Goal: Task Accomplishment & Management: Manage account settings

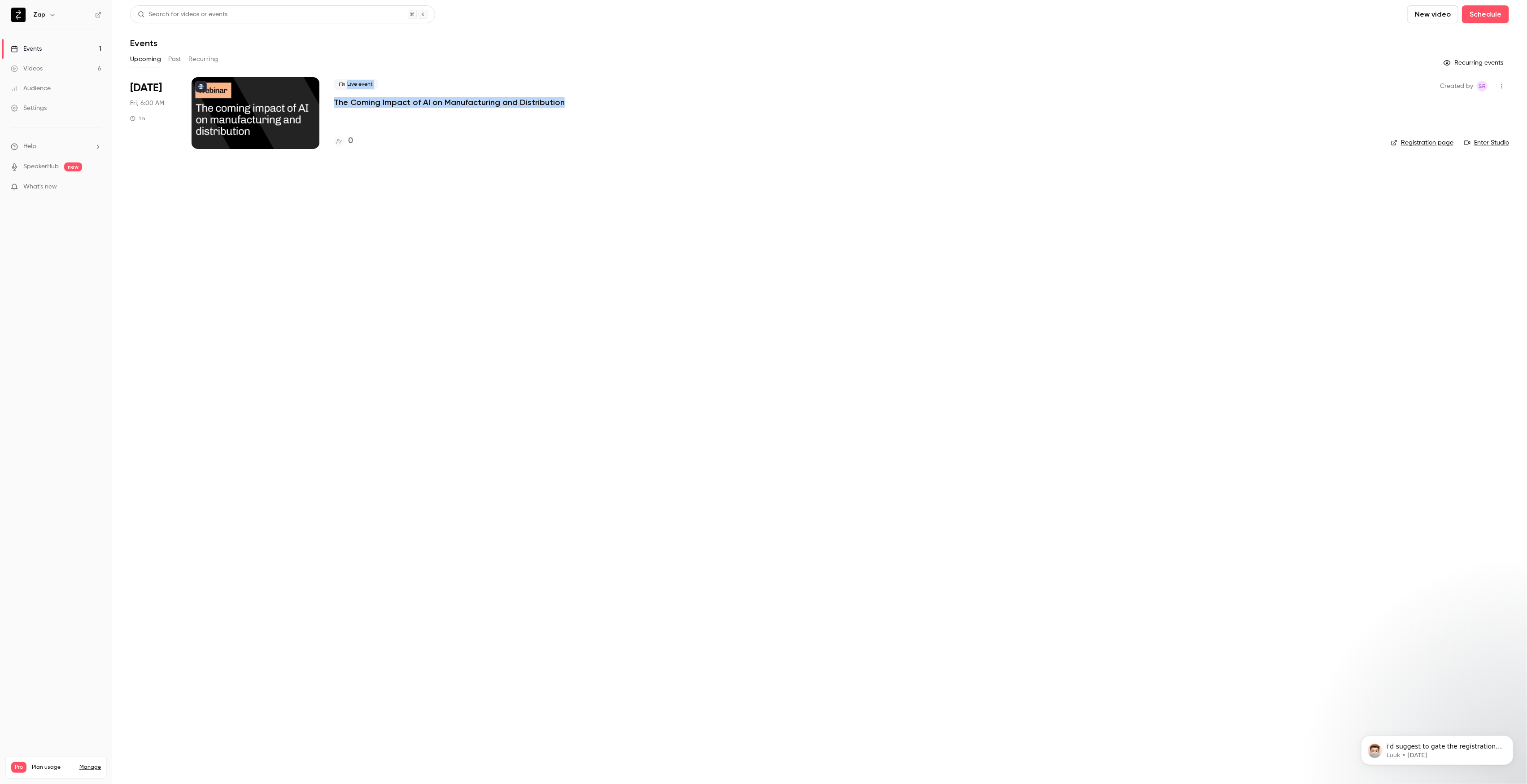
drag, startPoint x: 585, startPoint y: 103, endPoint x: 322, endPoint y: 101, distance: 263.0
click at [322, 101] on li "[DATE] Fri, 6:00 AM 1 h Live event The Coming Impact of AI on Manufacturing and…" at bounding box center [820, 118] width 1379 height 83
copy li "Live event The Coming Impact of AI on Manufacturing and Distribution"
click at [261, 128] on div at bounding box center [255, 113] width 128 height 72
click at [1500, 88] on icon "button" at bounding box center [1502, 86] width 7 height 6
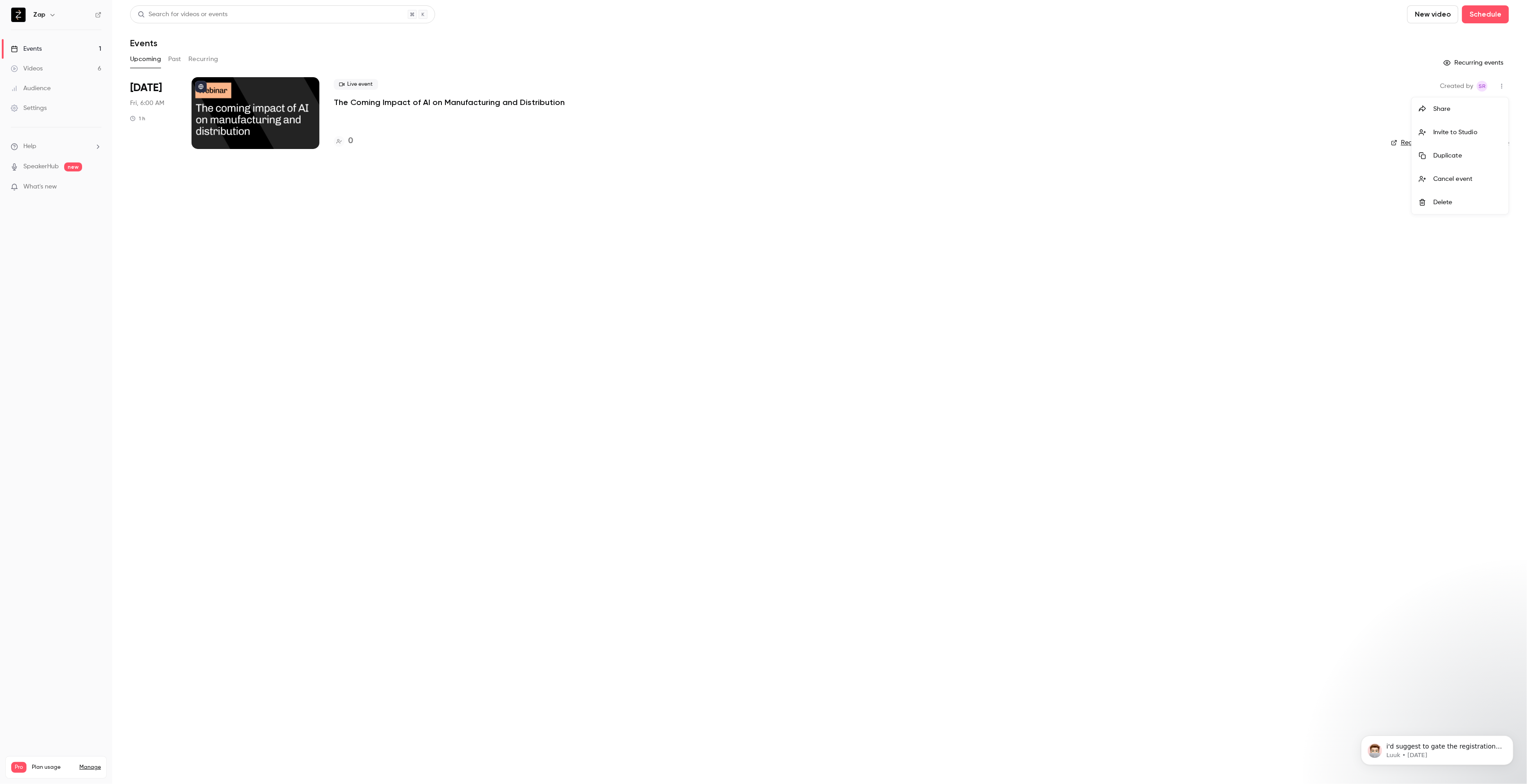
click at [1454, 157] on div "Duplicate" at bounding box center [1468, 156] width 68 height 9
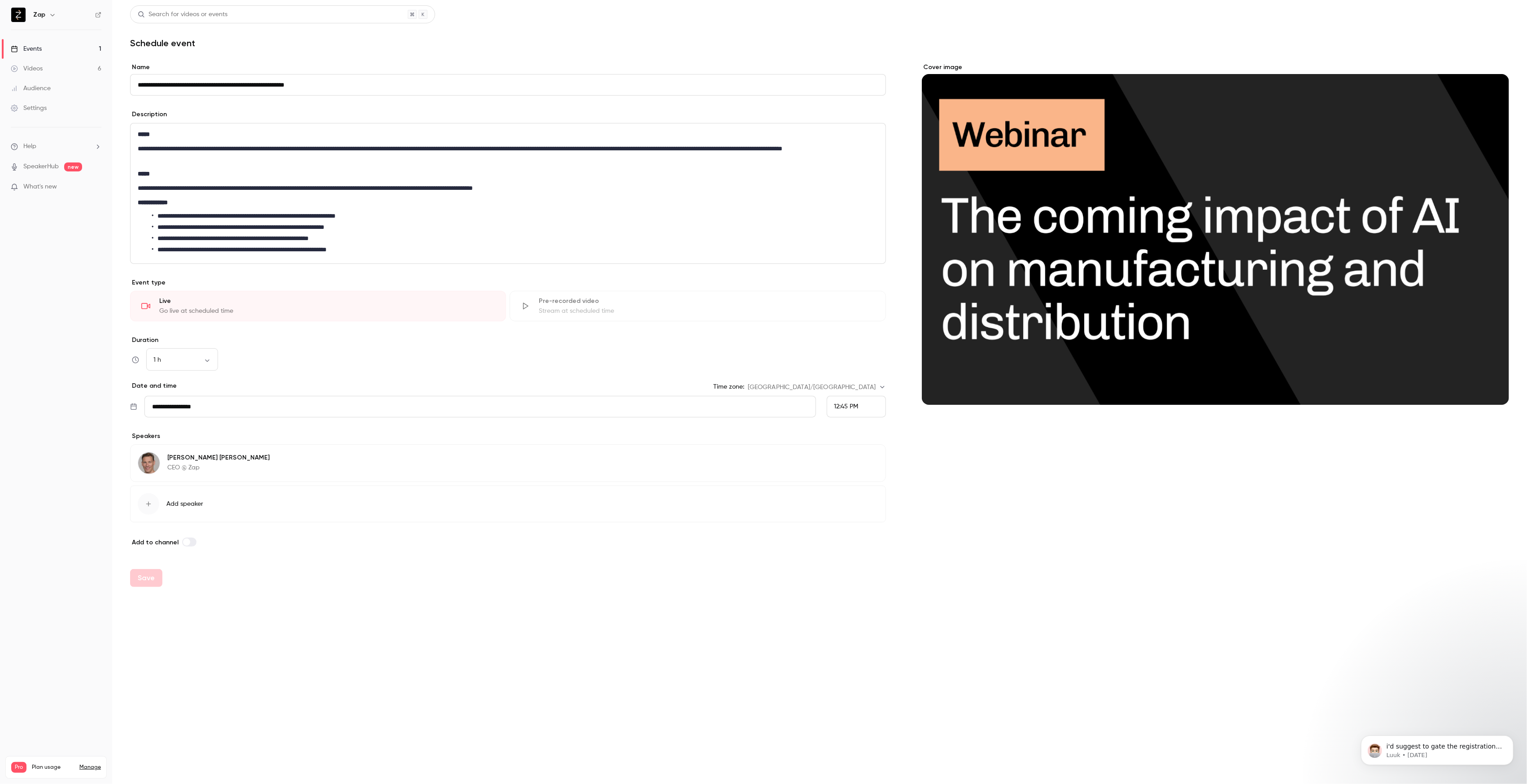
click at [358, 88] on input "**********" at bounding box center [508, 85] width 756 height 22
type input "**********"
click at [229, 408] on input "**********" at bounding box center [480, 406] width 671 height 22
click at [233, 334] on div "18" at bounding box center [235, 332] width 14 height 14
type input "**********"
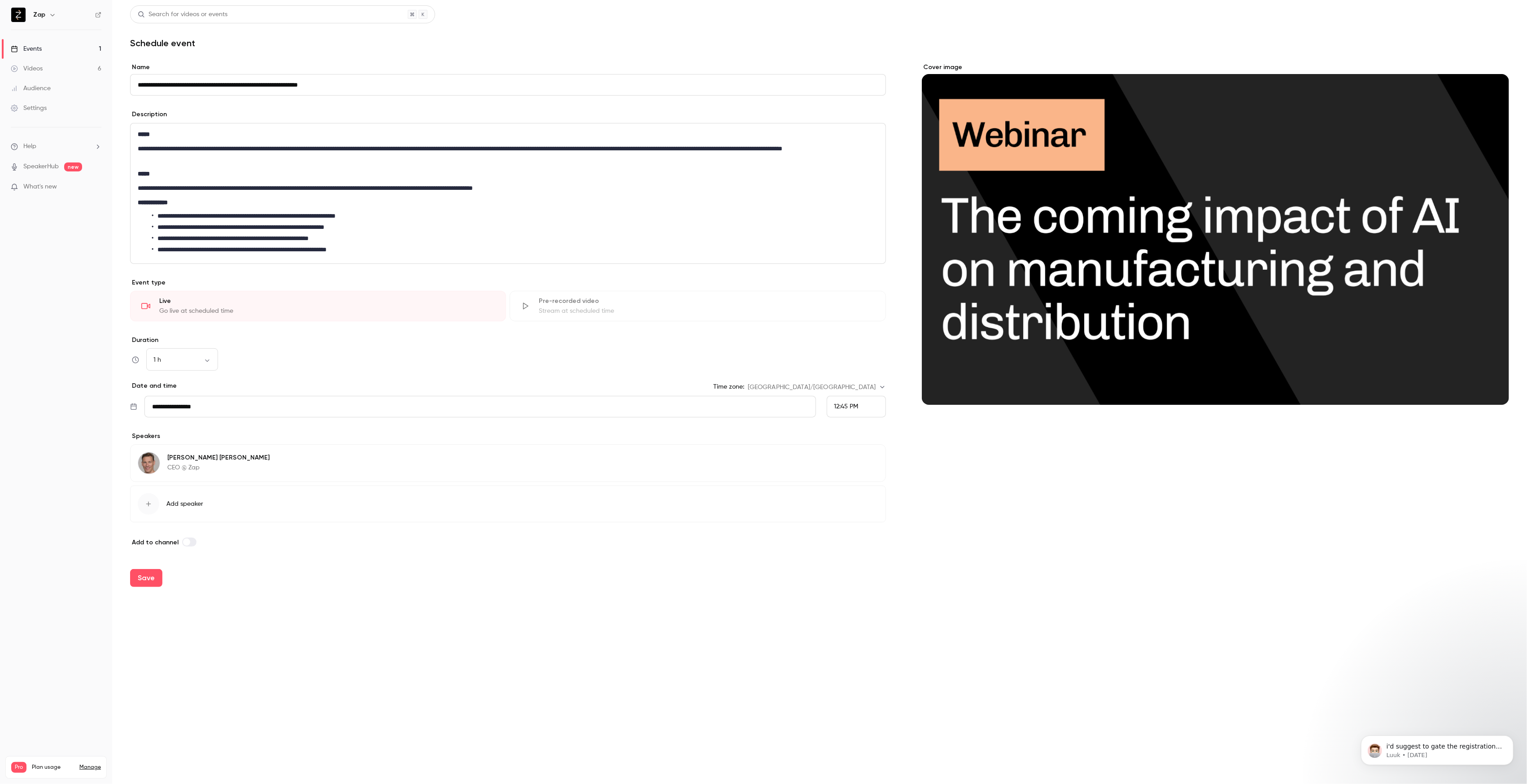
click at [866, 409] on div "12:45 PM" at bounding box center [856, 406] width 59 height 22
click at [853, 357] on span "8:00 PM" at bounding box center [846, 358] width 24 height 6
click at [145, 577] on button "Save" at bounding box center [146, 577] width 32 height 18
type input "**********"
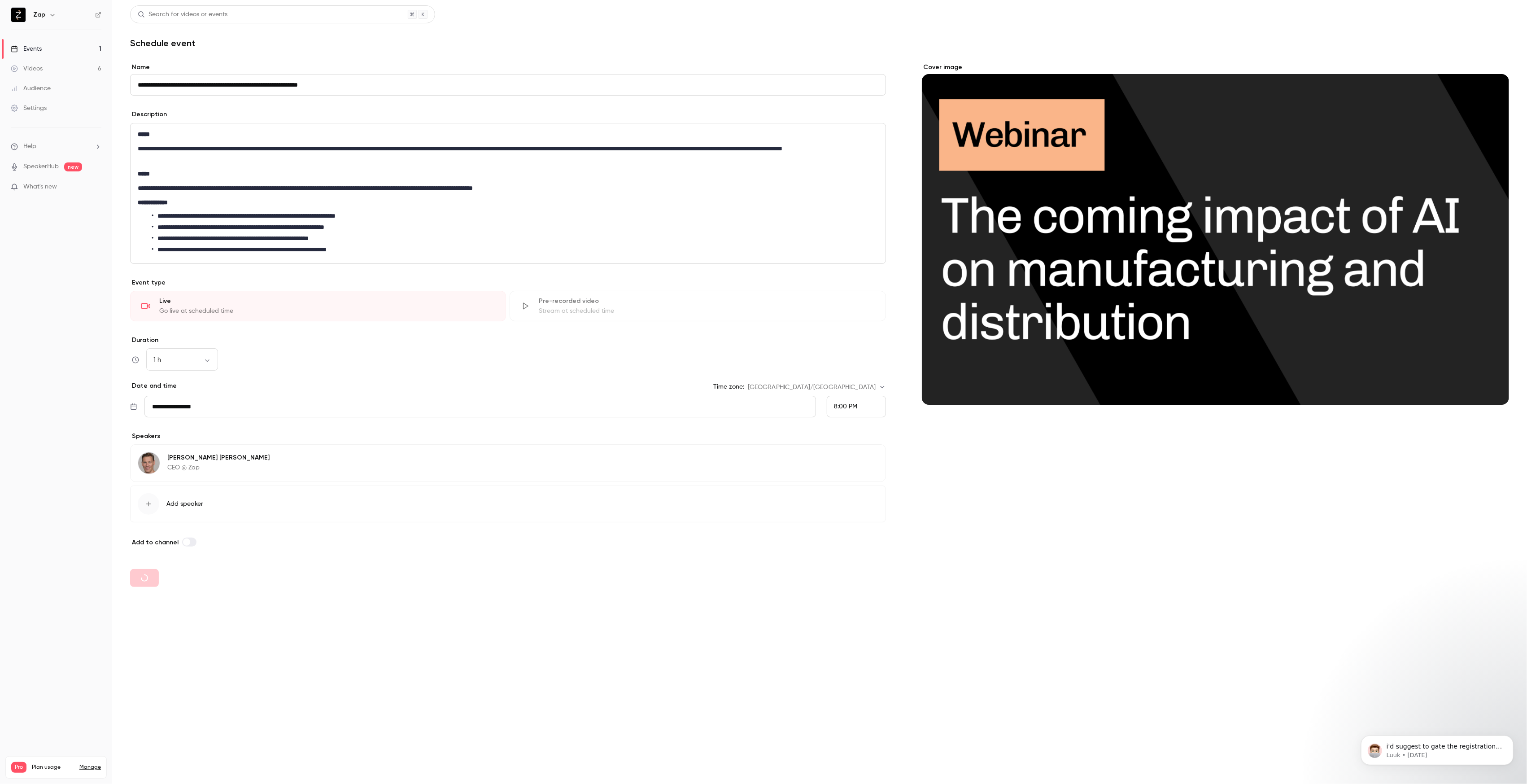
type input "**********"
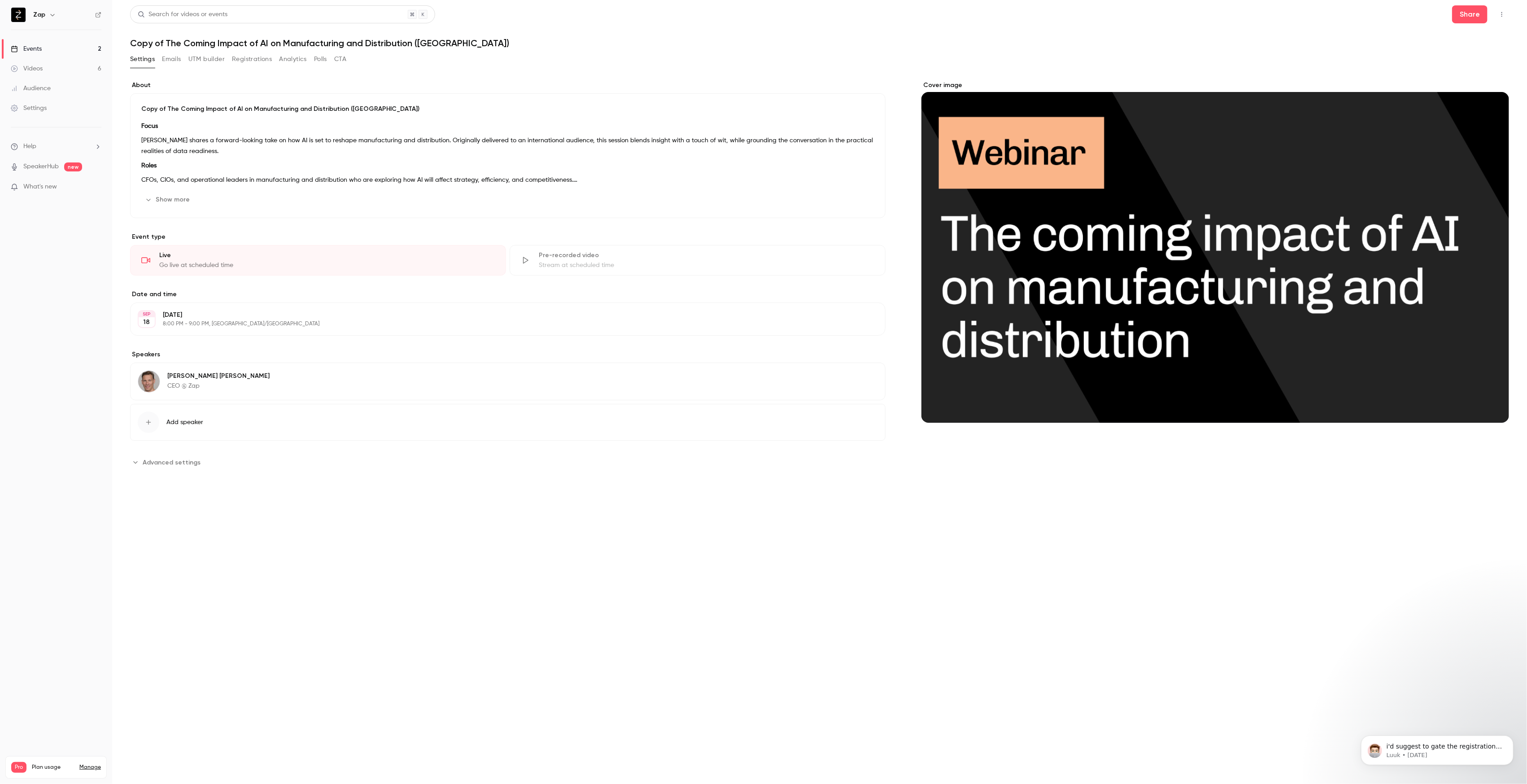
click at [1518, 740] on div "i'd suggest to gate the registration form instead, which will then redirect to …" at bounding box center [1437, 708] width 165 height 112
click at [1508, 740] on button "Dismiss notification" at bounding box center [1510, 737] width 12 height 12
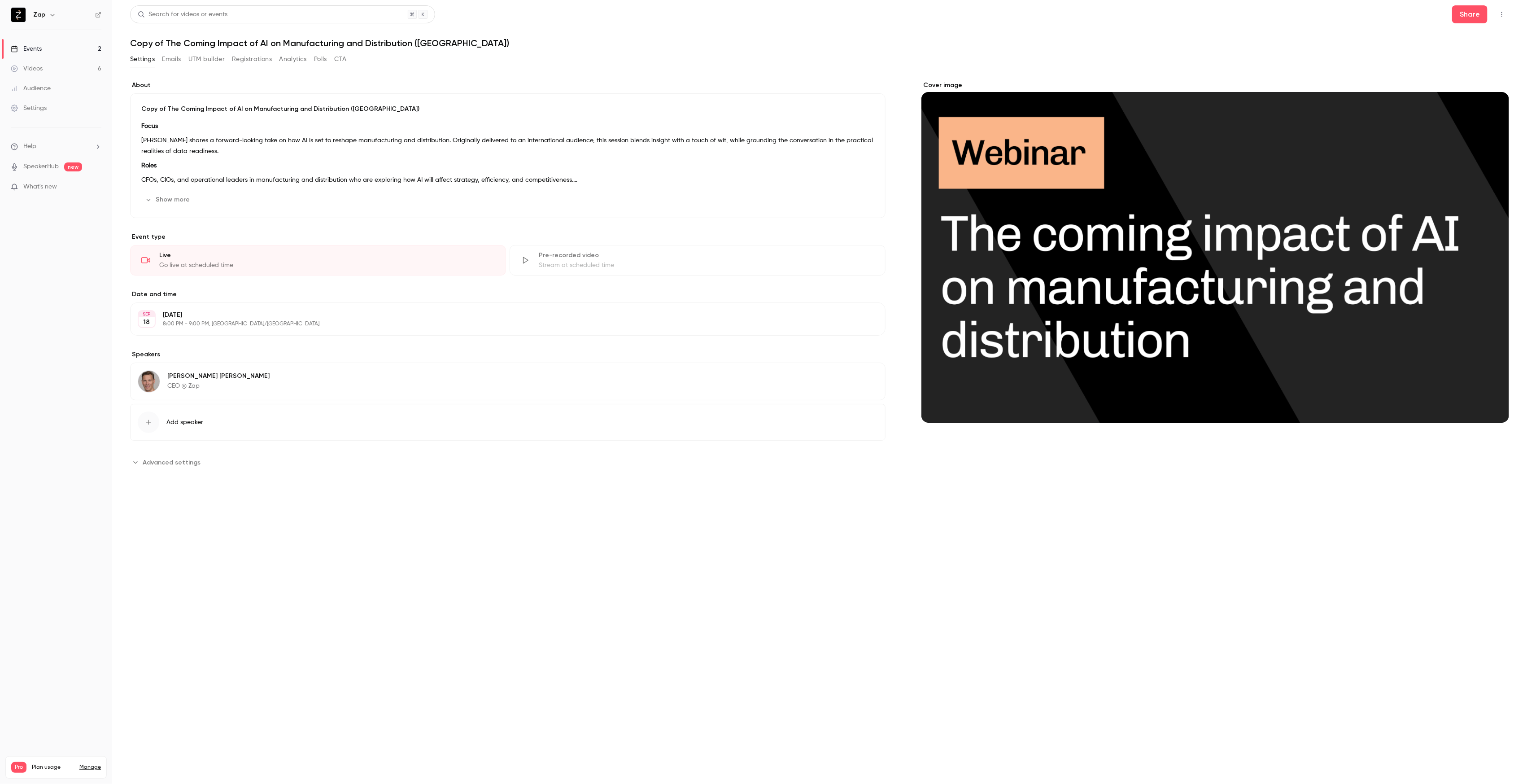
click at [43, 146] on li "Help" at bounding box center [56, 146] width 91 height 9
click at [147, 142] on link "Talk to us" at bounding box center [166, 136] width 98 height 24
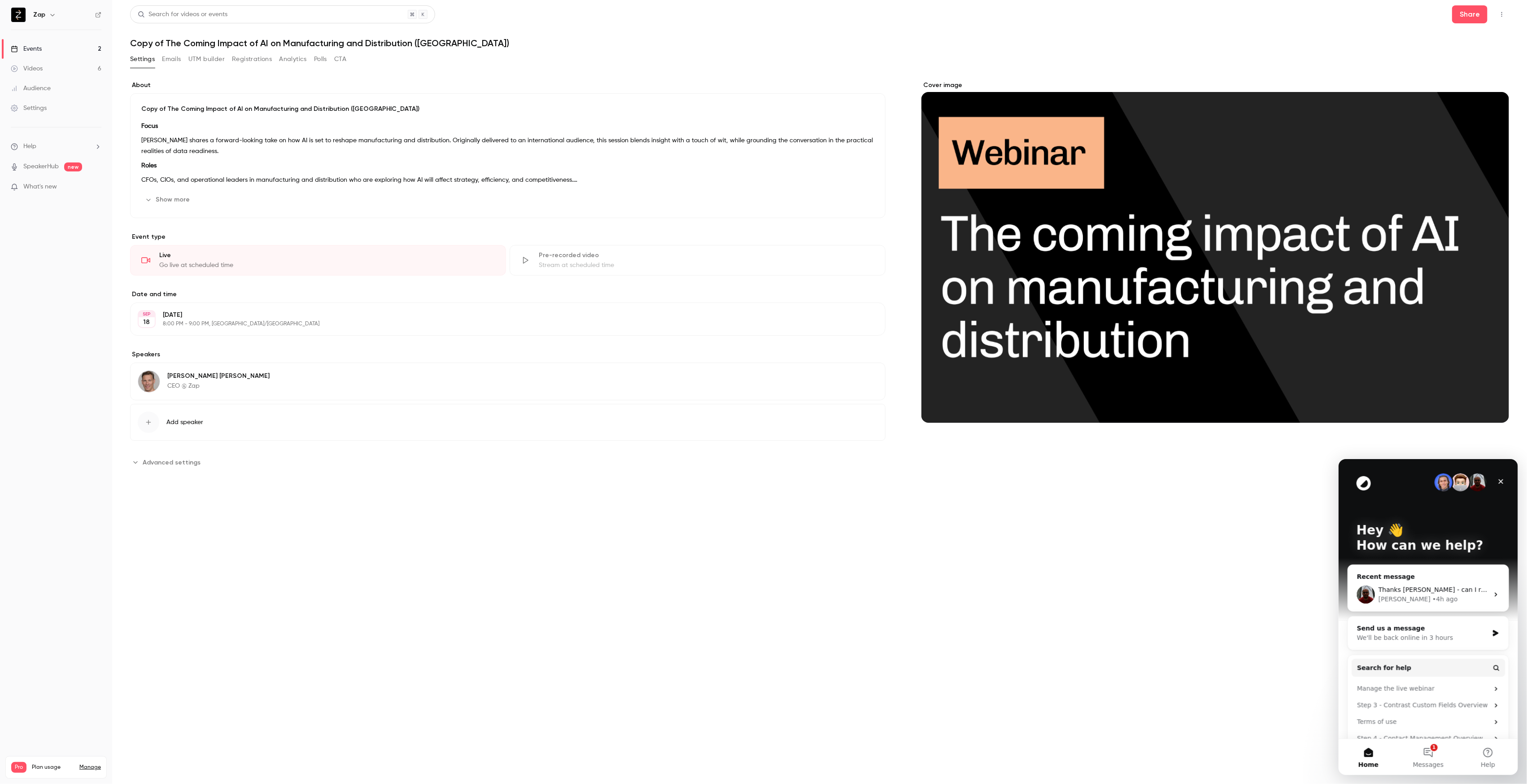
click at [1251, 673] on main "Search for videos or events Share Copy of The Coming Impact of AI on Manufactur…" at bounding box center [820, 392] width 1415 height 784
click at [1500, 480] on icon "Close" at bounding box center [1501, 481] width 5 height 5
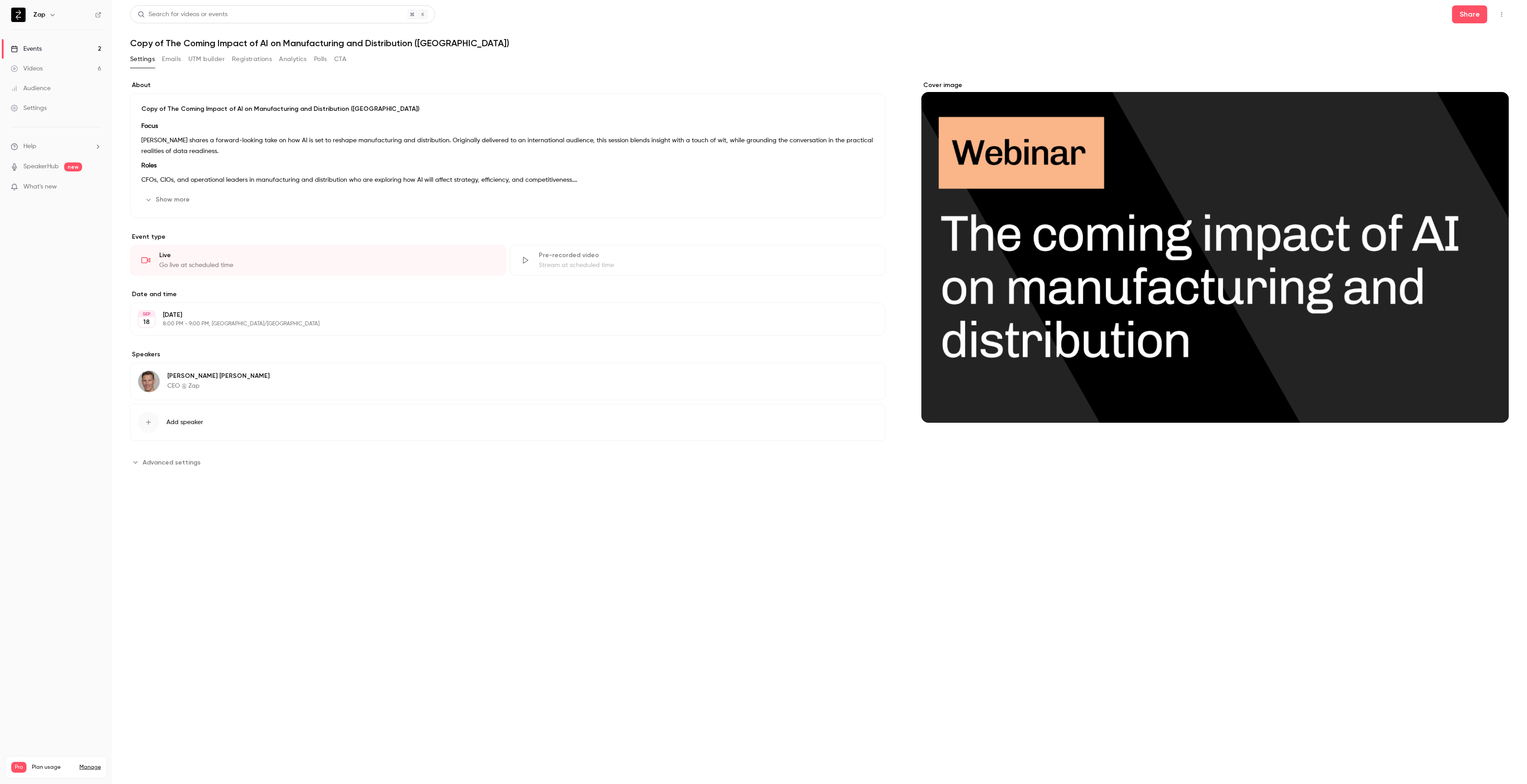
click at [32, 52] on div "Events" at bounding box center [26, 49] width 31 height 9
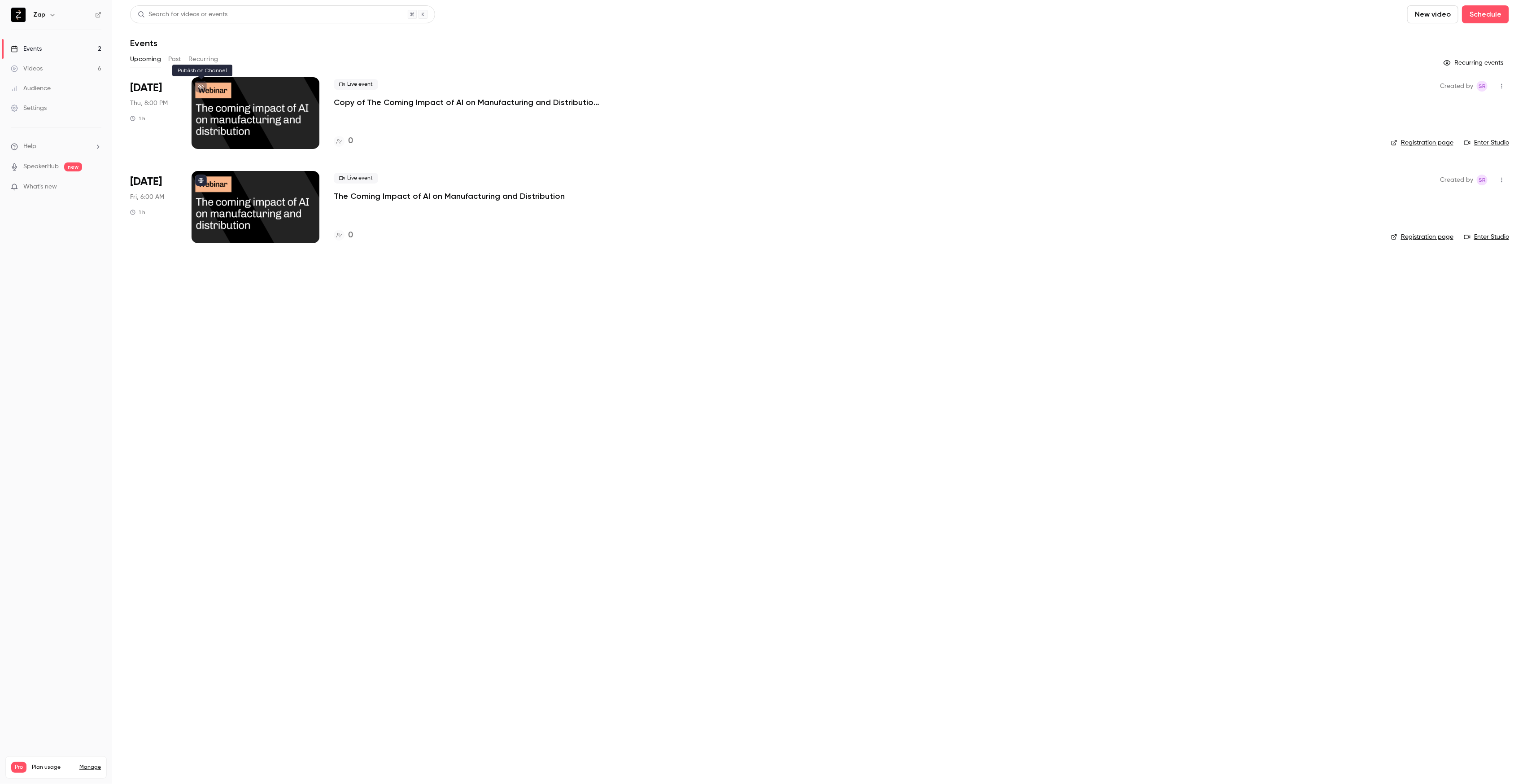
click at [202, 89] on button at bounding box center [201, 86] width 12 height 12
click at [556, 101] on p "Copy of The Coming Impact of AI on Manufacturing and Distribution (USA)" at bounding box center [468, 102] width 269 height 11
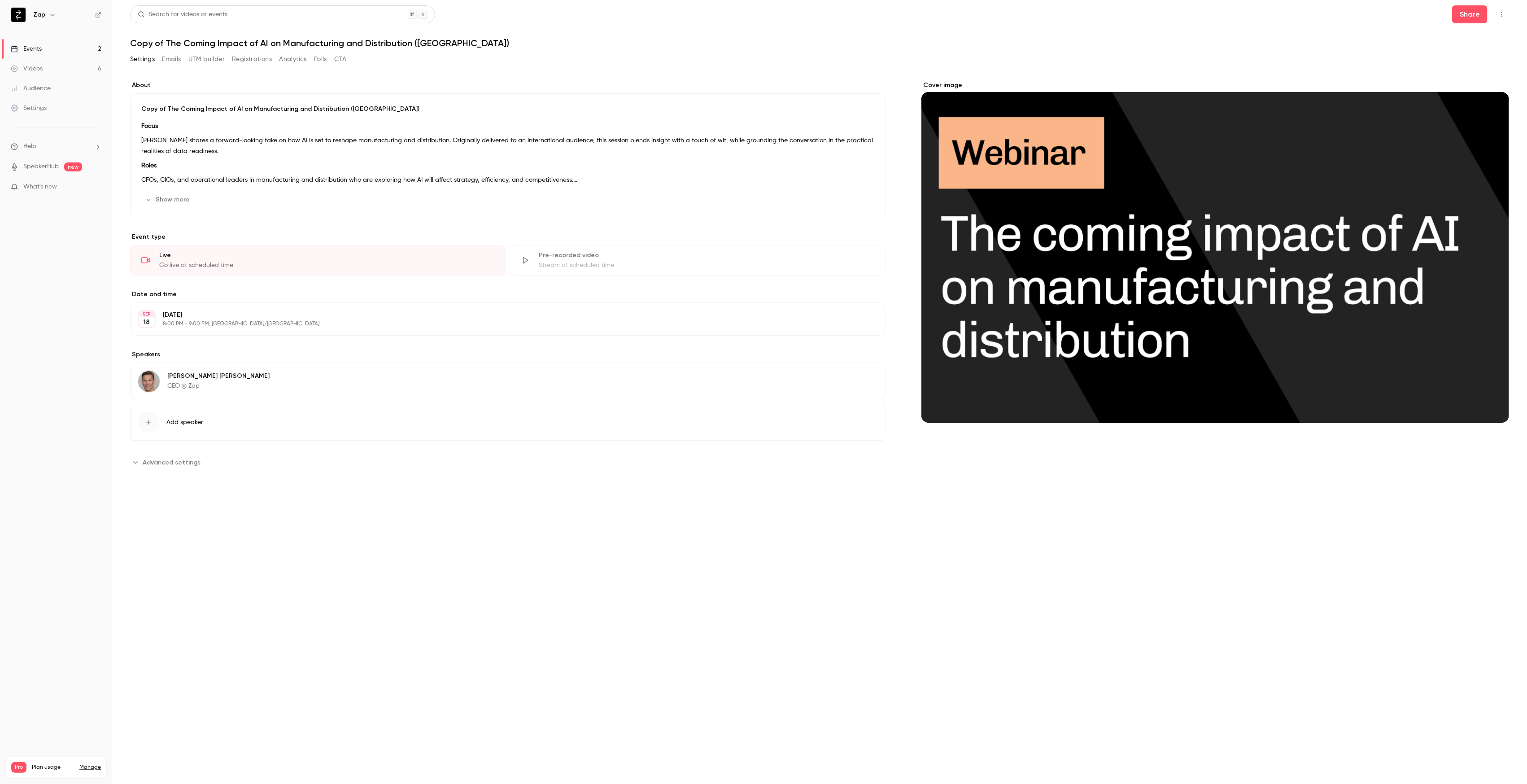
click at [439, 45] on h1 "Copy of The Coming Impact of AI on Manufacturing and Distribution (USA)" at bounding box center [820, 43] width 1379 height 11
click at [417, 42] on h1 "Copy of The Coming Impact of AI on Manufacturing and Distribution (USA)" at bounding box center [820, 43] width 1379 height 11
click at [774, 196] on div "Show more Edit" at bounding box center [508, 199] width 733 height 14
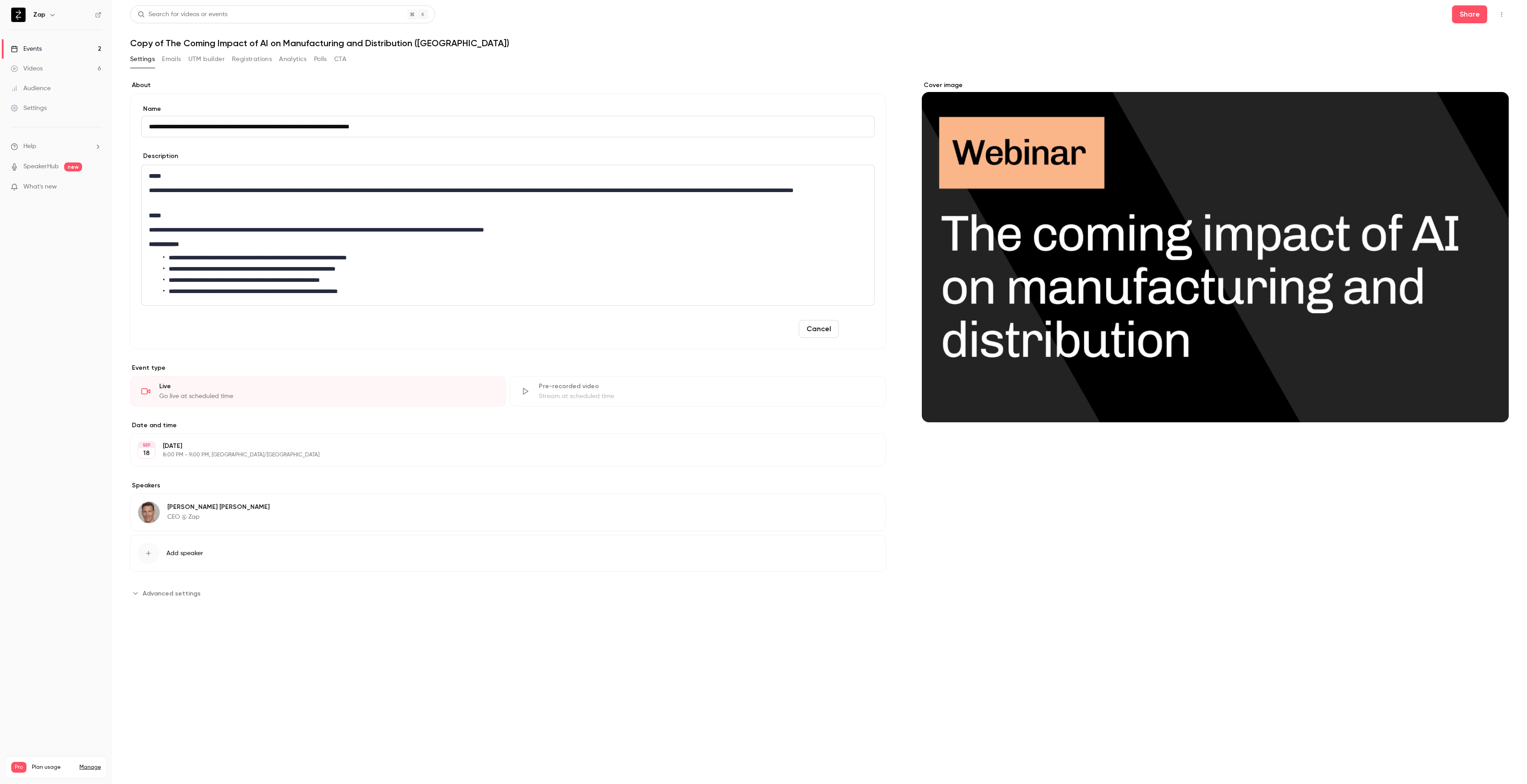
type input "**********"
click at [861, 334] on button "Save" at bounding box center [859, 329] width 32 height 18
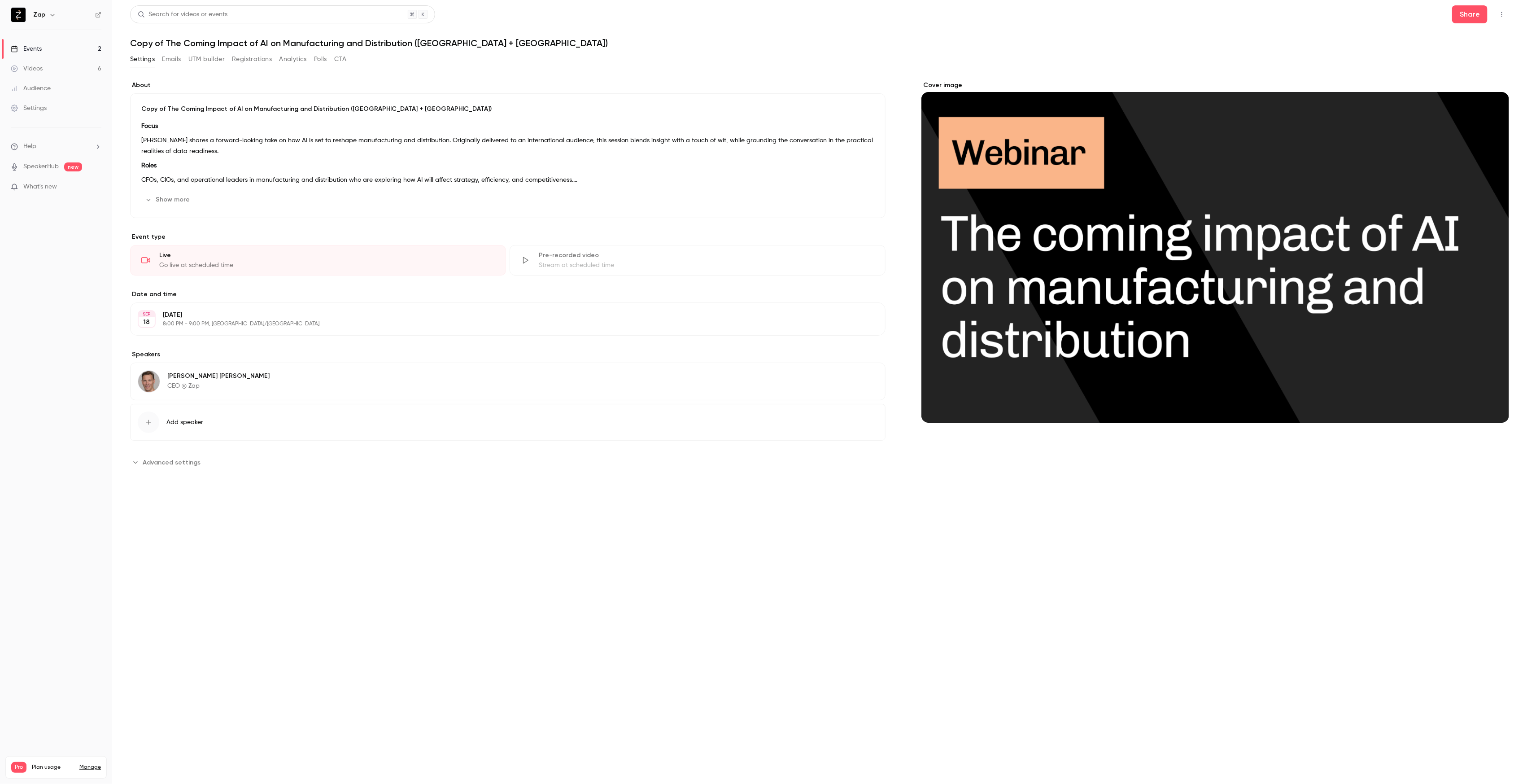
click at [27, 49] on div "Events" at bounding box center [26, 49] width 31 height 9
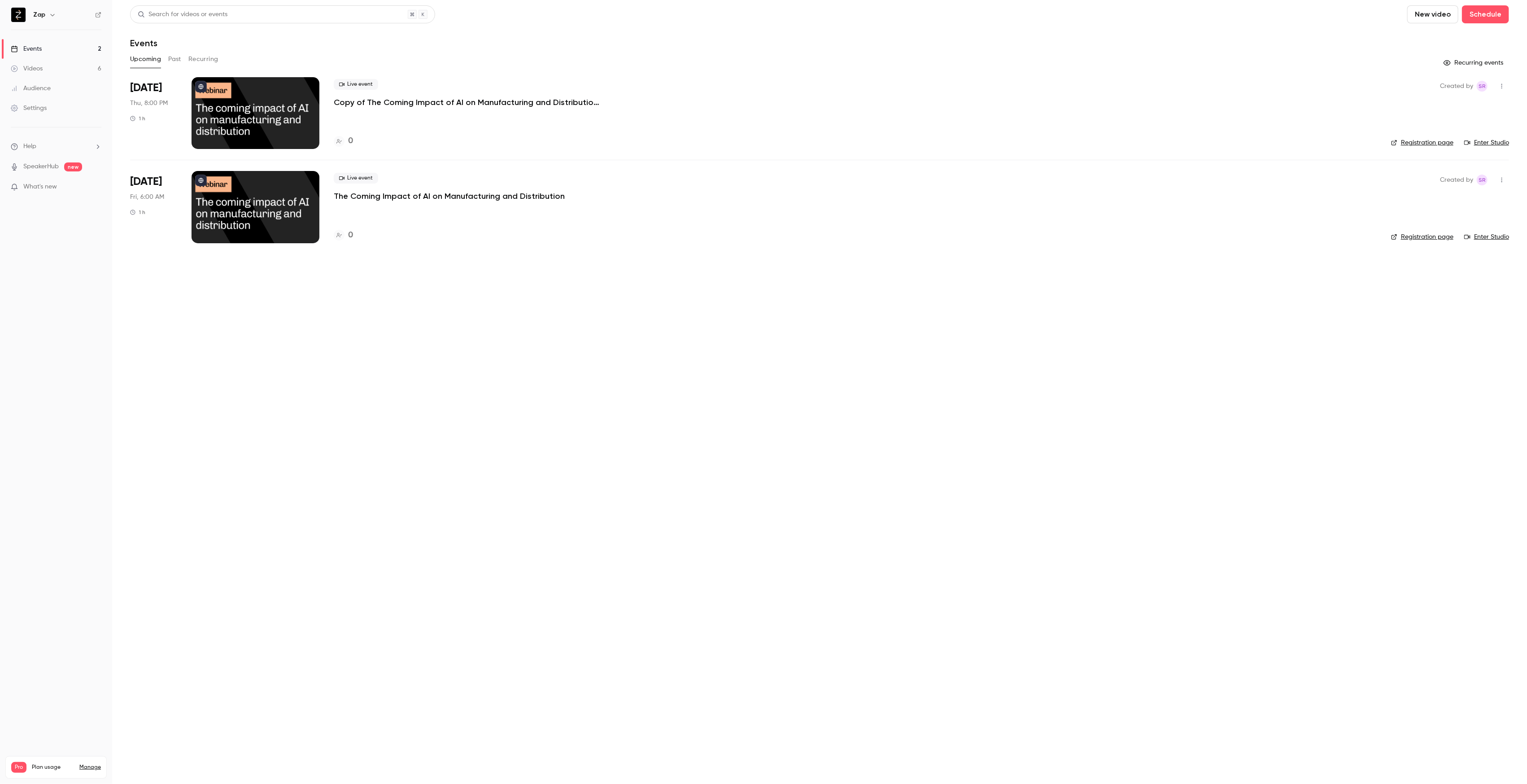
click at [503, 197] on p "The Coming Impact of AI on Manufacturing and Distribution" at bounding box center [449, 195] width 231 height 11
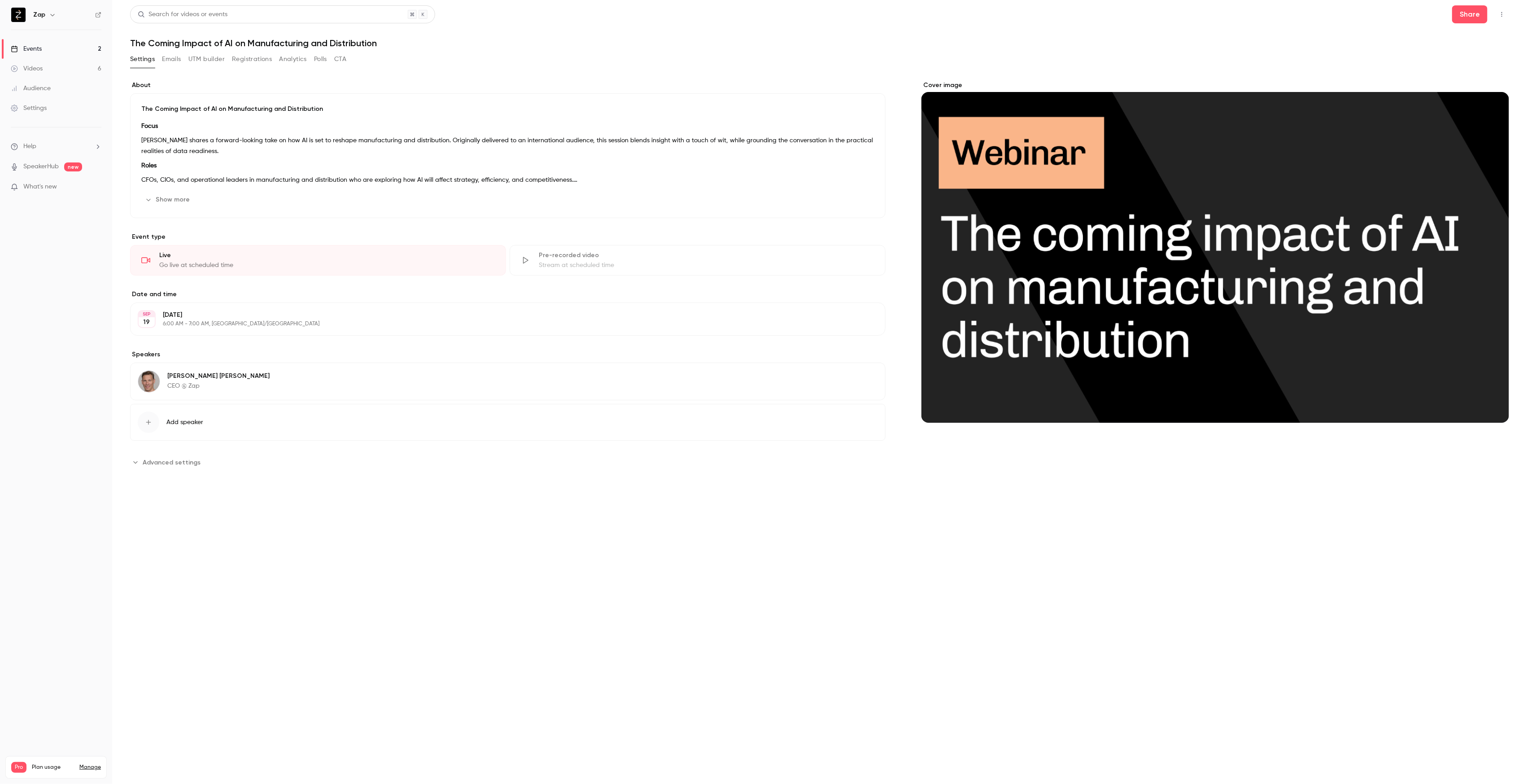
click at [851, 201] on icon "button" at bounding box center [849, 199] width 6 height 6
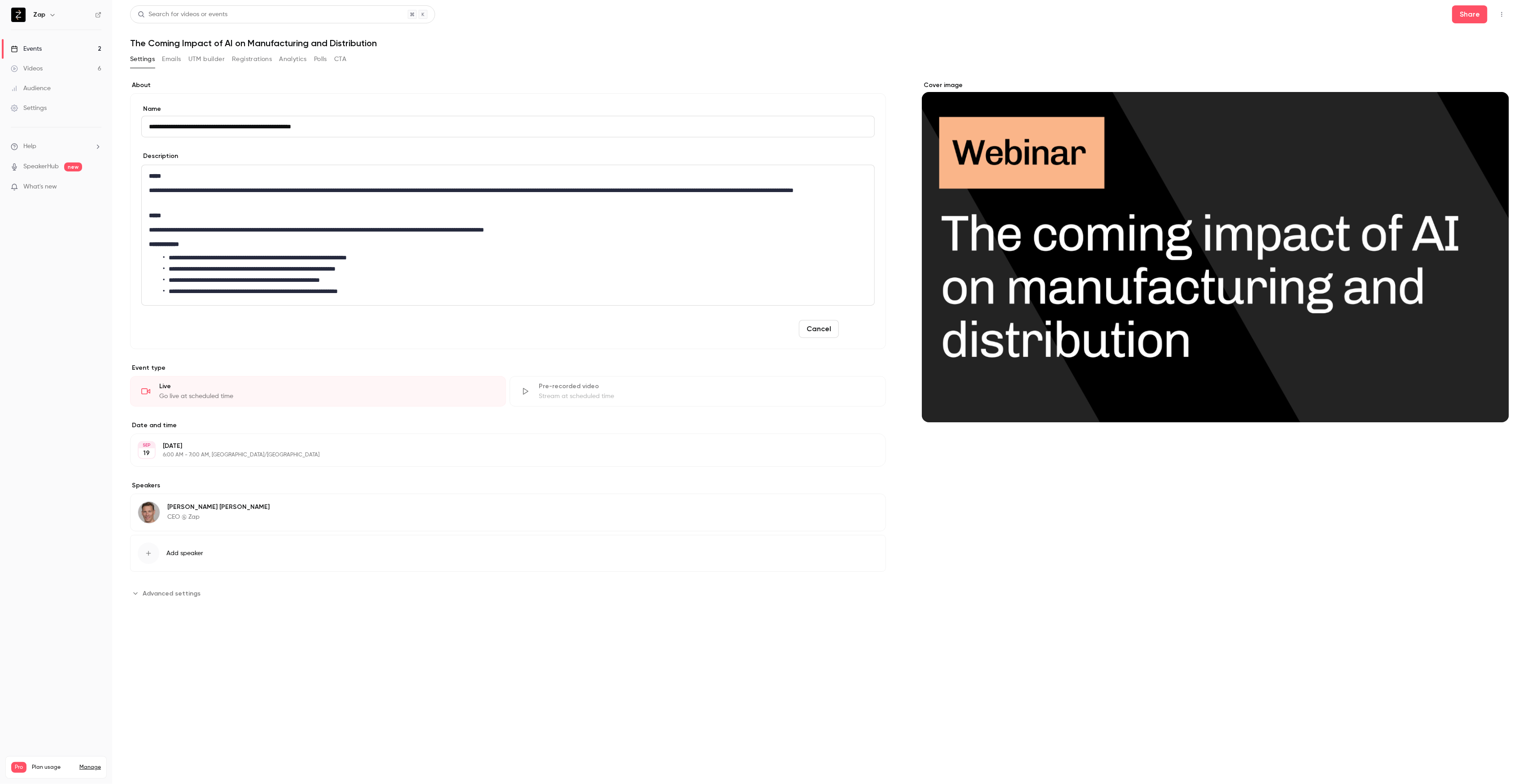
type input "**********"
click at [865, 332] on button "Save" at bounding box center [859, 329] width 32 height 18
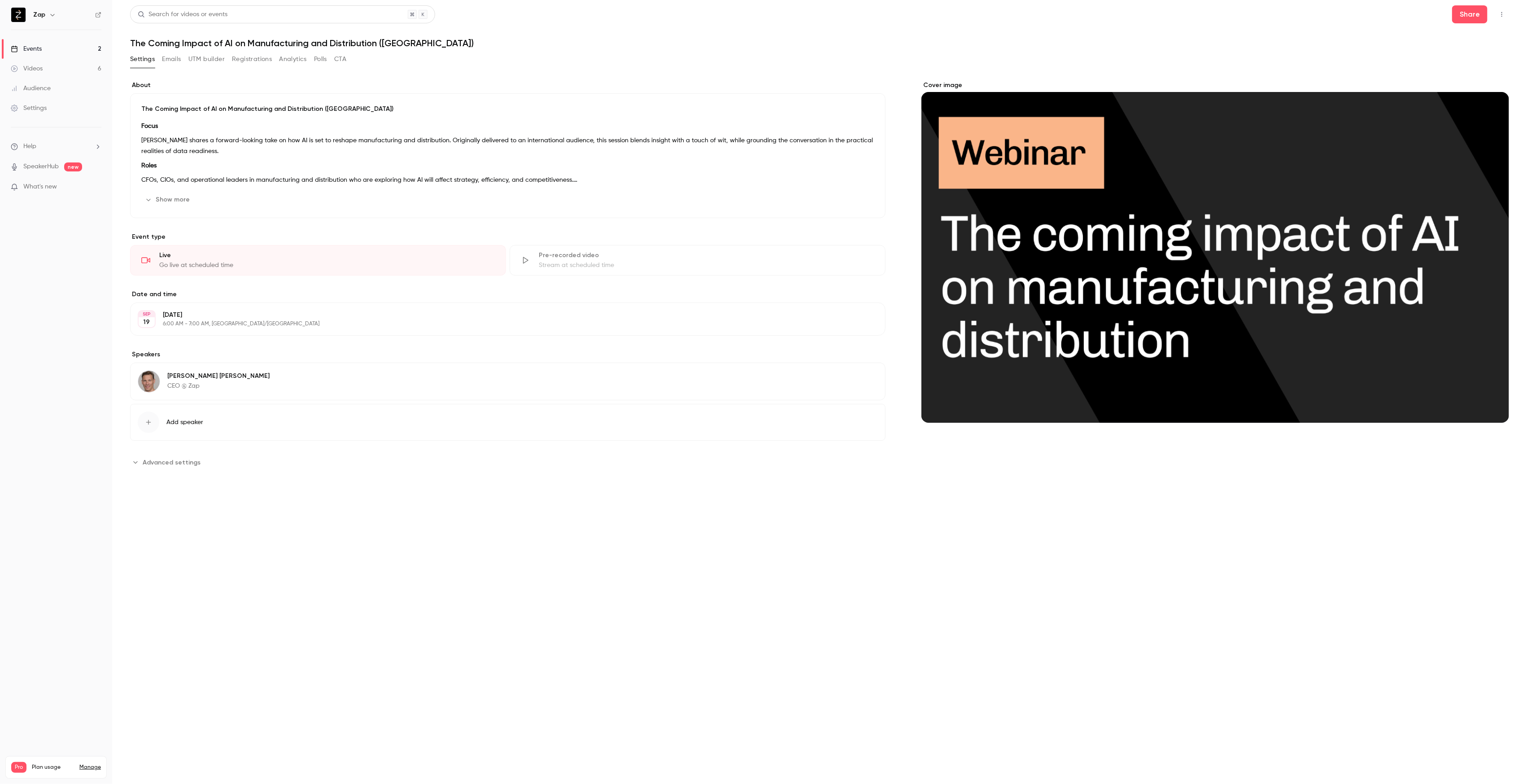
click at [28, 49] on div "Events" at bounding box center [26, 49] width 31 height 9
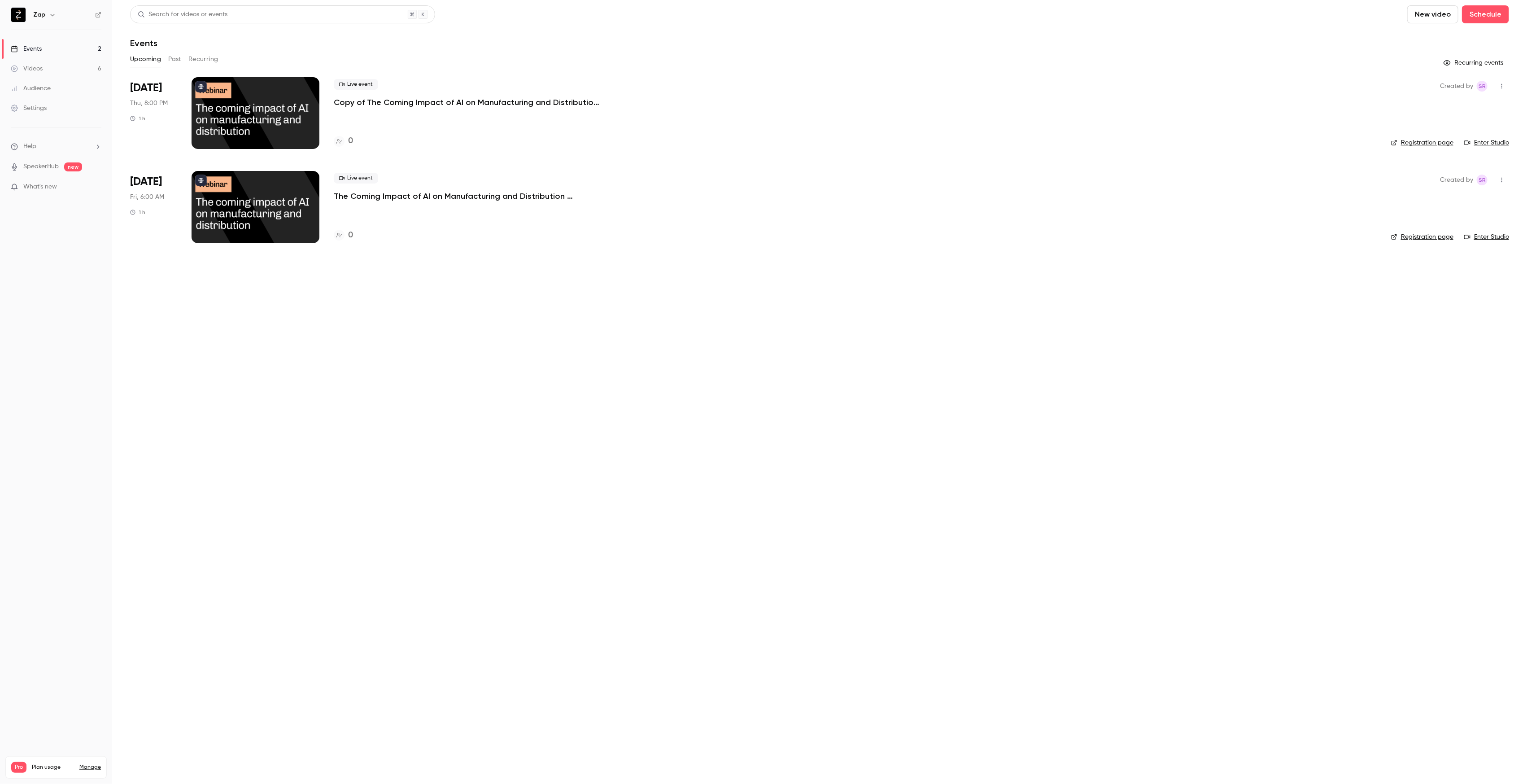
click at [420, 102] on p "Copy of The Coming Impact of AI on Manufacturing and Distribution (South Africa…" at bounding box center [468, 102] width 269 height 11
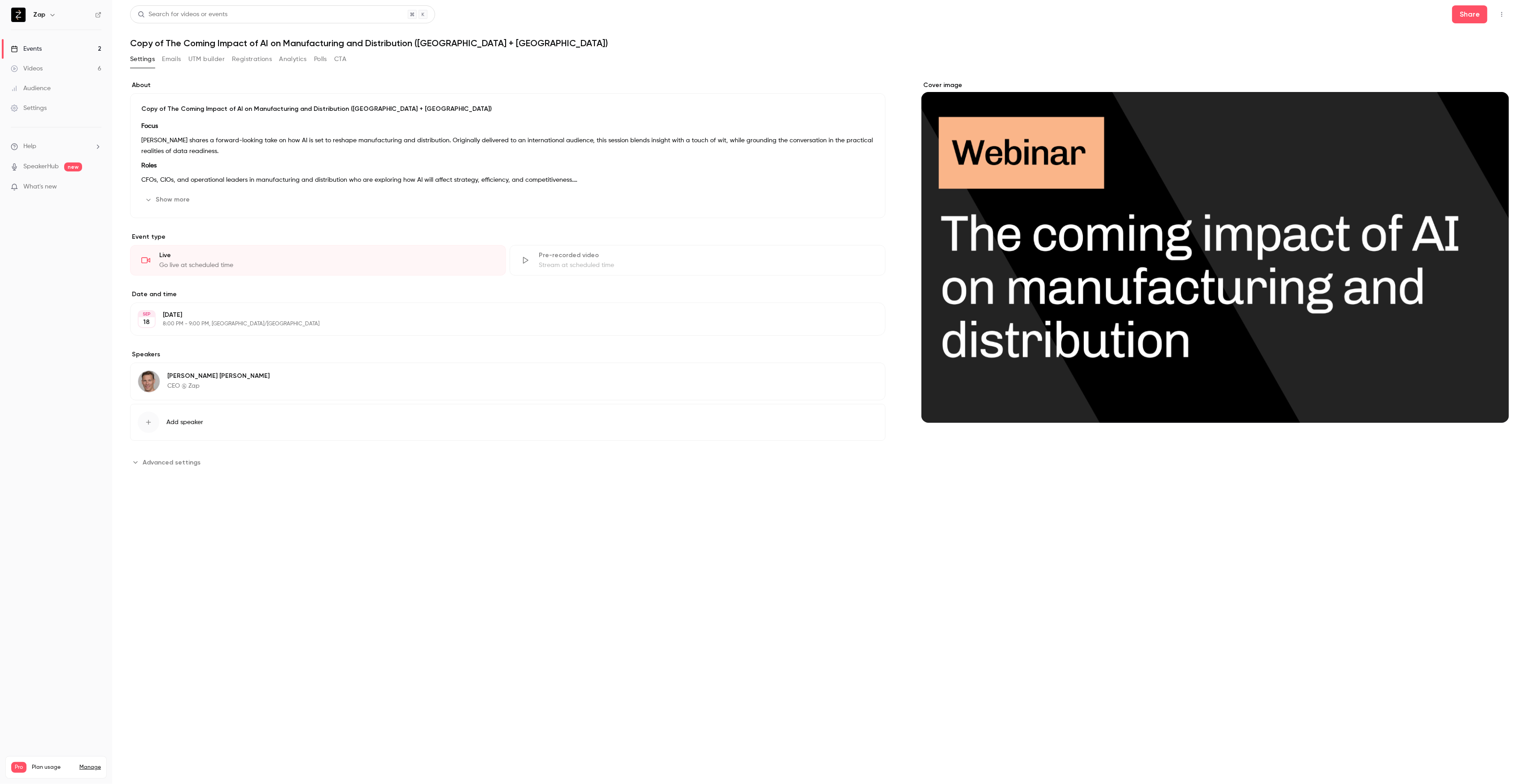
click at [226, 152] on p "[PERSON_NAME] shares a forward-looking take on how AI is set to reshape manufac…" at bounding box center [508, 146] width 733 height 22
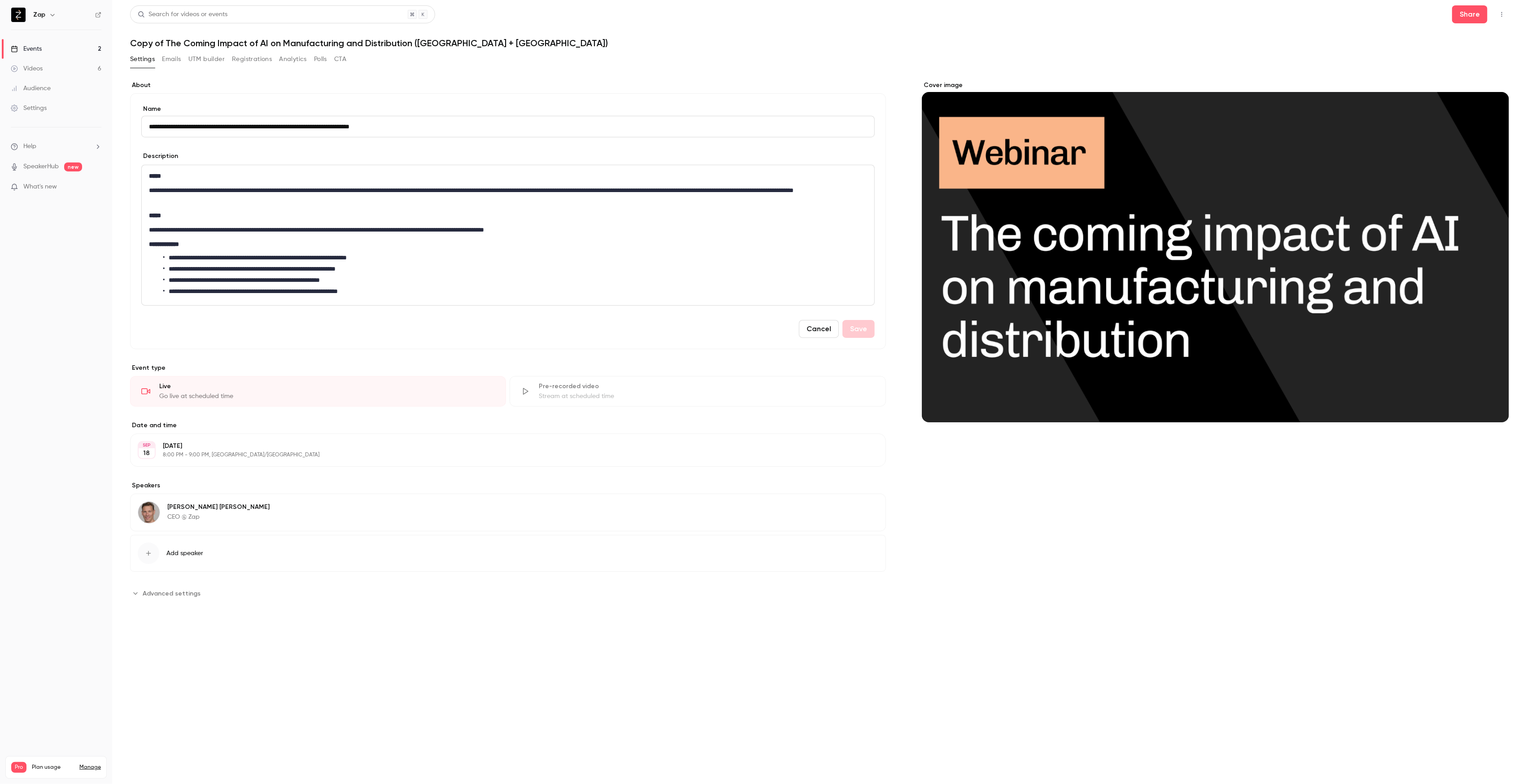
click at [242, 201] on p "**********" at bounding box center [508, 195] width 718 height 22
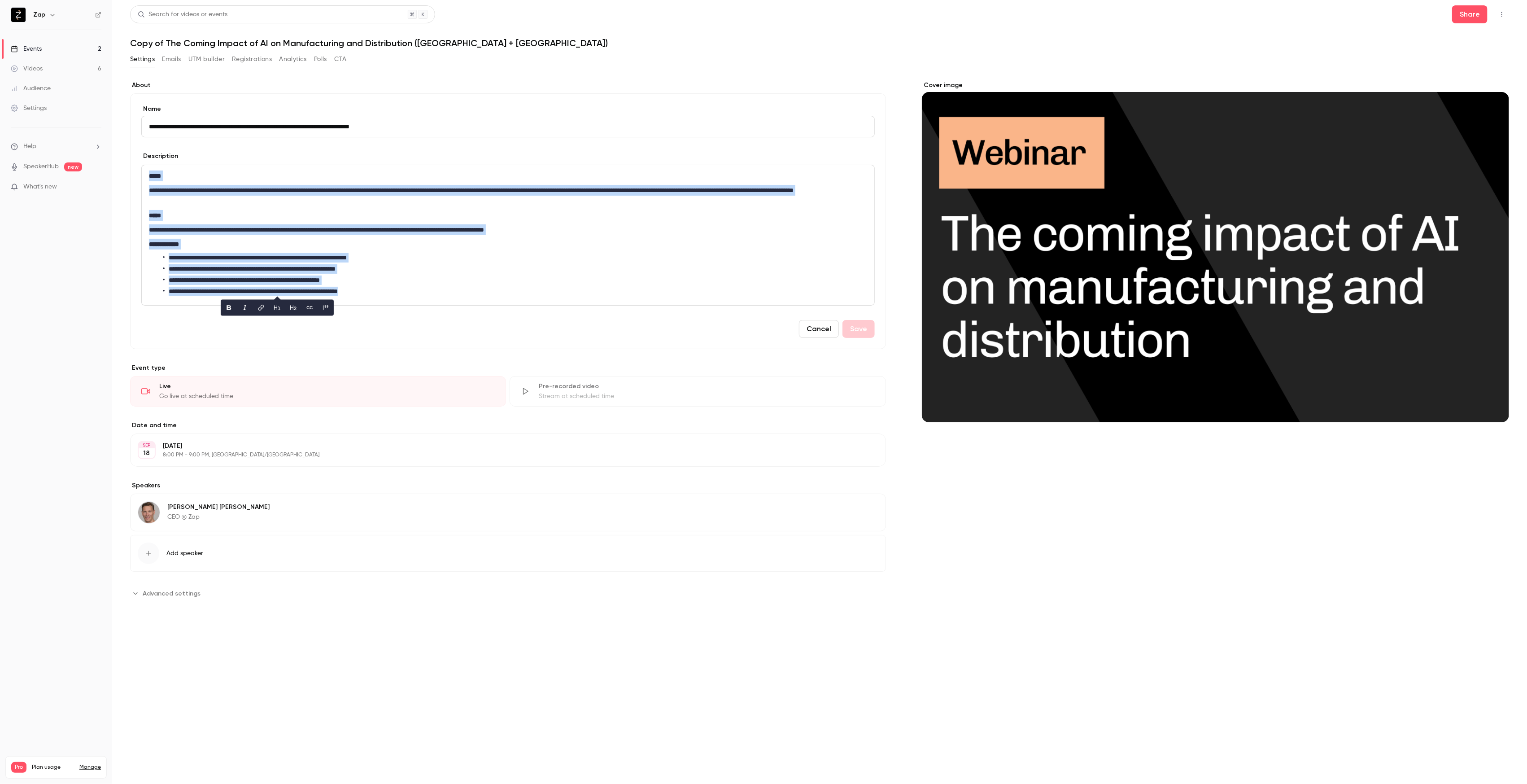
copy div "**********"
click at [1477, 19] on button "Share" at bounding box center [1470, 14] width 35 height 18
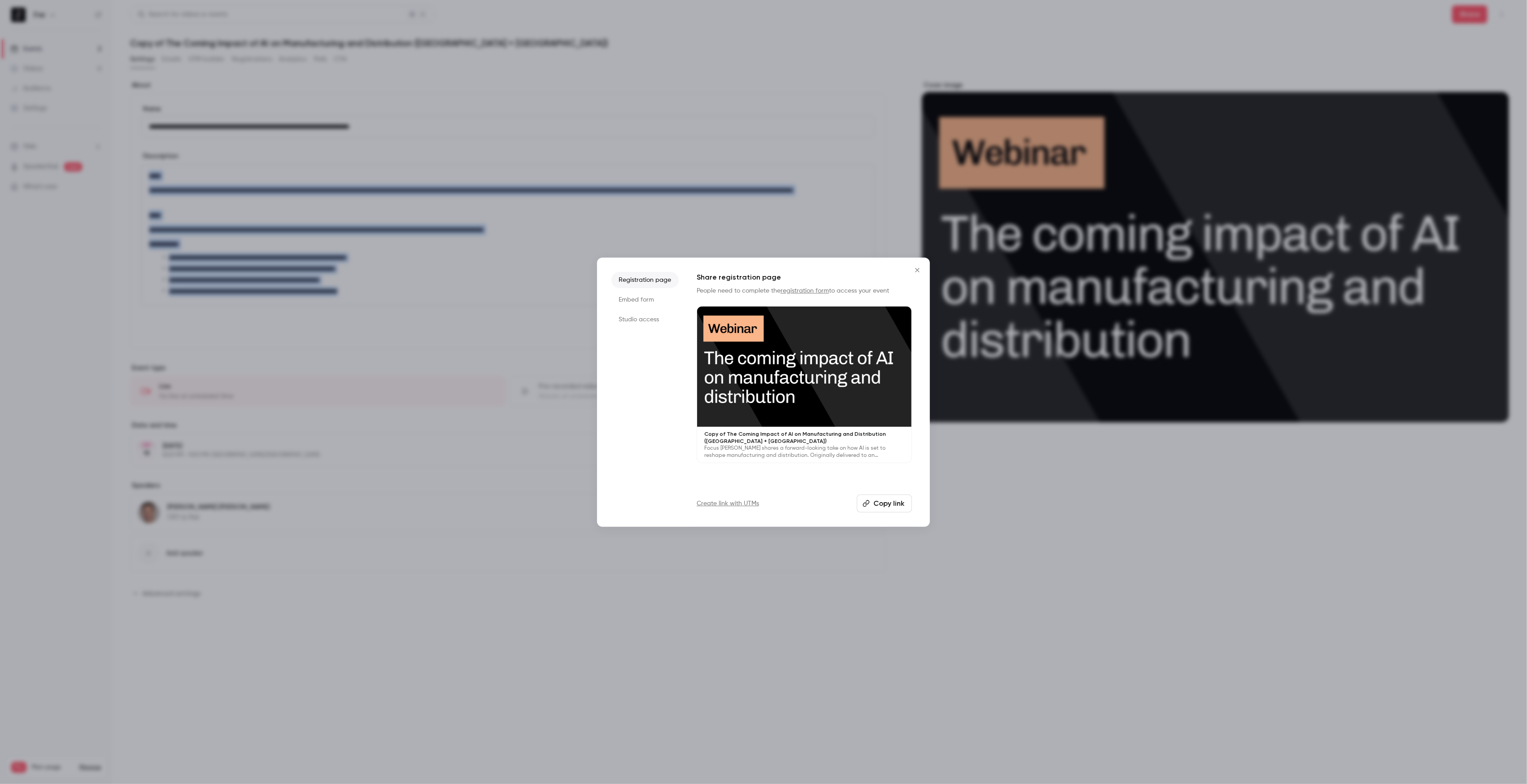
click at [893, 501] on button "Copy link" at bounding box center [884, 503] width 55 height 18
click at [887, 503] on button "Copy link" at bounding box center [884, 503] width 55 height 18
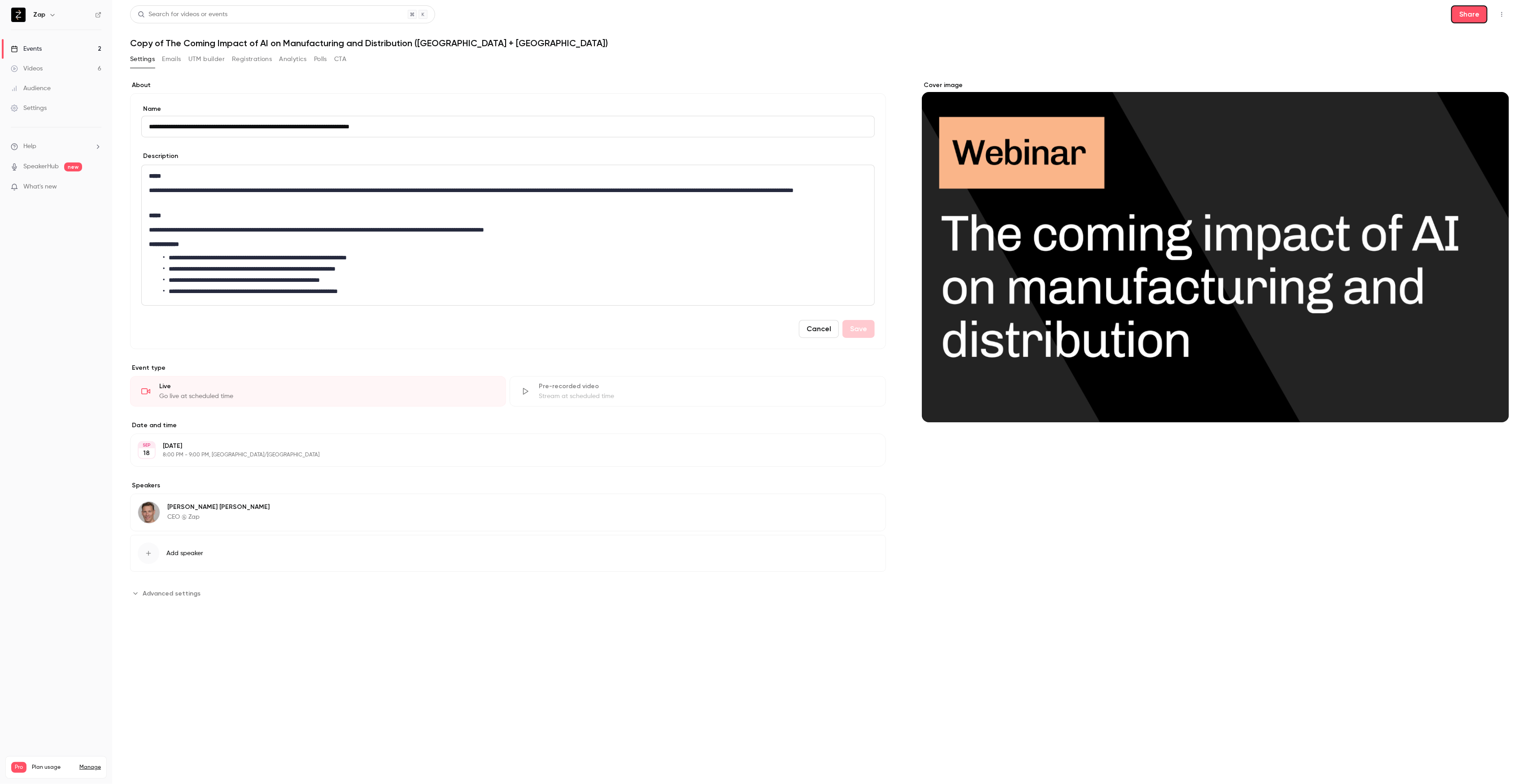
click at [248, 125] on input "**********" at bounding box center [508, 126] width 734 height 22
type input "**********"
click at [862, 327] on button "Save" at bounding box center [859, 329] width 32 height 18
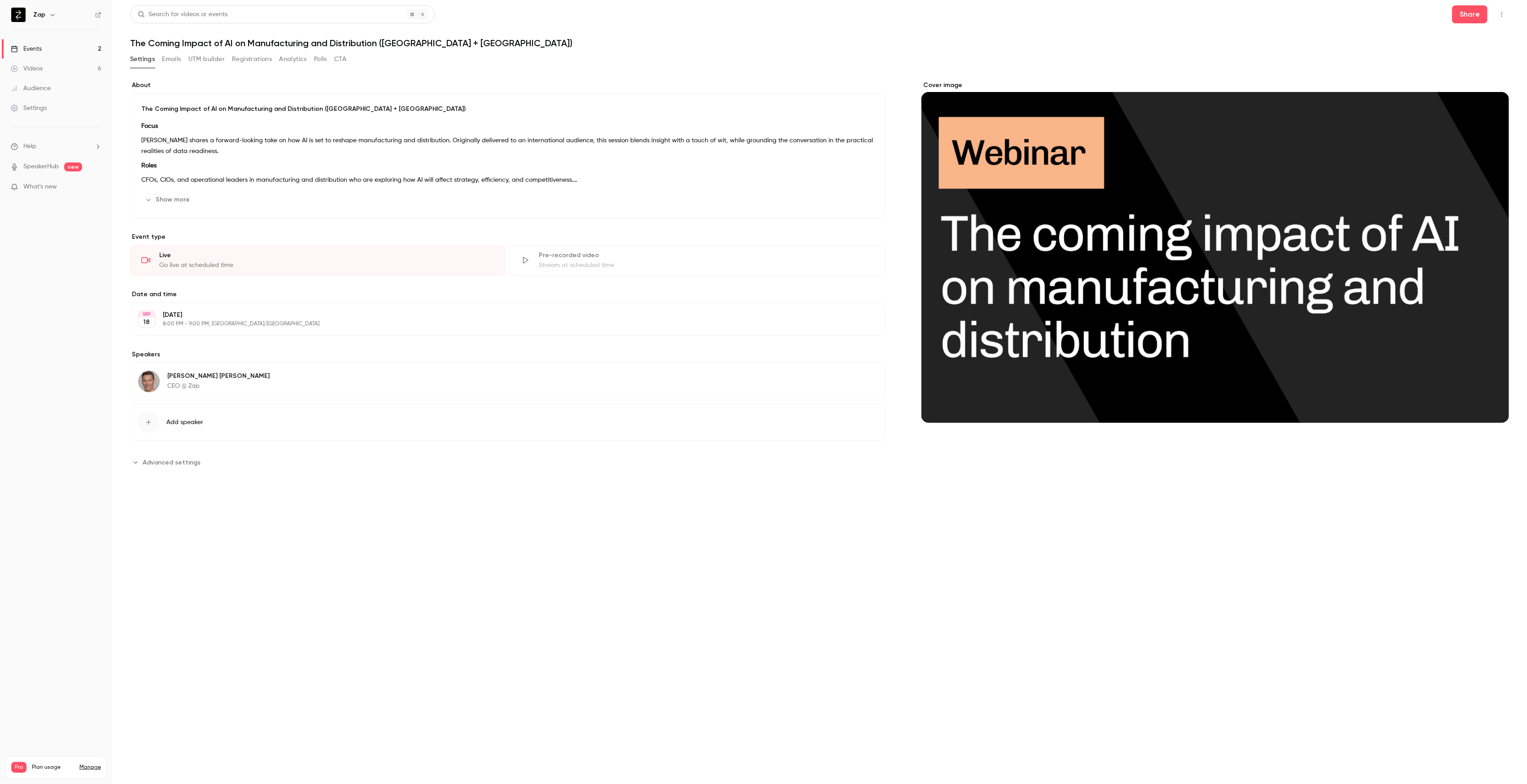
click at [386, 161] on p "Roles" at bounding box center [508, 165] width 733 height 11
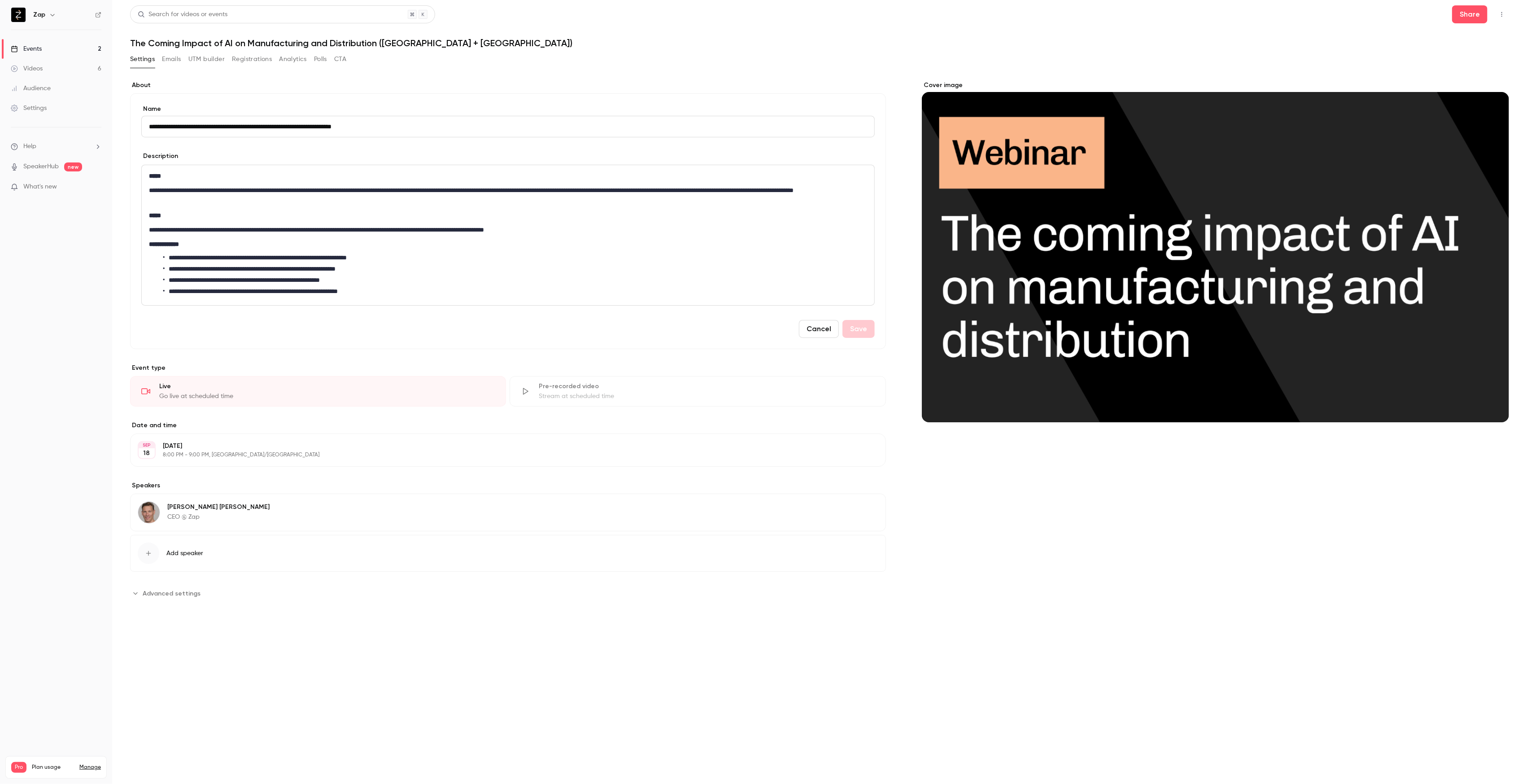
click at [240, 201] on p "**********" at bounding box center [508, 195] width 718 height 22
click at [862, 331] on button "Save" at bounding box center [859, 329] width 32 height 18
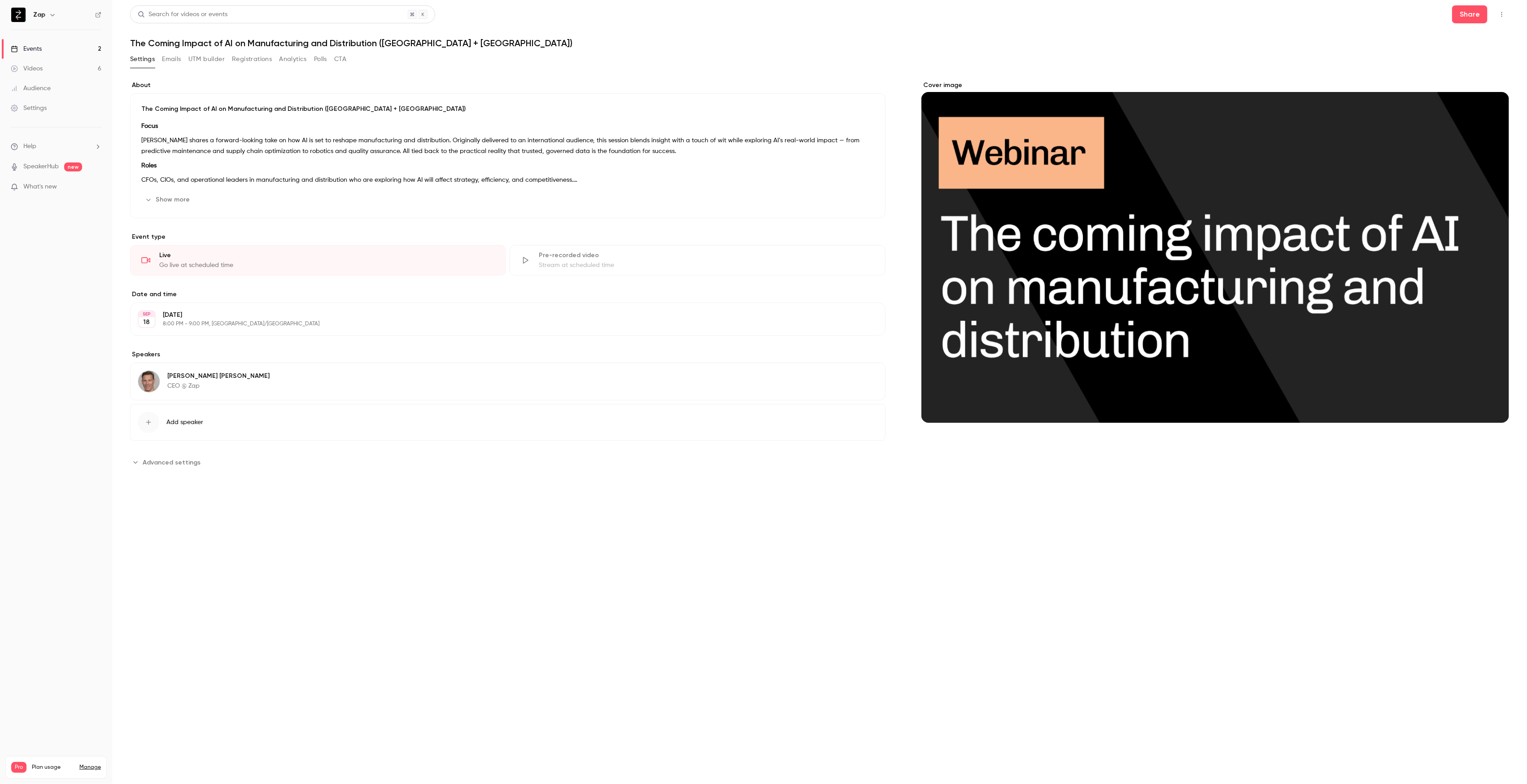
click at [29, 50] on div "Events" at bounding box center [26, 49] width 31 height 9
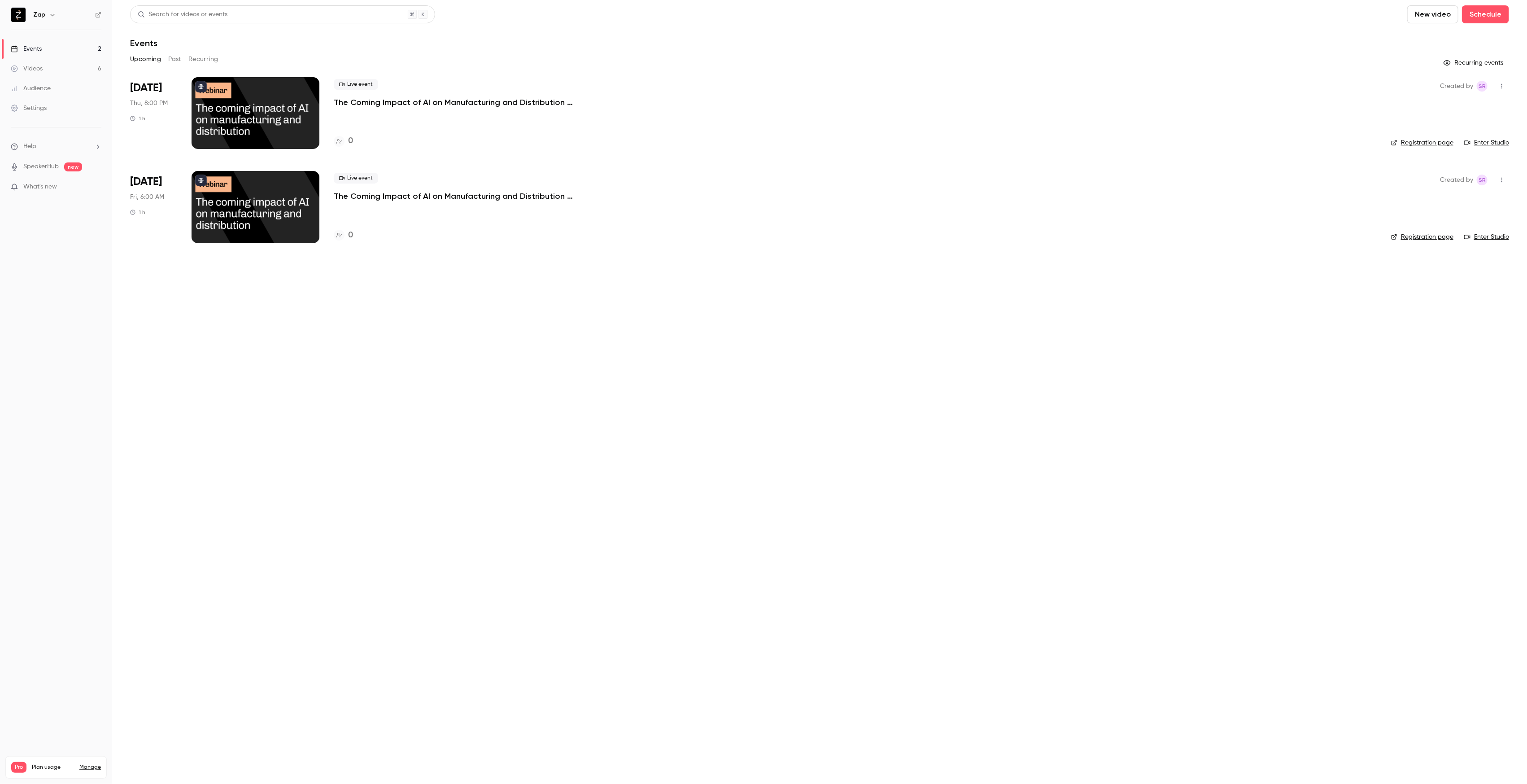
click at [283, 200] on div at bounding box center [255, 207] width 128 height 72
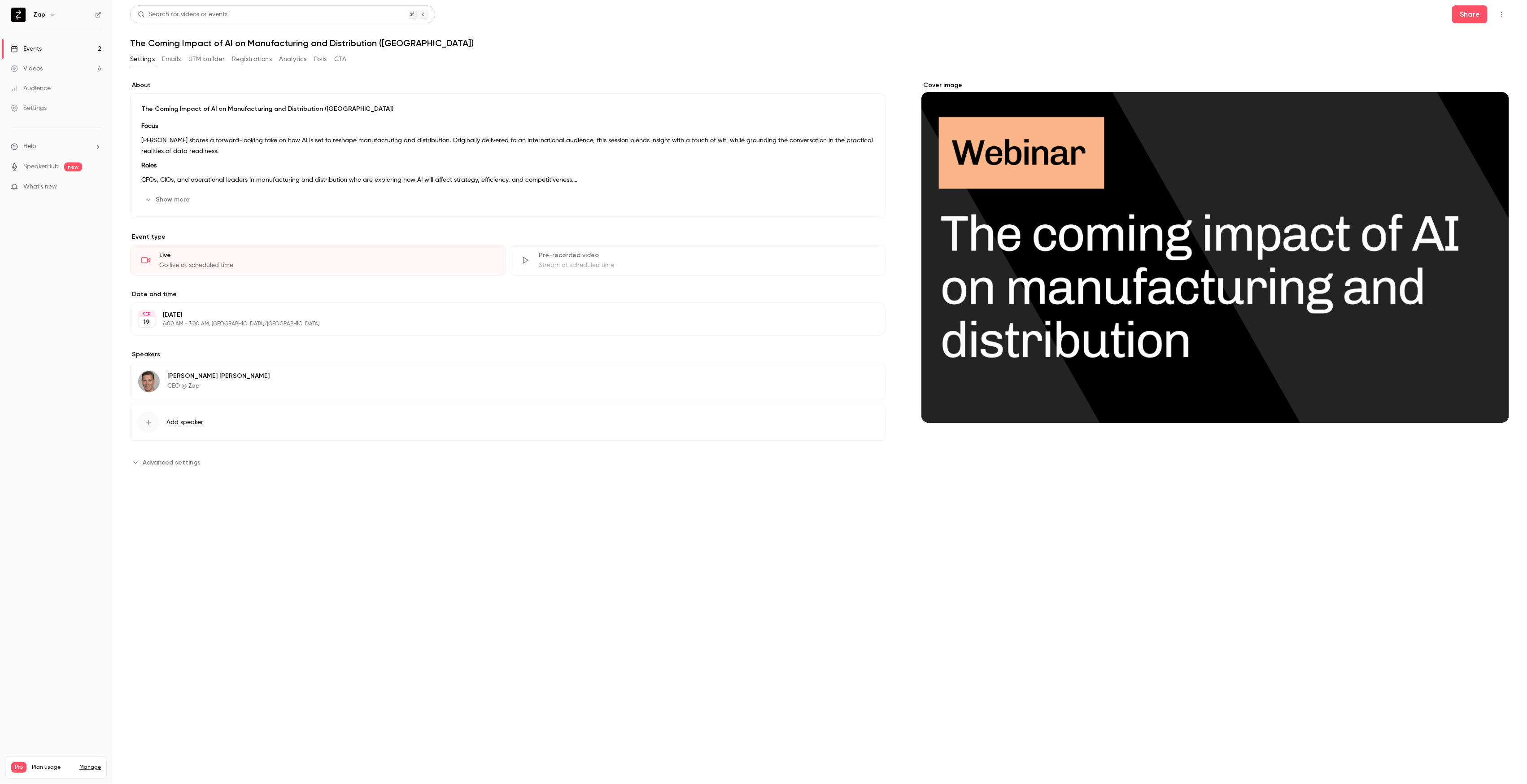
click at [272, 169] on p "Roles" at bounding box center [508, 165] width 733 height 11
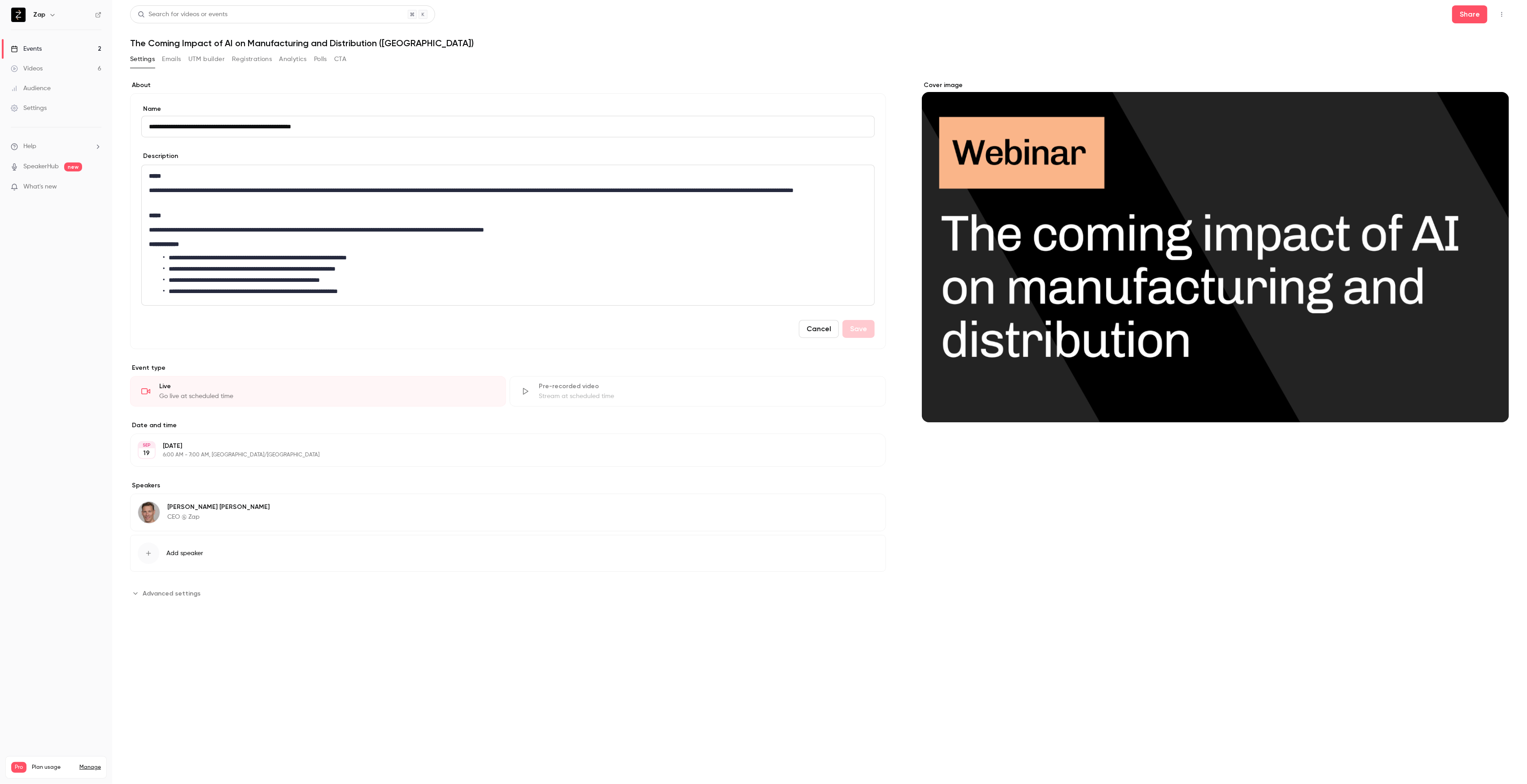
click at [294, 204] on p "**********" at bounding box center [508, 195] width 718 height 22
click at [192, 190] on p "**********" at bounding box center [508, 195] width 718 height 22
click at [859, 325] on button "Save" at bounding box center [859, 329] width 32 height 18
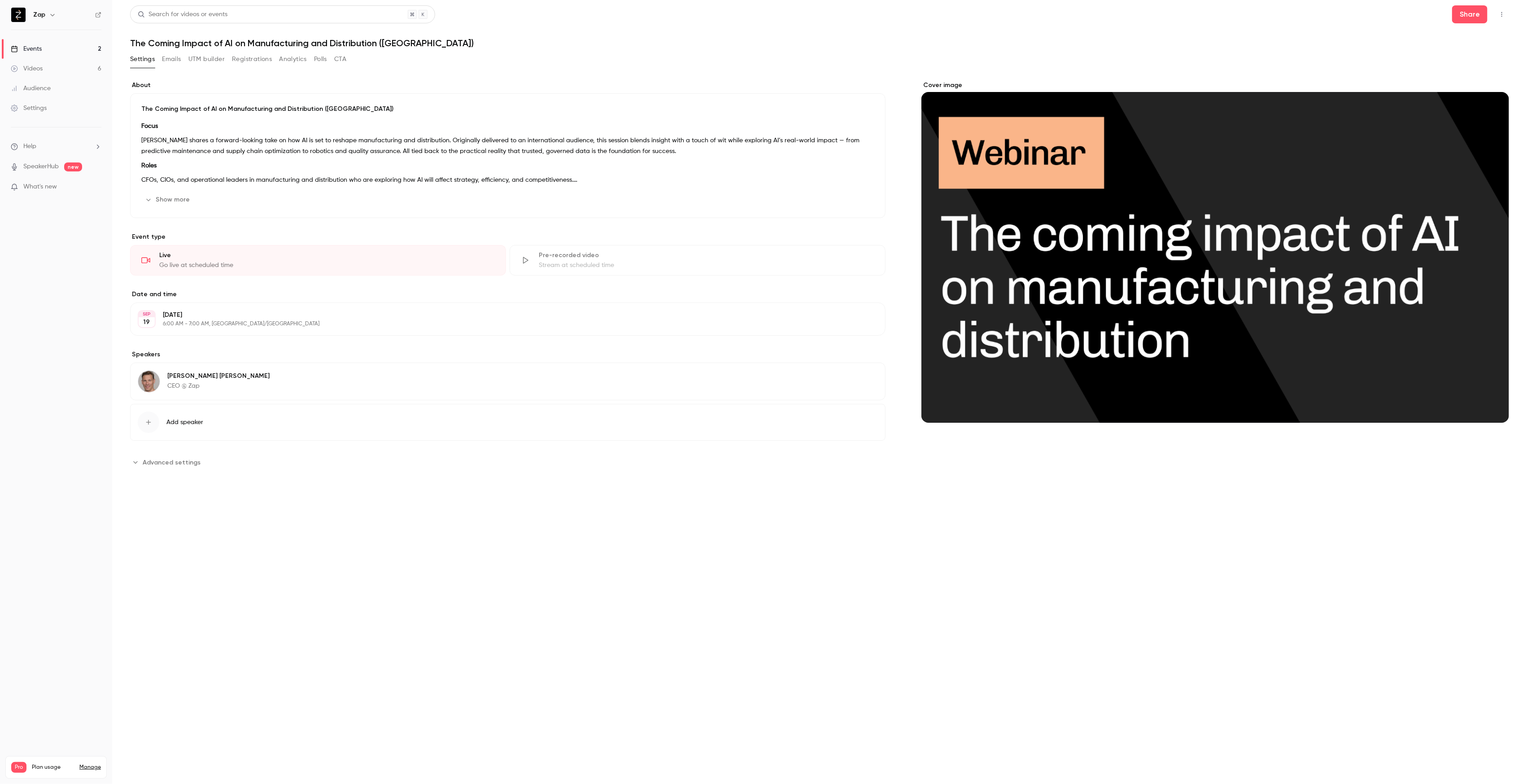
click at [42, 47] on link "Events 2" at bounding box center [56, 49] width 112 height 20
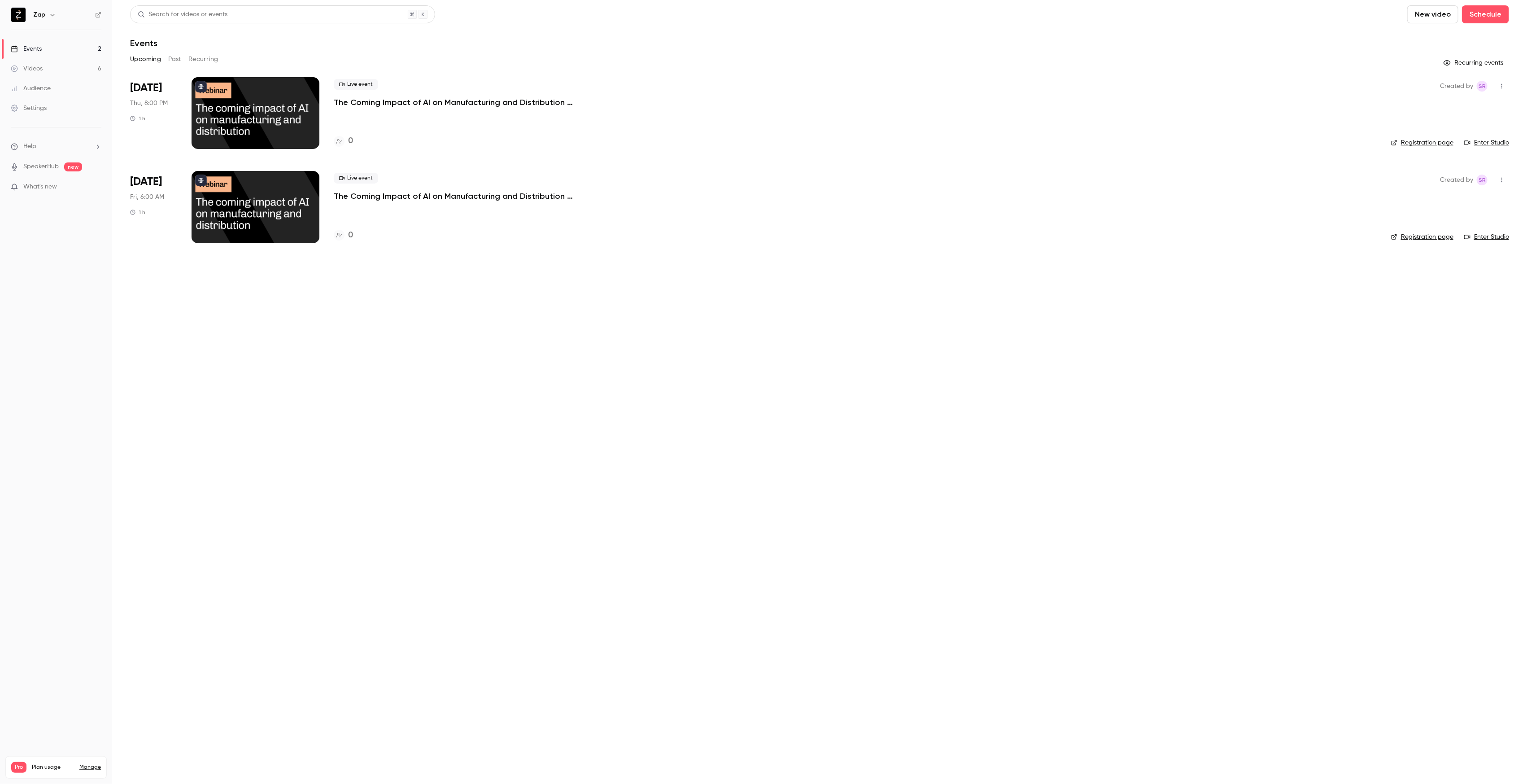
click at [1482, 64] on button "Recurring events" at bounding box center [1475, 62] width 70 height 14
click at [1457, 67] on button "Recurring events" at bounding box center [1475, 62] width 70 height 14
click at [388, 111] on div "Live event The Coming Impact of AI on Manufacturing and Distribution (South Afr…" at bounding box center [855, 113] width 1043 height 72
click at [396, 97] on p "The Coming Impact of AI on Manufacturing and Distribution (South Africa + Europ…" at bounding box center [468, 102] width 269 height 11
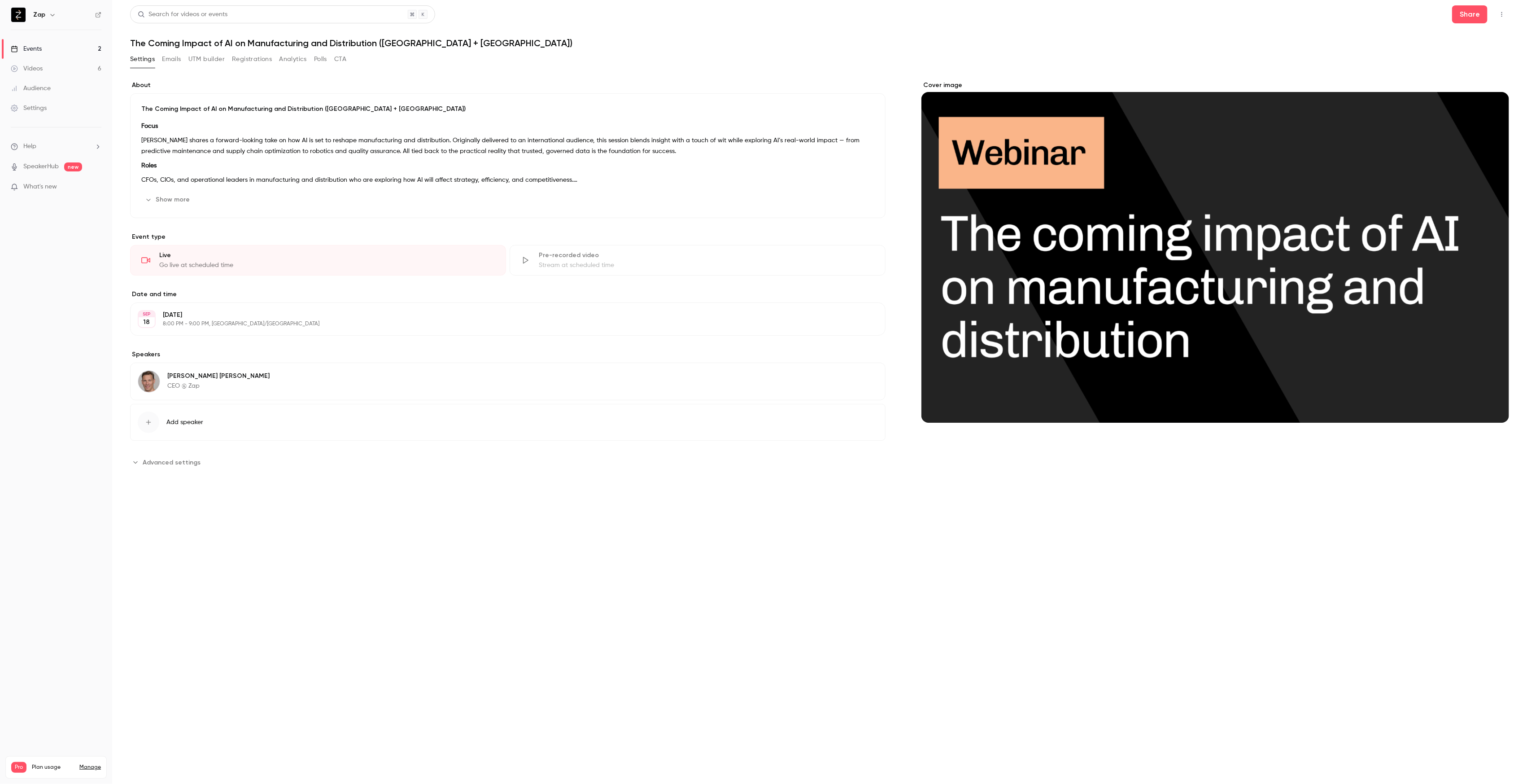
click at [449, 327] on p "8:00 PM - 9:00 PM, Australia/Brisbane" at bounding box center [500, 324] width 675 height 7
click at [182, 335] on body "Zap Events 2 Videos 6 Audience Settings Help SpeakerHub new What's new Pro Plan…" at bounding box center [764, 392] width 1527 height 784
click at [192, 386] on li "30 min" at bounding box center [189, 385] width 72 height 23
type input "**"
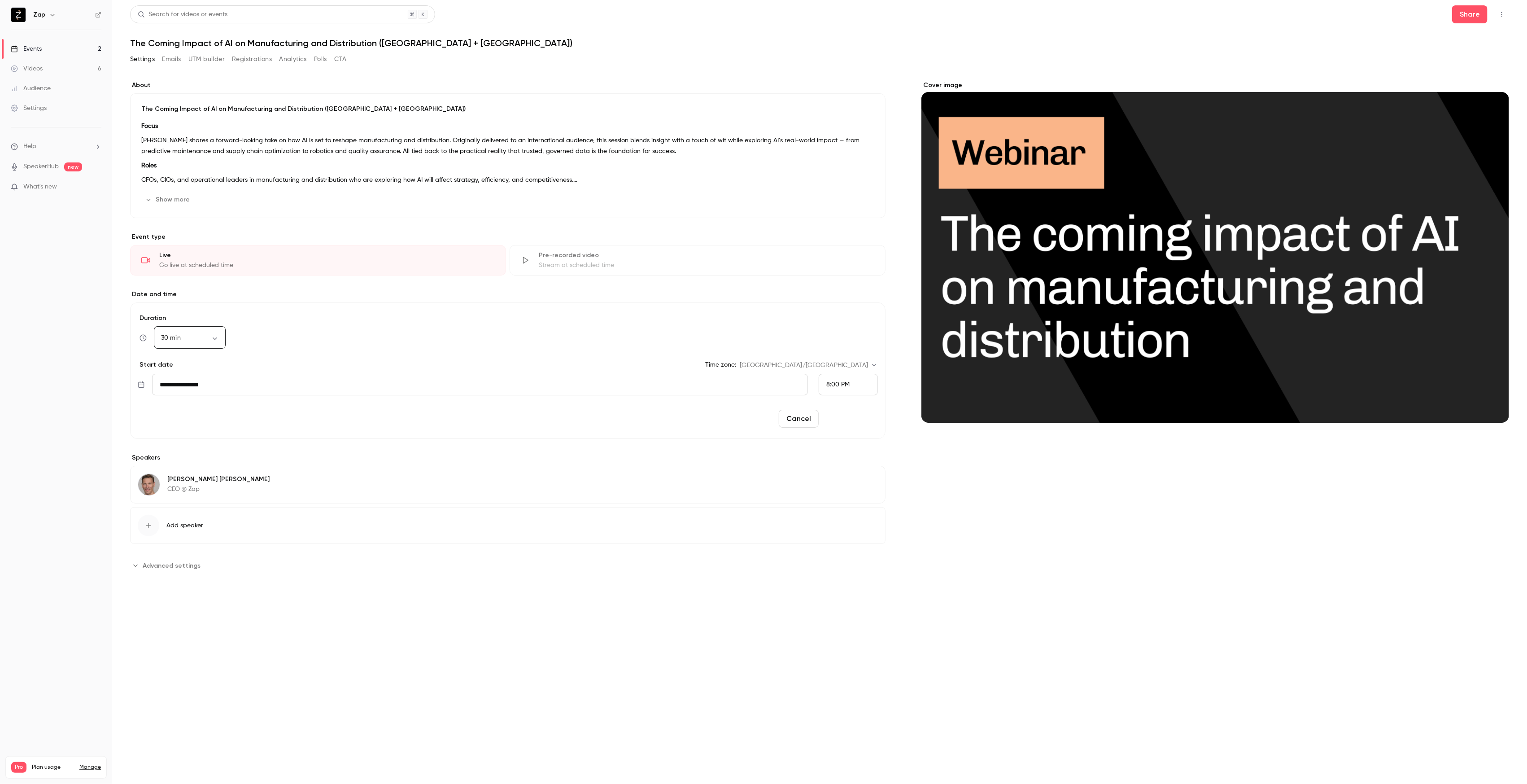
click at [845, 420] on button "Reschedule" at bounding box center [850, 418] width 55 height 18
click at [40, 51] on div "Events" at bounding box center [26, 49] width 31 height 9
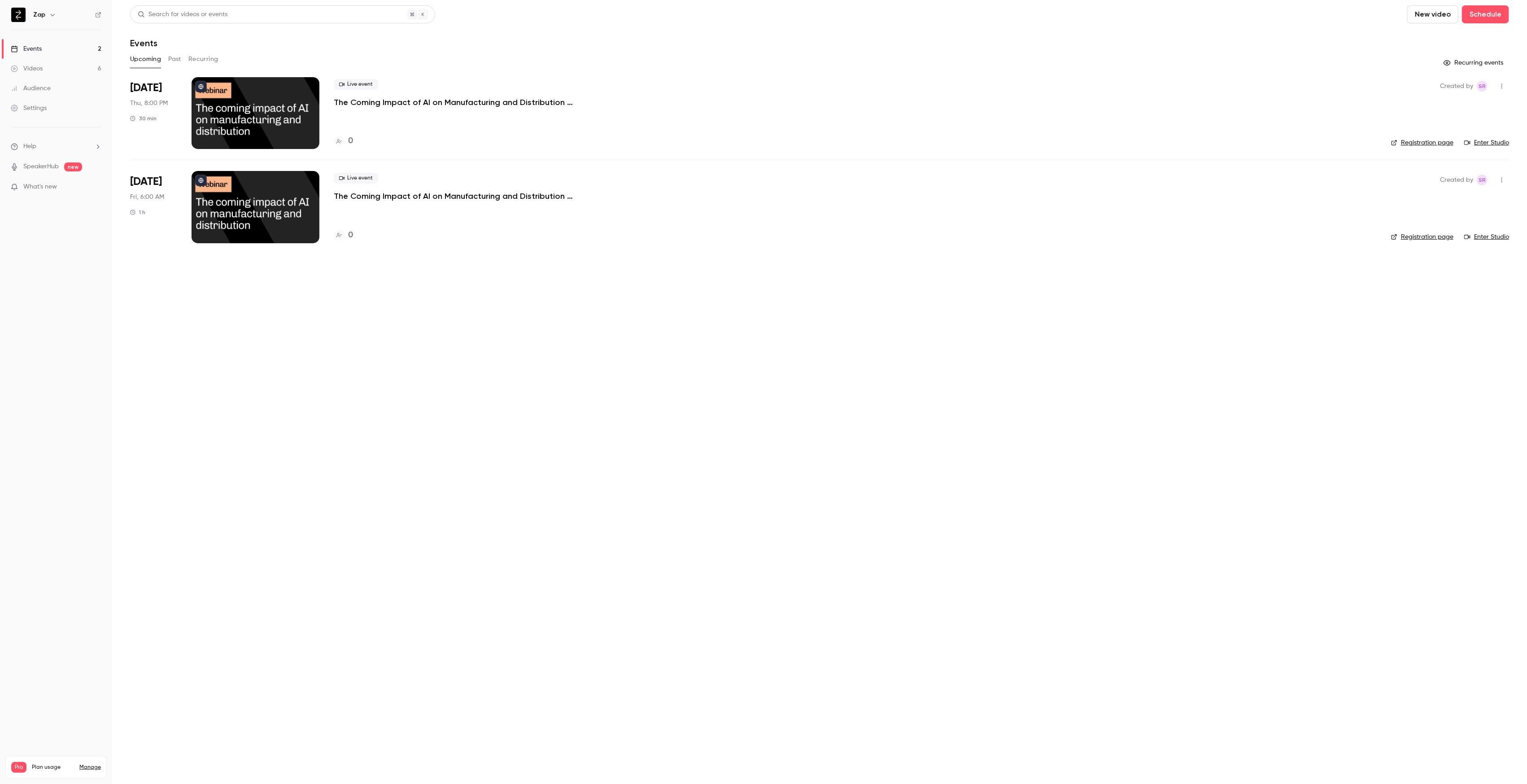
drag, startPoint x: 141, startPoint y: 194, endPoint x: 285, endPoint y: 197, distance: 144.0
click at [141, 194] on span "Fri, 6:00 AM" at bounding box center [147, 197] width 34 height 9
click at [406, 193] on p "The Coming Impact of AI on Manufacturing and Distribution (USA)" at bounding box center [468, 195] width 269 height 11
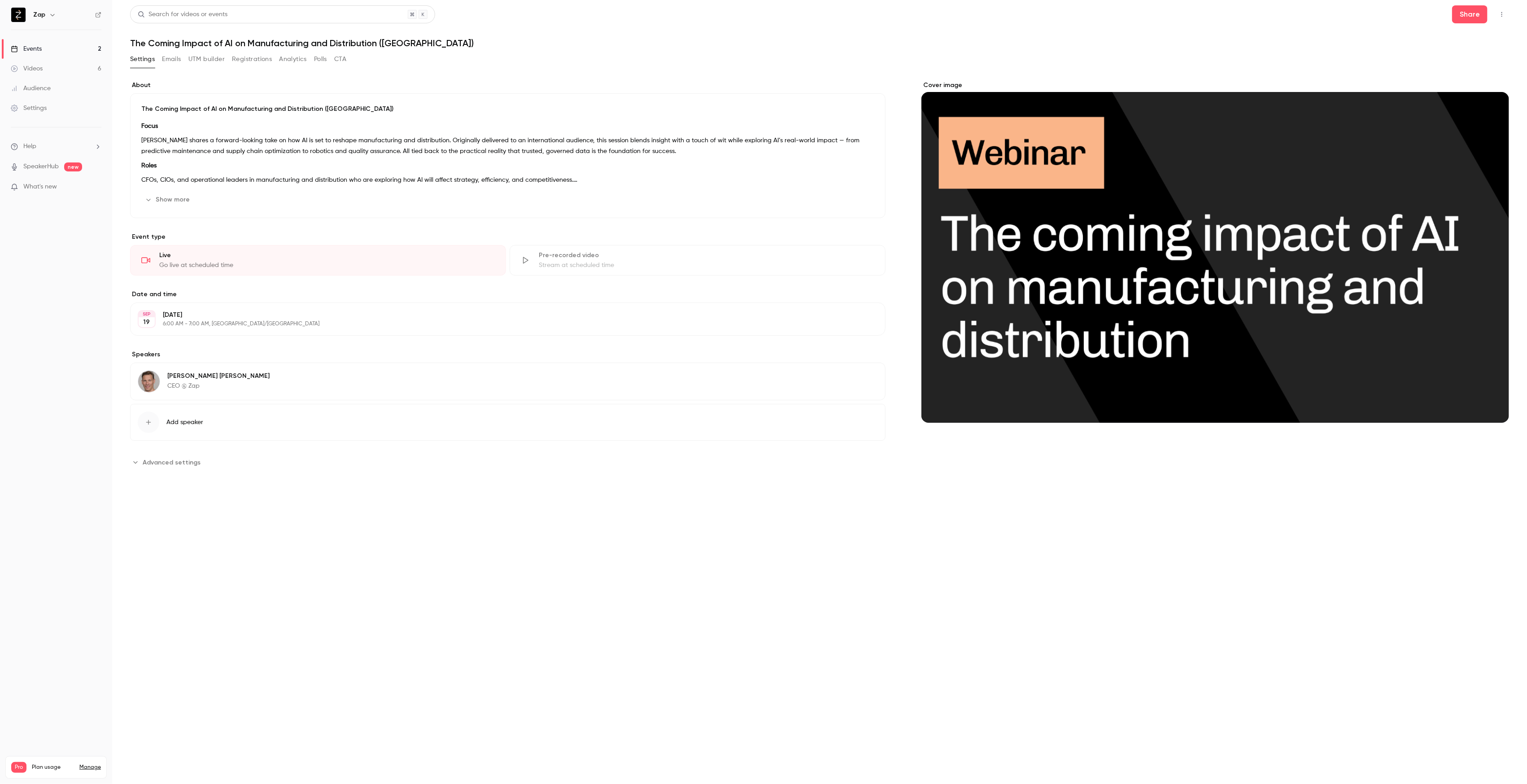
click at [273, 329] on div "SEP 19 Friday, September 19 6:00 AM - 7:00 AM, Australia/Brisbane Edit" at bounding box center [508, 319] width 755 height 33
click at [191, 341] on body "Zap Events 2 Videos 6 Audience Settings Help SpeakerHub new What's new Pro Plan…" at bounding box center [764, 392] width 1527 height 784
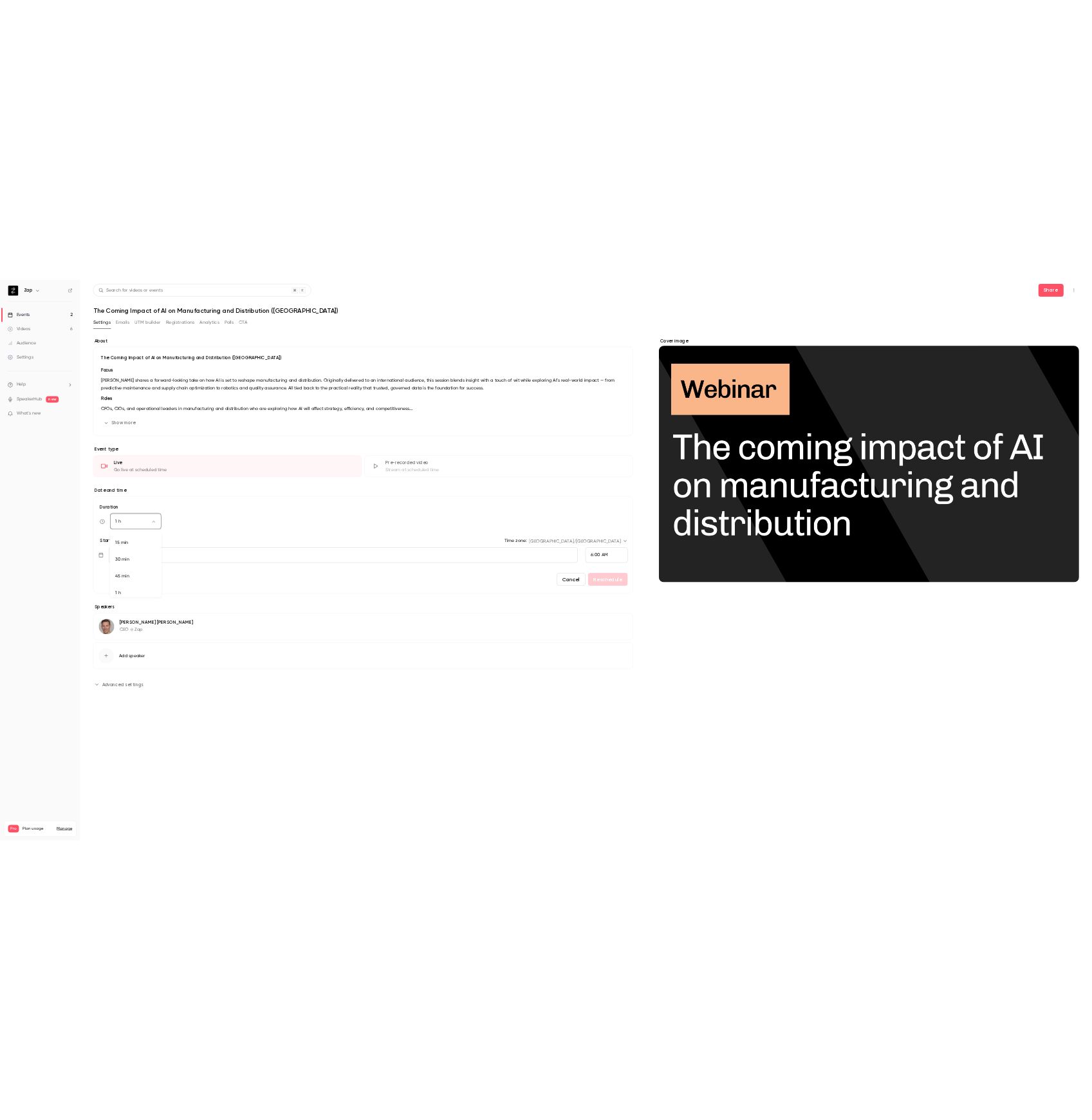
scroll to position [8, 0]
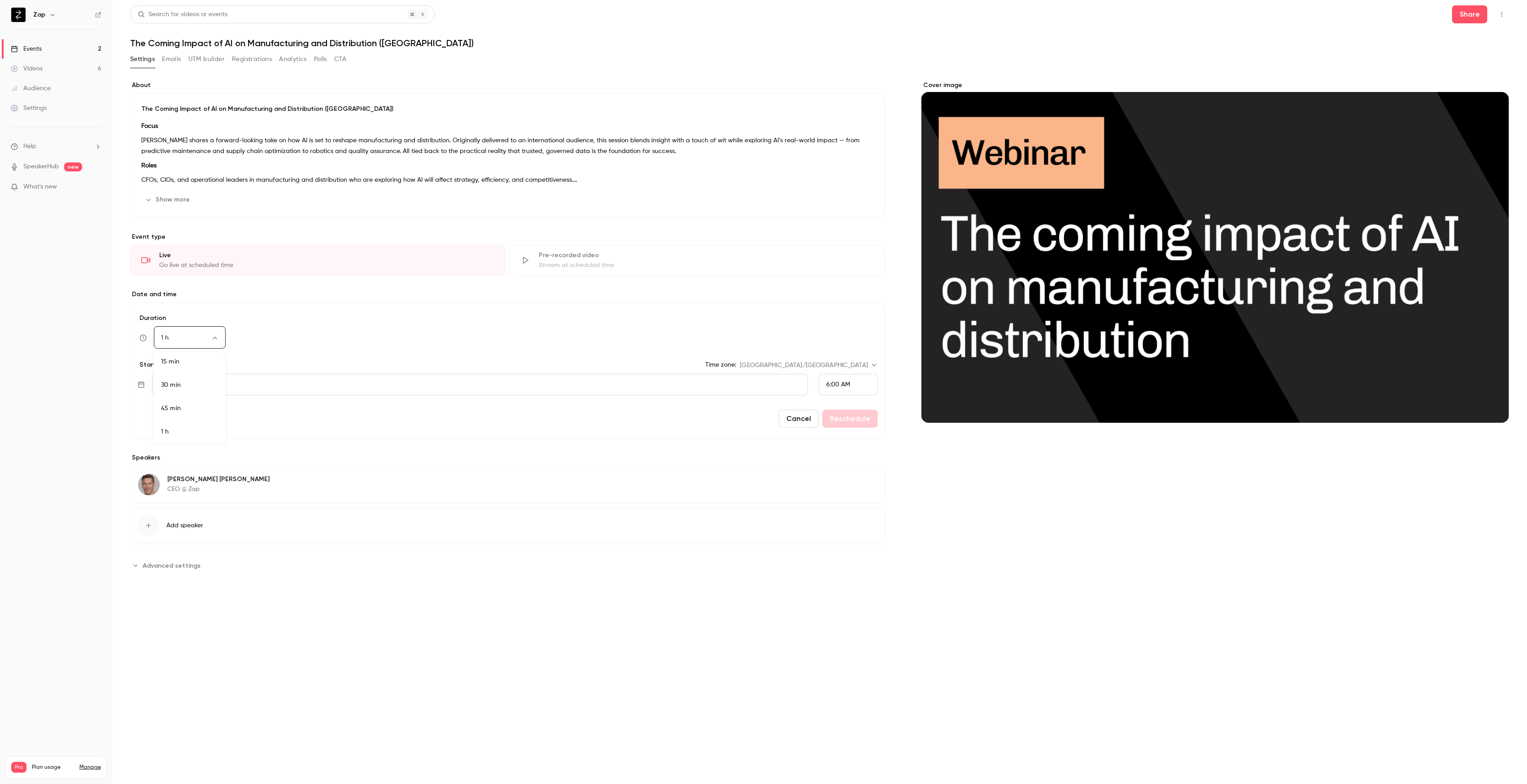
click at [185, 378] on li "30 min" at bounding box center [189, 385] width 72 height 23
type input "**"
click at [851, 421] on button "Reschedule" at bounding box center [850, 418] width 55 height 18
click at [32, 47] on div "Events" at bounding box center [26, 49] width 31 height 9
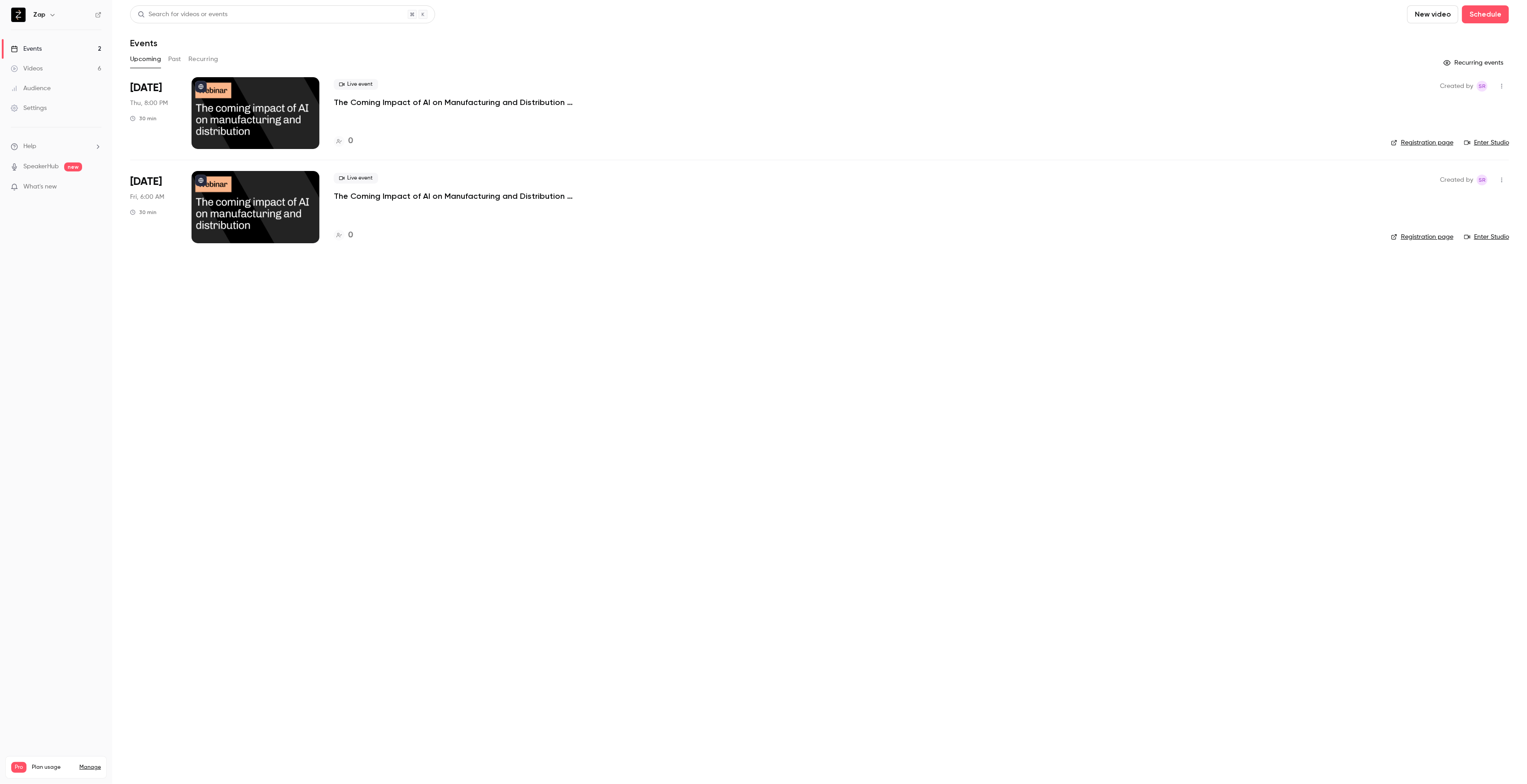
click at [368, 104] on p "The Coming Impact of AI on Manufacturing and Distribution (South Africa + Europ…" at bounding box center [468, 102] width 269 height 11
click at [523, 101] on p "The Coming Impact of AI on Manufacturing and Distribution (South Africa + Europ…" at bounding box center [468, 102] width 269 height 11
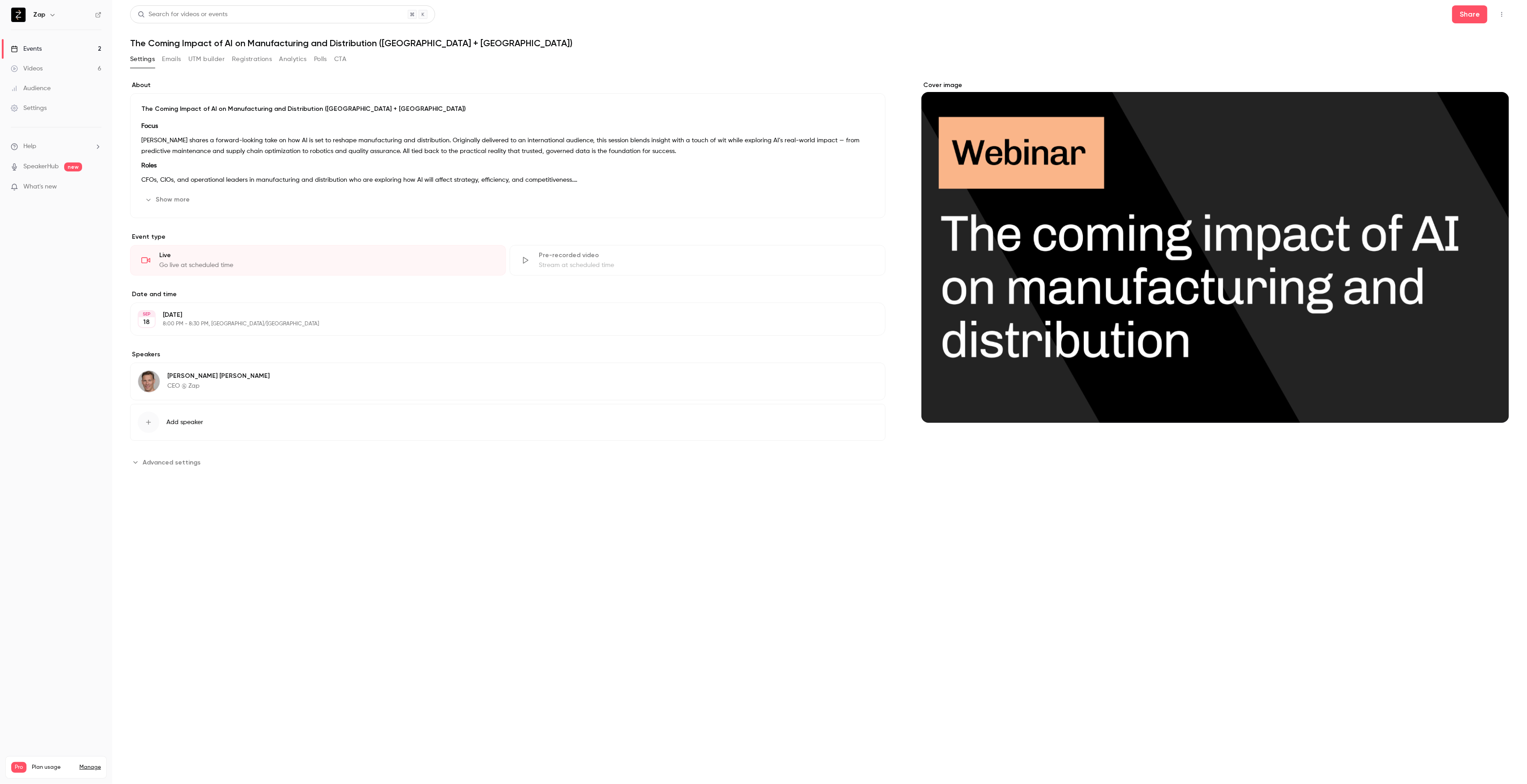
click at [172, 459] on span "Advanced settings" at bounding box center [171, 462] width 58 height 9
click at [508, 506] on input "**********" at bounding box center [542, 506] width 671 height 22
type input "**********"
click at [865, 567] on button "Save" at bounding box center [862, 567] width 32 height 18
click at [45, 50] on link "Events 2" at bounding box center [56, 49] width 112 height 20
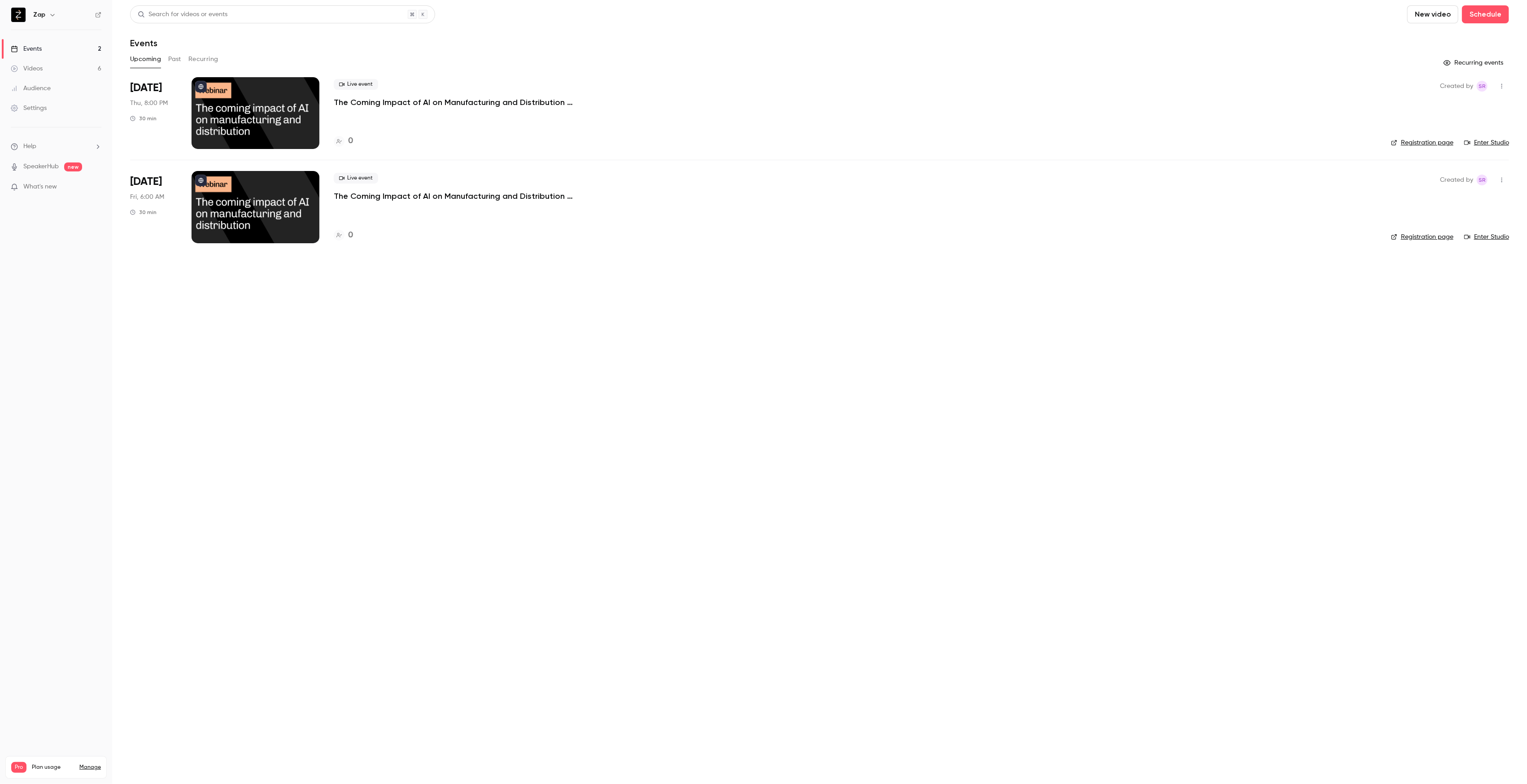
click at [452, 194] on p "The Coming Impact of AI on Manufacturing and Distribution (USA)" at bounding box center [468, 195] width 269 height 11
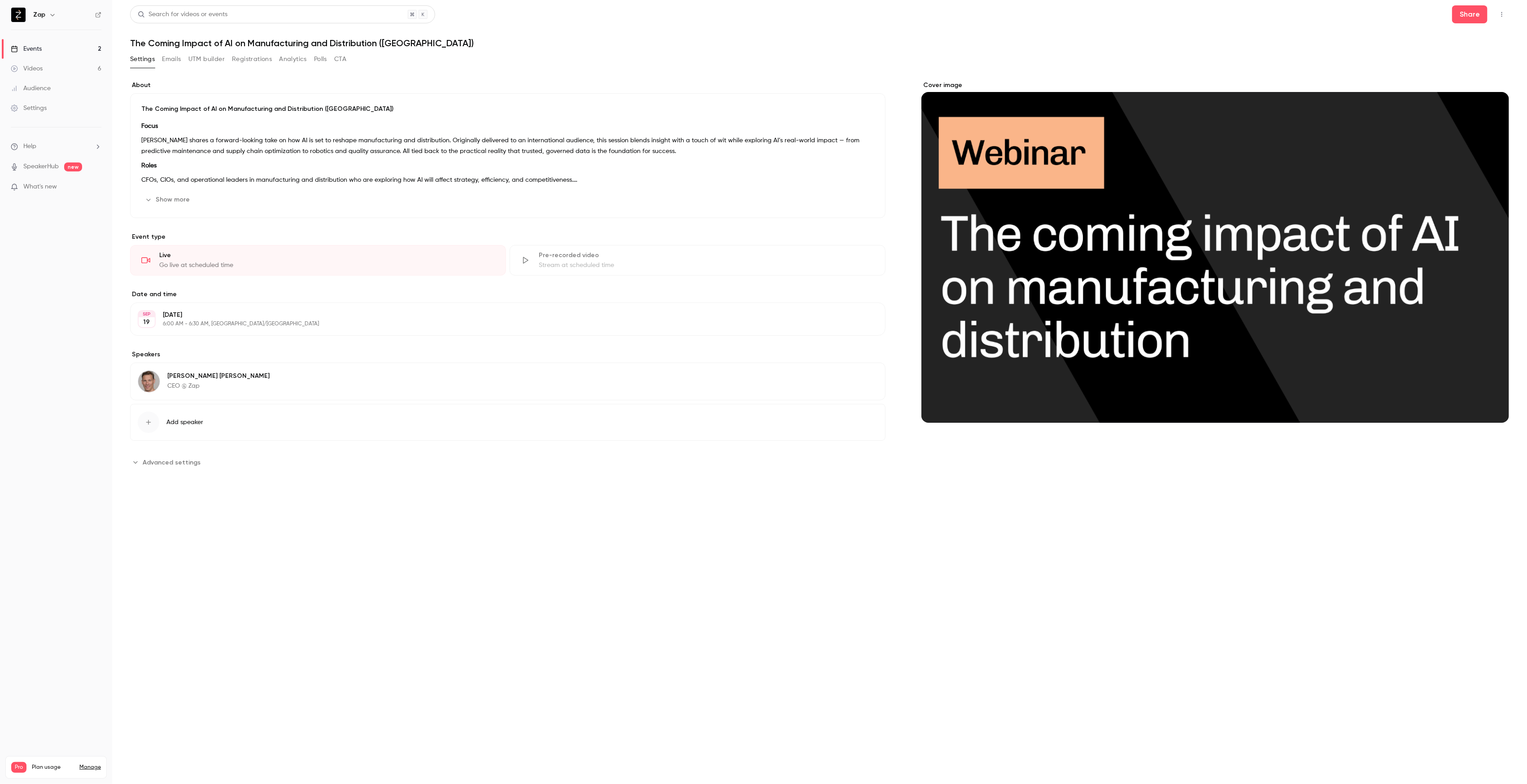
click at [167, 467] on button "Advanced settings" at bounding box center [168, 462] width 76 height 14
click at [507, 507] on input "**********" at bounding box center [542, 506] width 671 height 22
type input "**********"
click at [846, 559] on button "Save" at bounding box center [862, 567] width 32 height 18
click at [45, 50] on link "Events 2" at bounding box center [56, 49] width 112 height 20
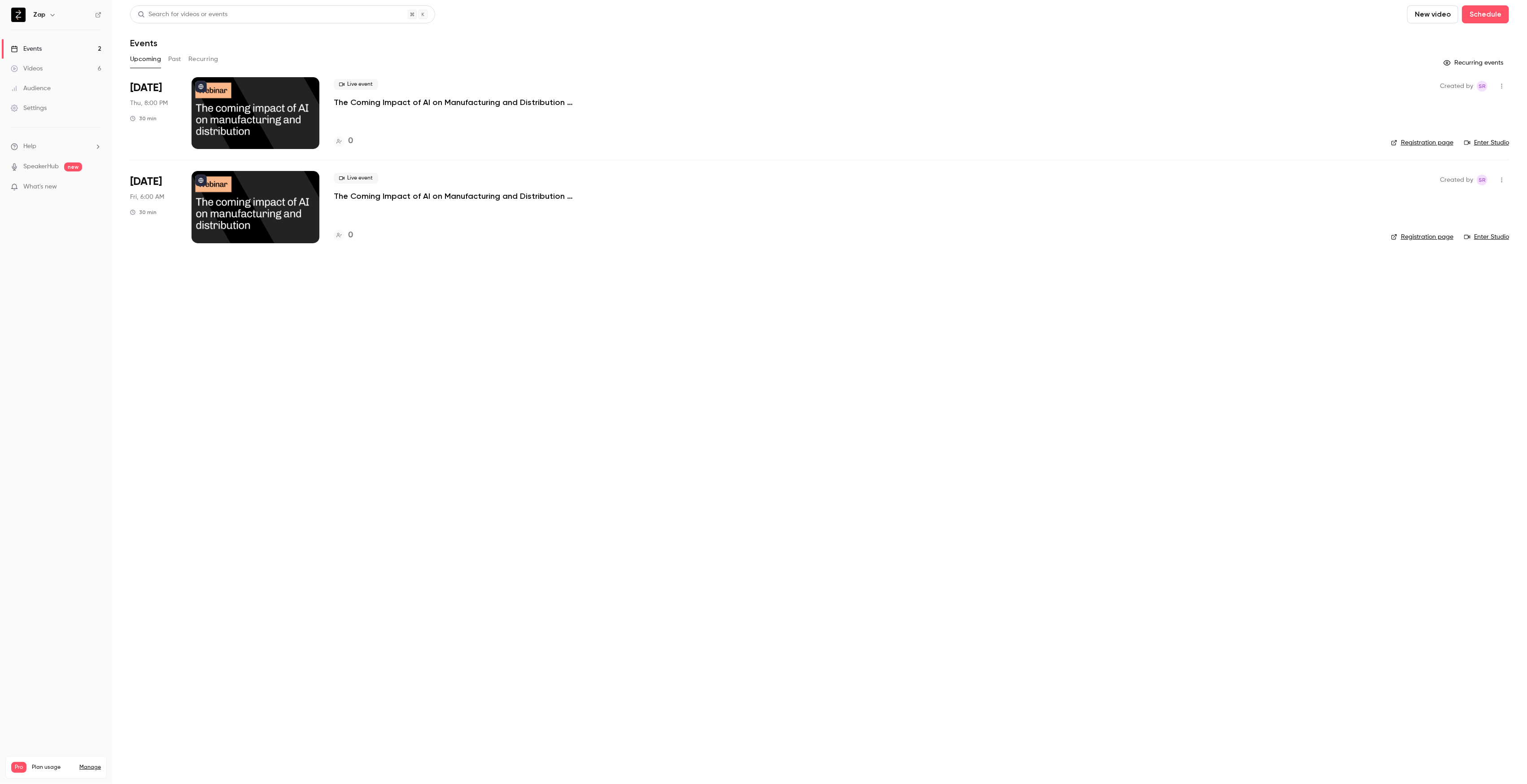
click at [455, 104] on p "The Coming Impact of AI on Manufacturing and Distribution (South Africa + Europ…" at bounding box center [468, 102] width 269 height 11
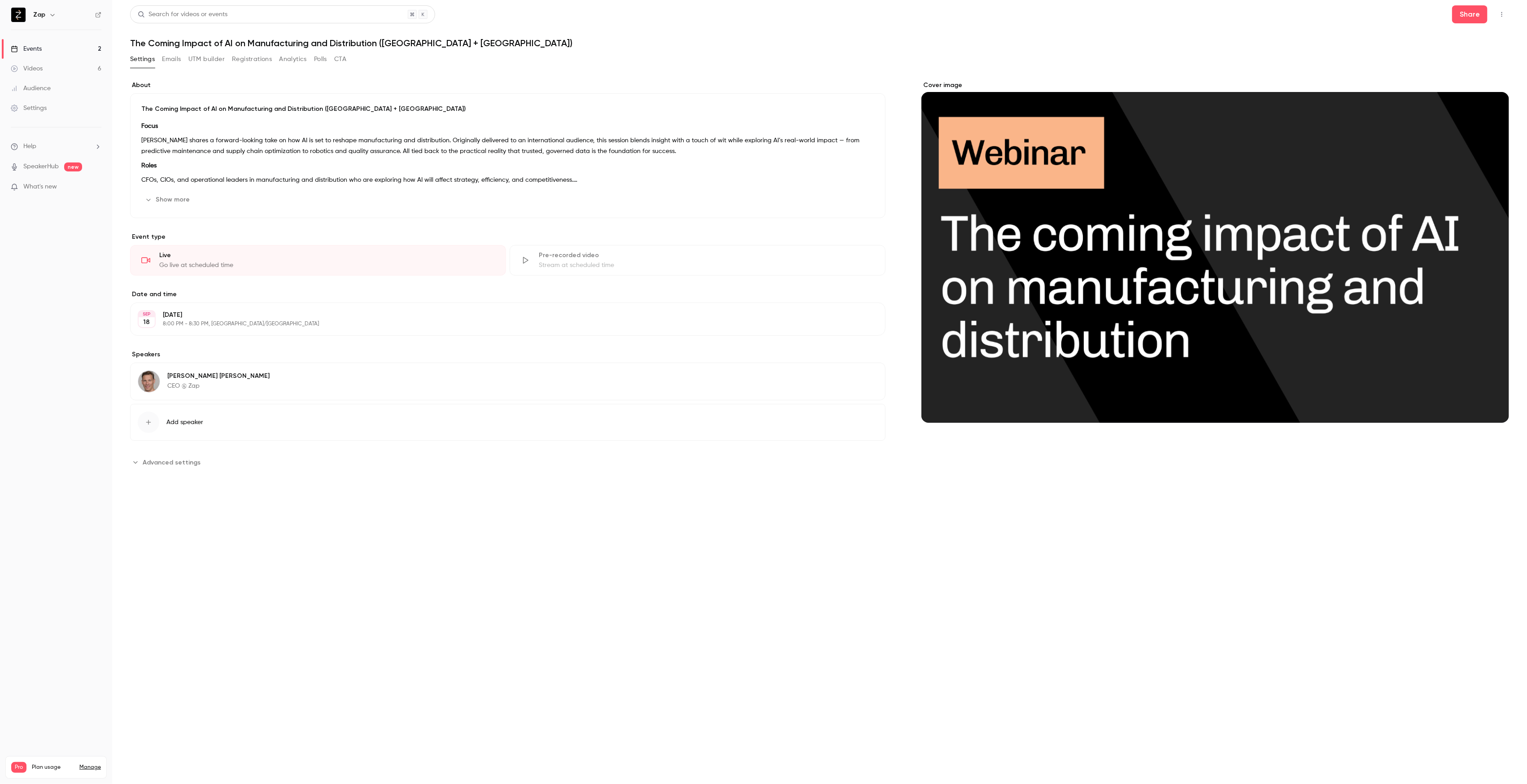
click at [215, 60] on button "UTM builder" at bounding box center [207, 59] width 36 height 14
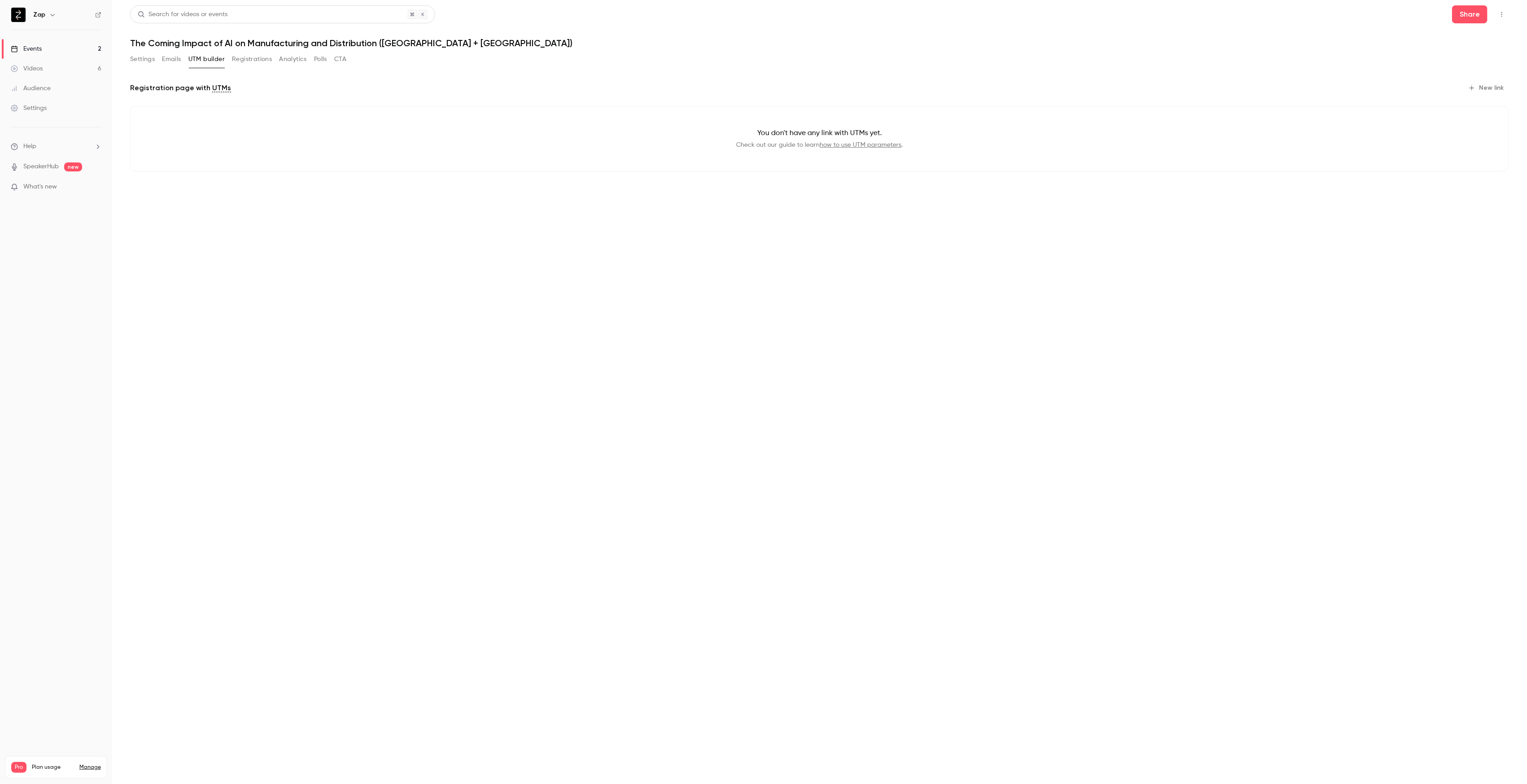
click at [1497, 88] on button "New link" at bounding box center [1487, 88] width 44 height 14
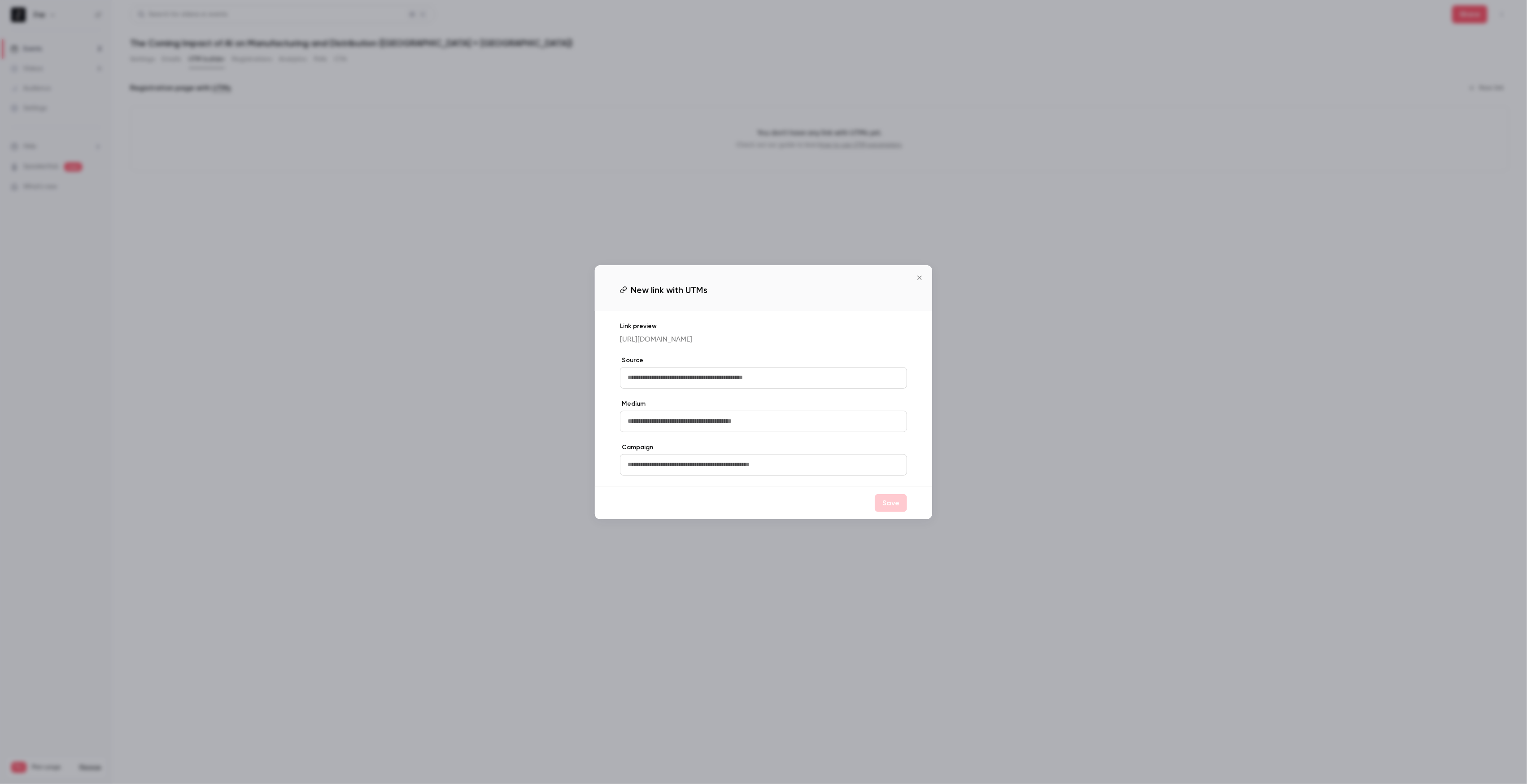
click at [686, 380] on input "text" at bounding box center [763, 378] width 287 height 22
type input "*******"
type input "*****"
click at [887, 510] on button "Save" at bounding box center [891, 503] width 32 height 18
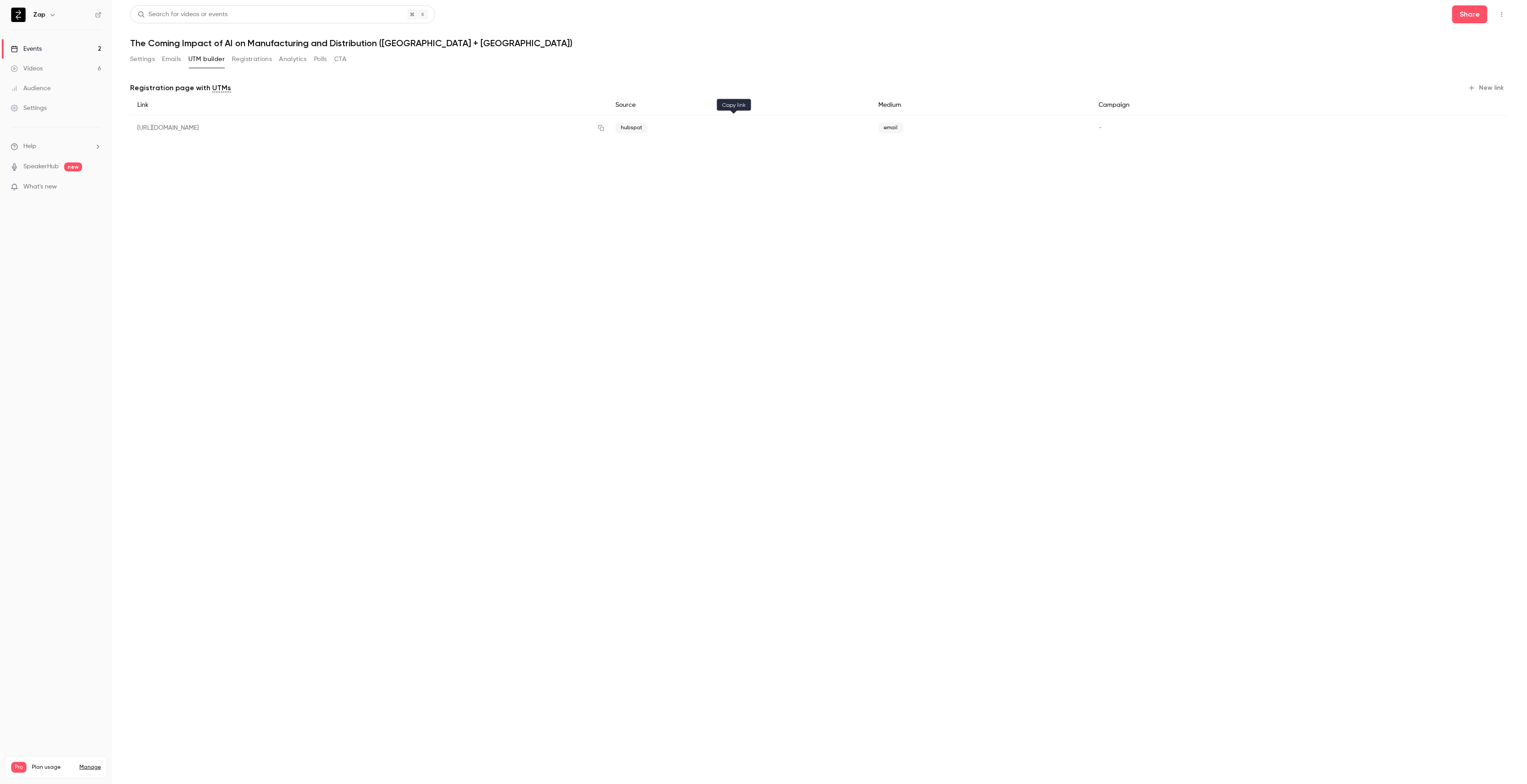
click at [605, 128] on icon "button" at bounding box center [601, 128] width 7 height 6
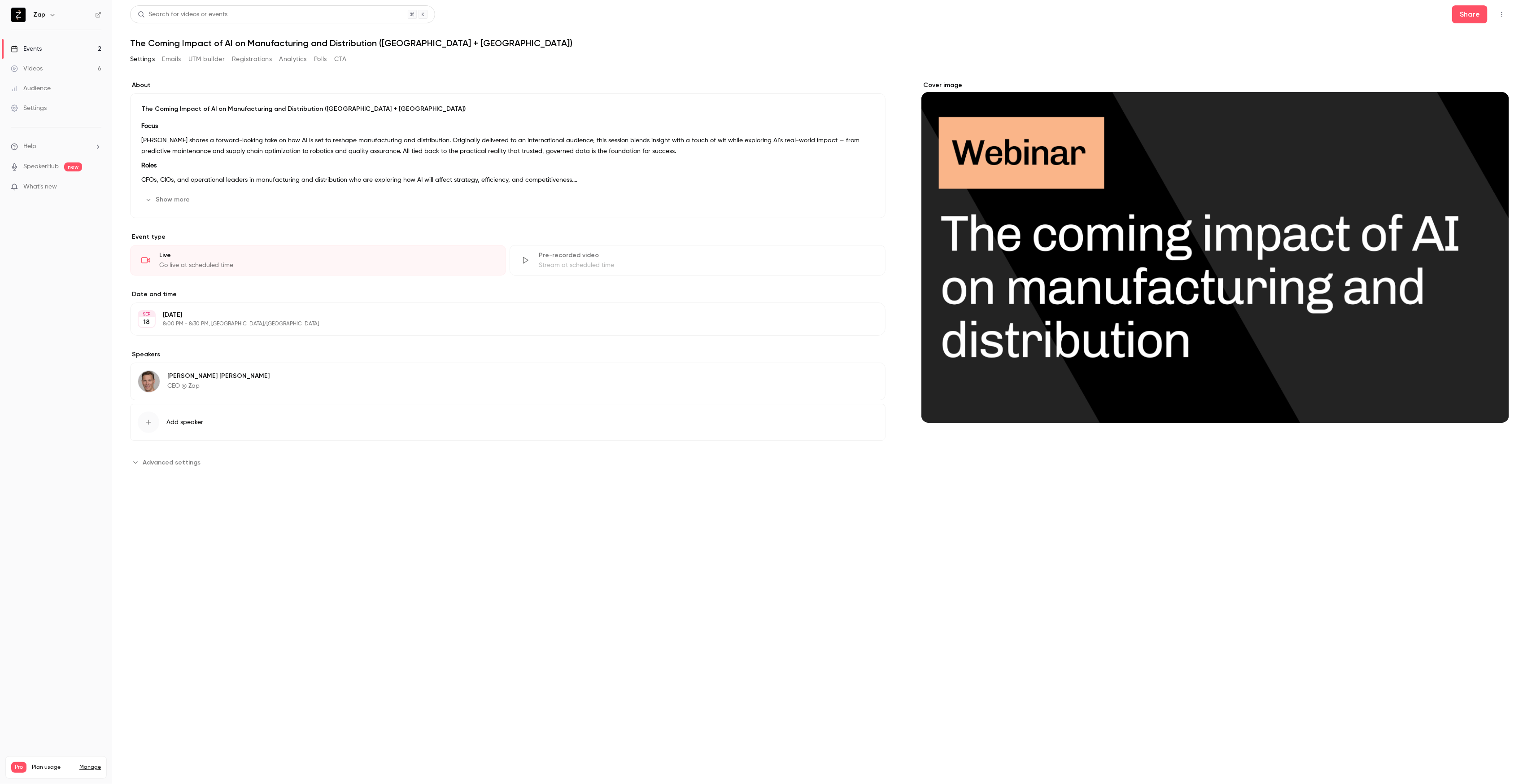
click at [33, 51] on div "Events" at bounding box center [26, 49] width 31 height 9
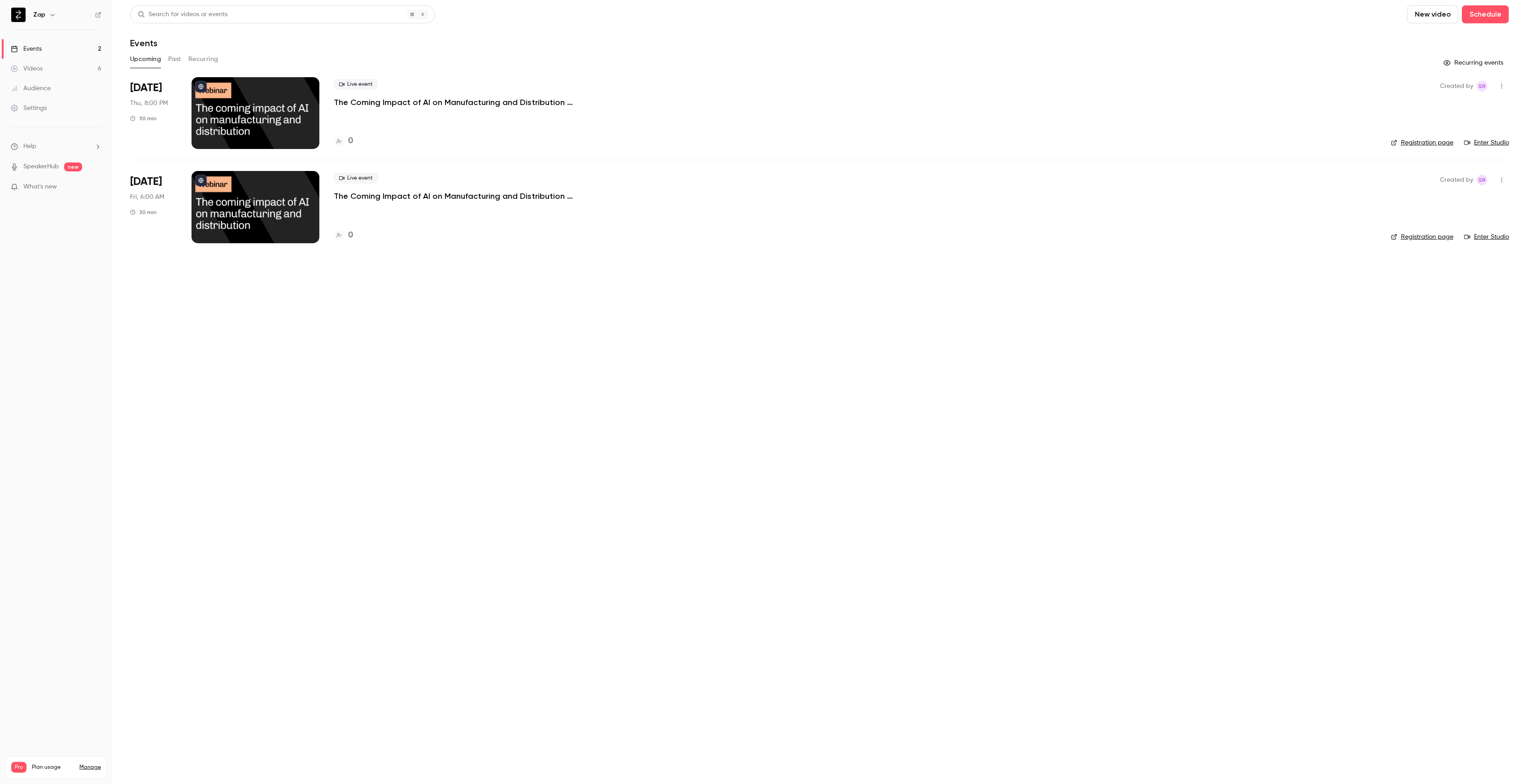
click at [376, 198] on p "The Coming Impact of AI on Manufacturing and Distribution (USA)" at bounding box center [468, 195] width 269 height 11
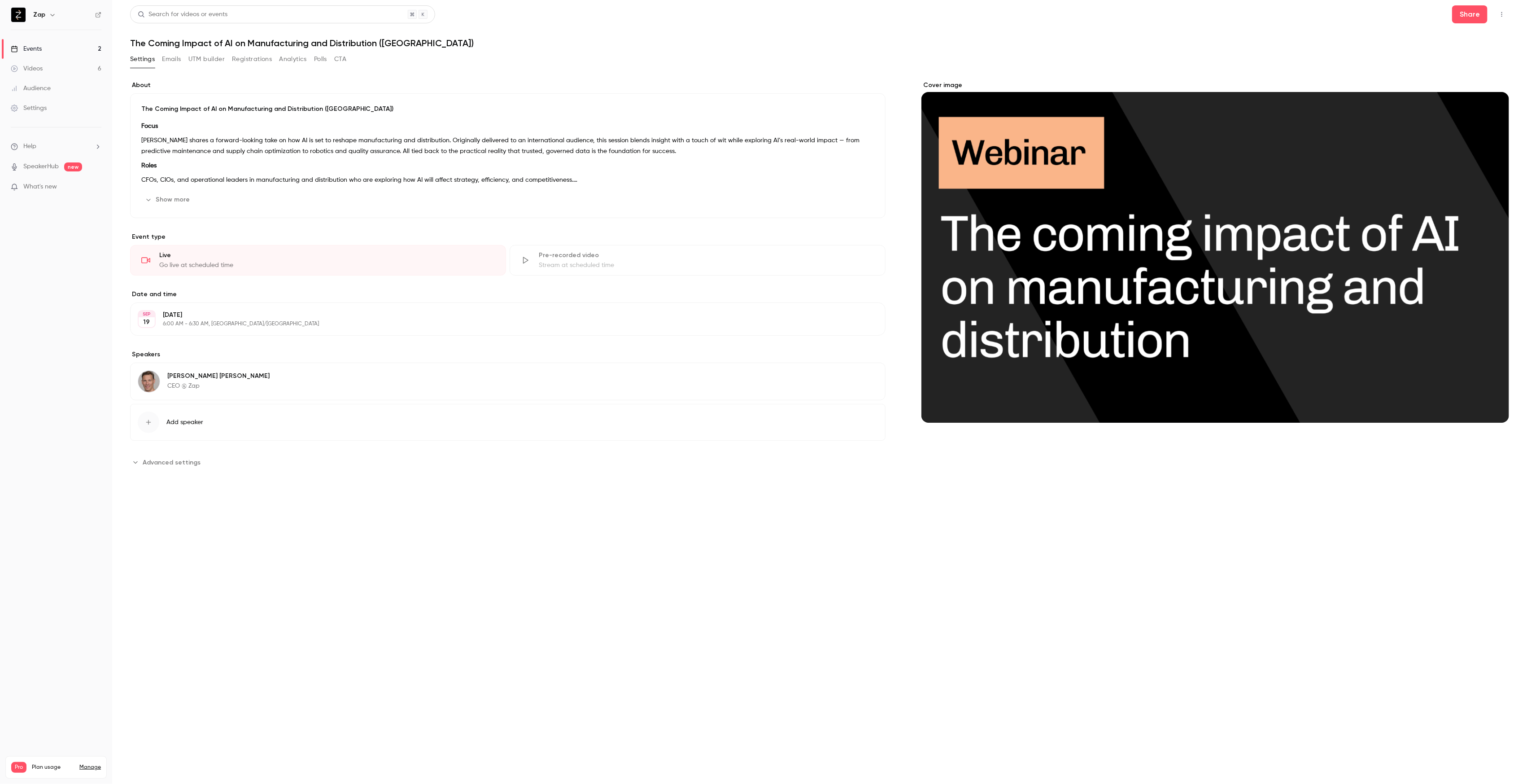
click at [222, 57] on button "UTM builder" at bounding box center [207, 59] width 36 height 14
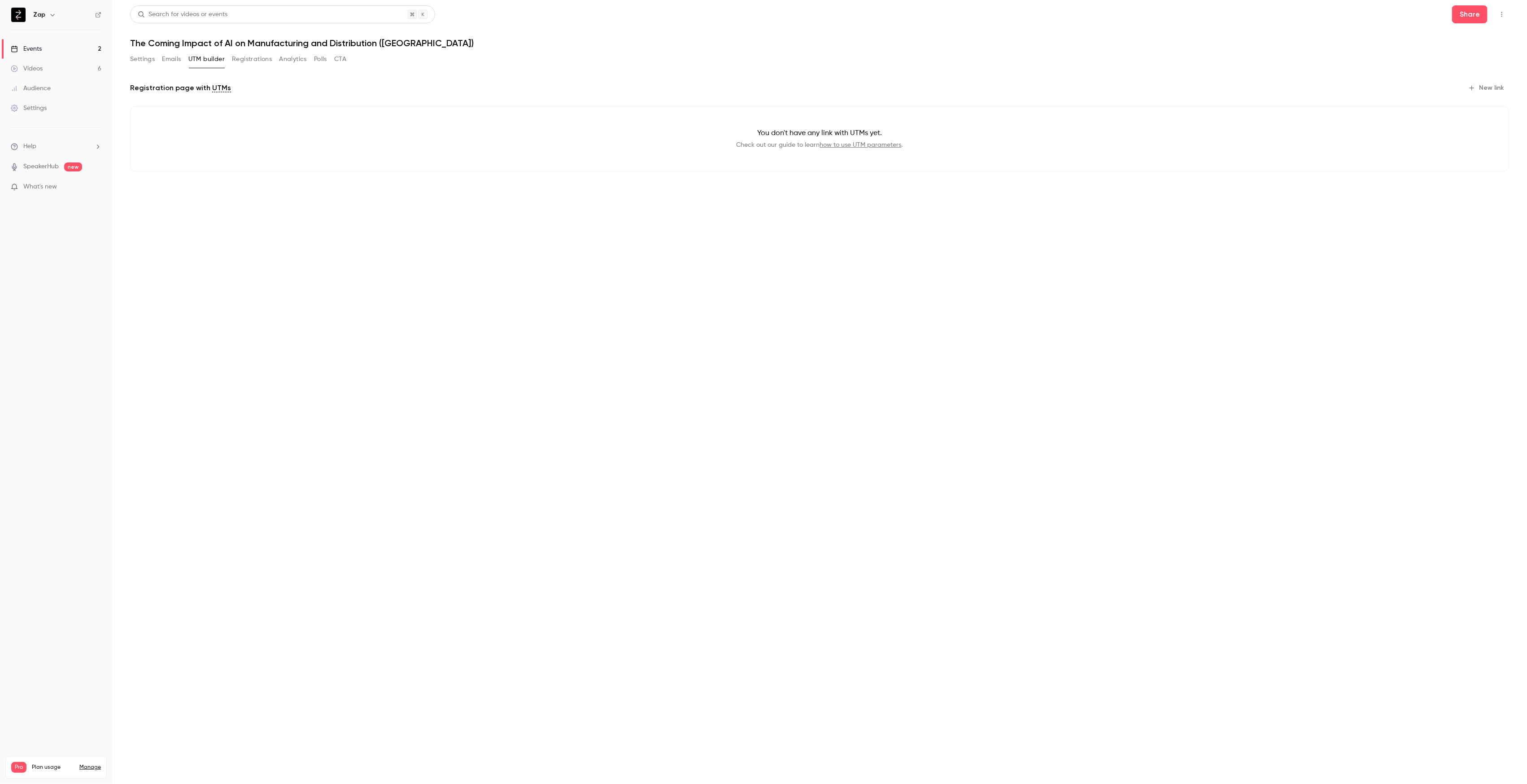
click at [1488, 90] on button "New link" at bounding box center [1487, 88] width 44 height 14
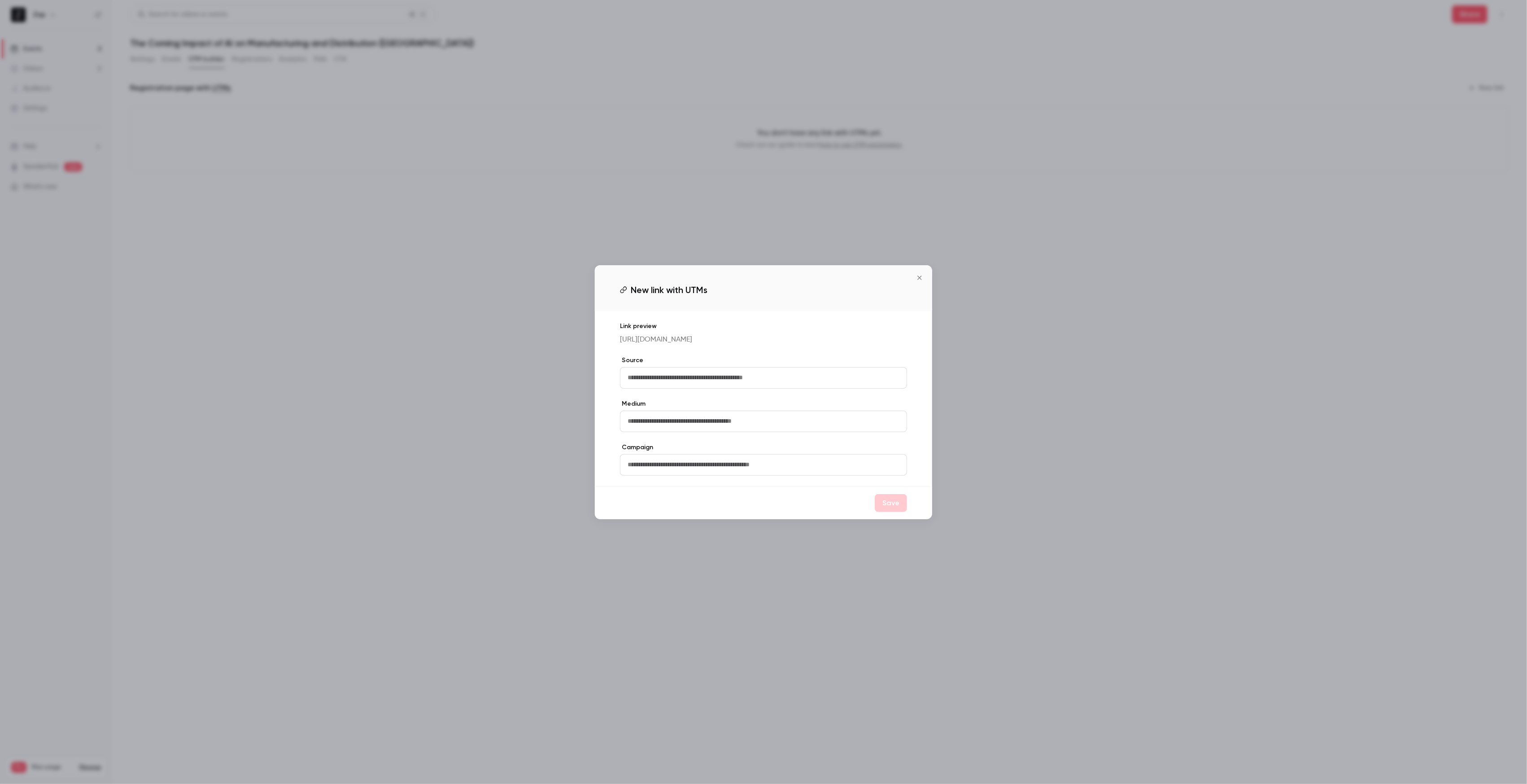
click at [684, 379] on input "text" at bounding box center [763, 378] width 287 height 22
type input "*******"
type input "*****"
click at [895, 509] on button "Save" at bounding box center [891, 503] width 32 height 18
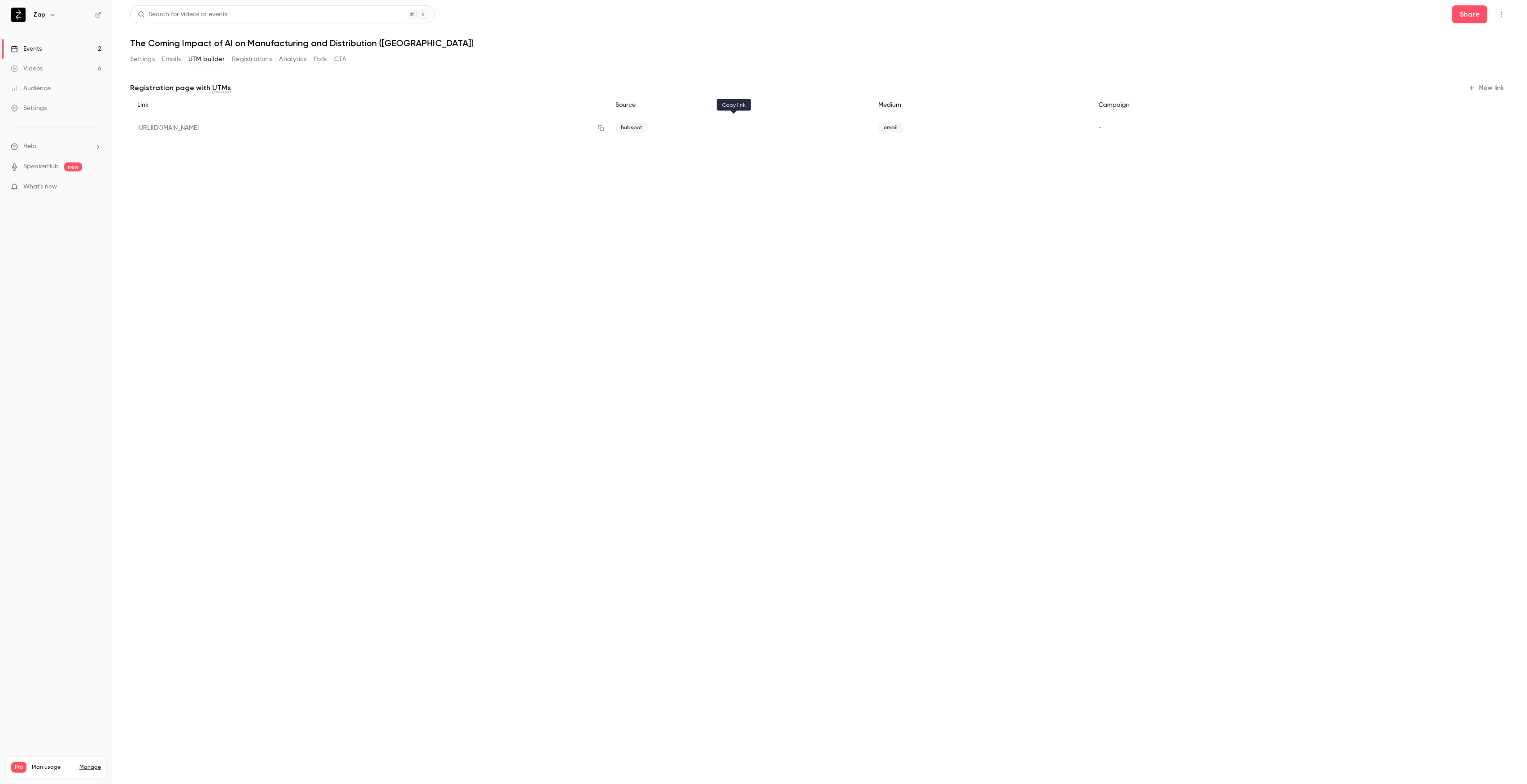
click at [604, 129] on icon "button" at bounding box center [601, 128] width 6 height 6
click at [31, 47] on div "Events" at bounding box center [26, 49] width 31 height 9
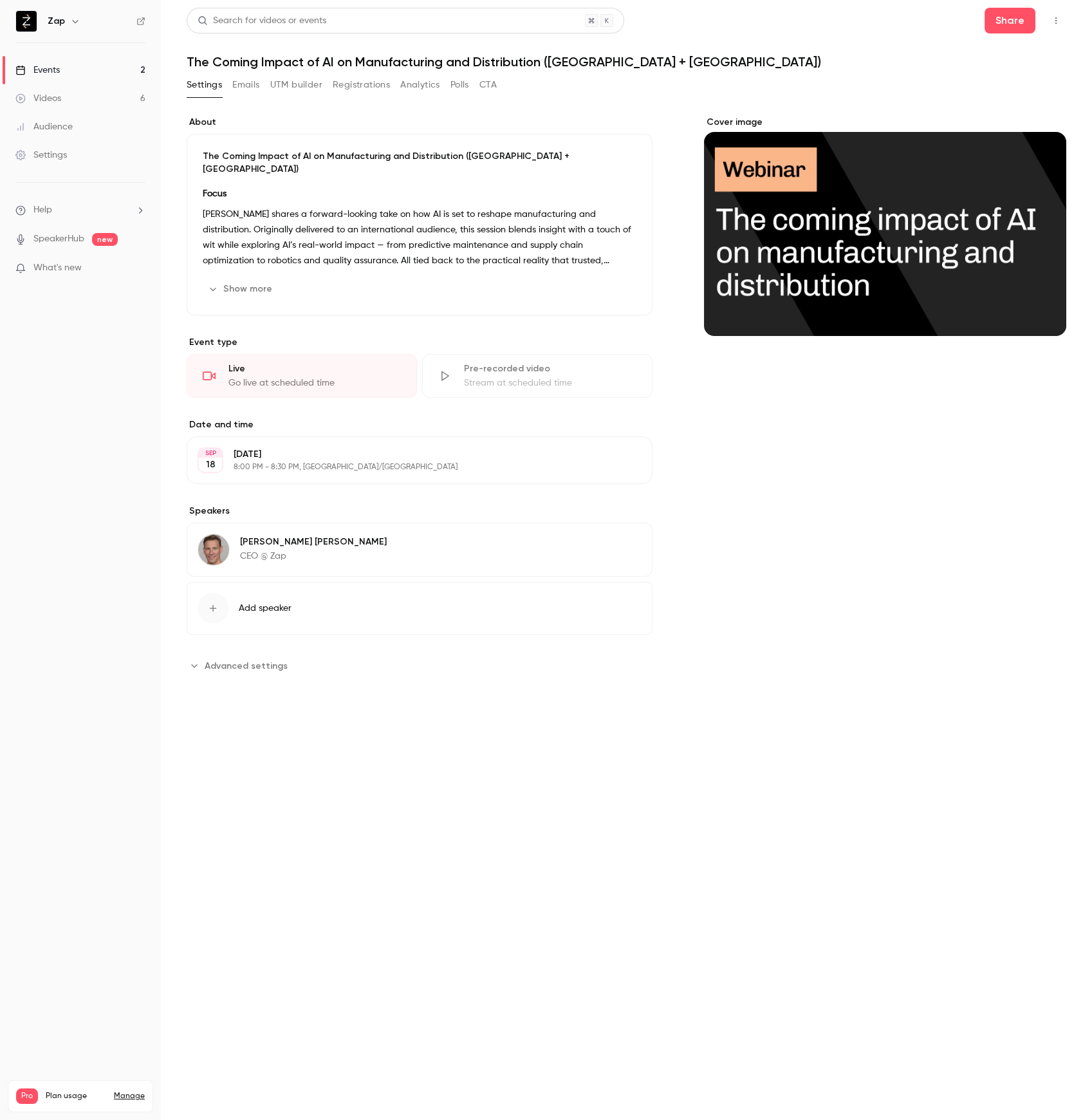
click at [416, 228] on p "[PERSON_NAME] shares a forward-looking take on how AI is set to reshape manufac…" at bounding box center [419, 236] width 434 height 62
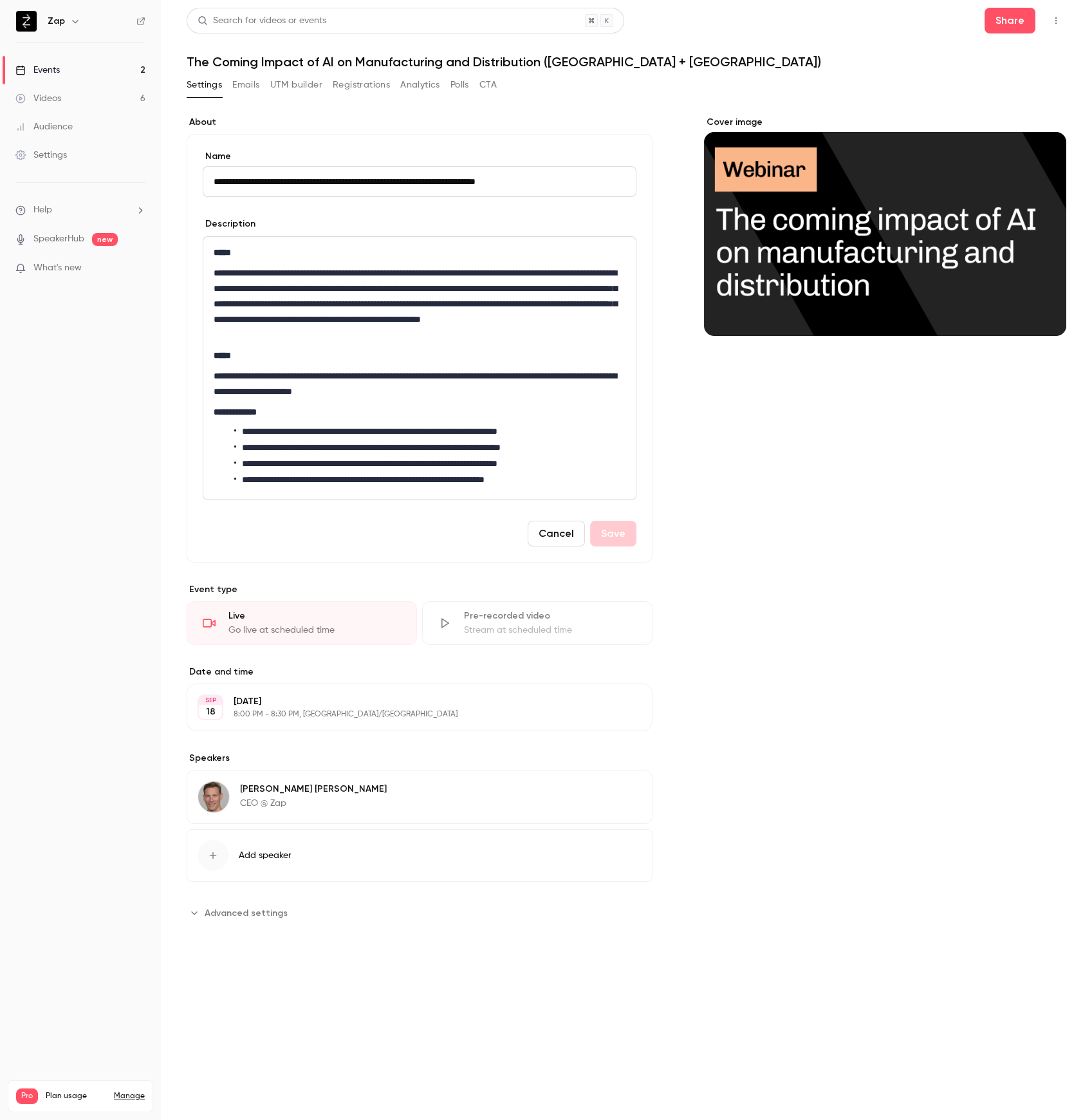
click at [274, 311] on p "**********" at bounding box center [418, 303] width 411 height 78
click at [261, 283] on p "**********" at bounding box center [418, 303] width 411 height 78
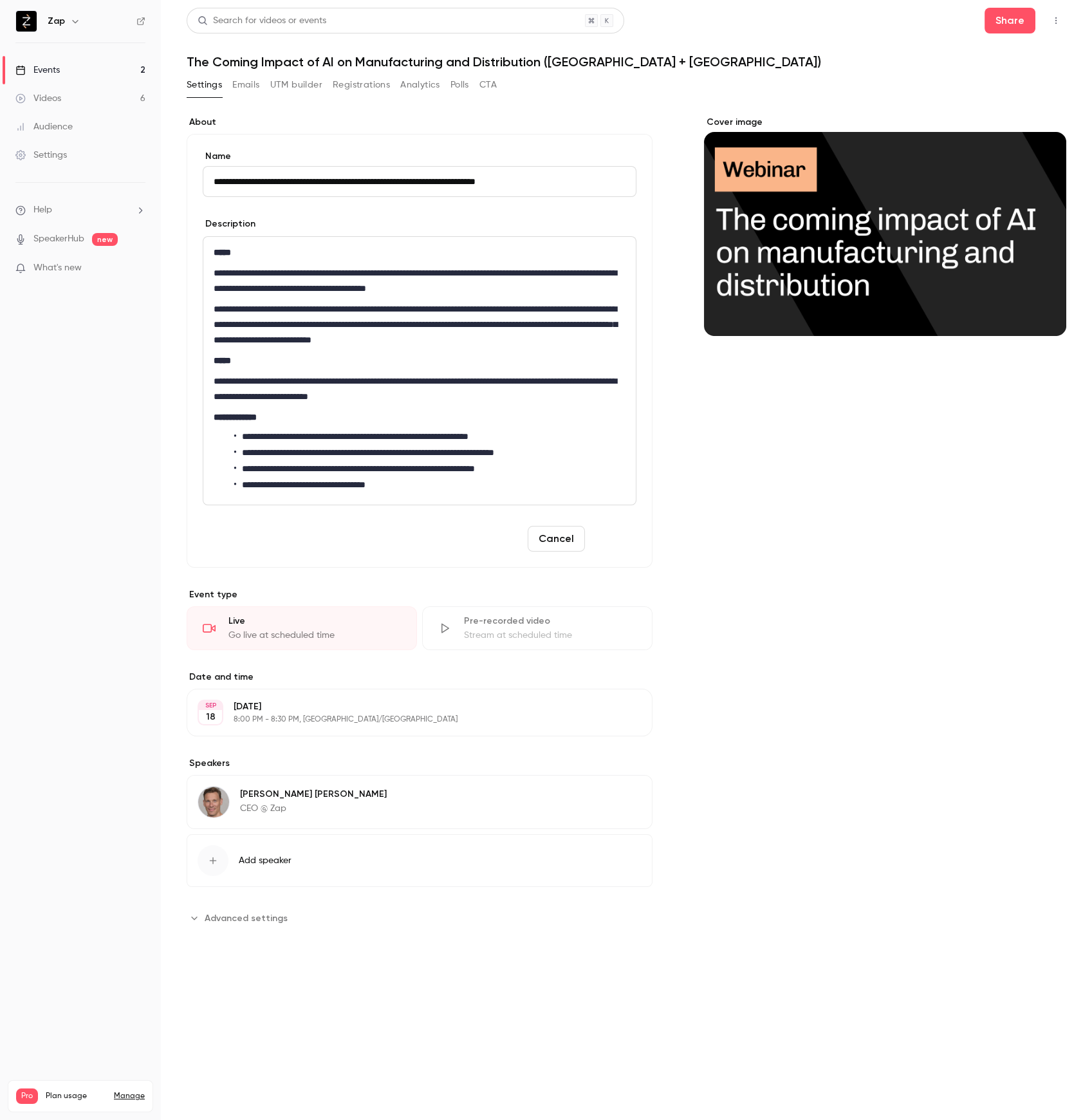
click at [608, 539] on button "Save" at bounding box center [613, 538] width 46 height 26
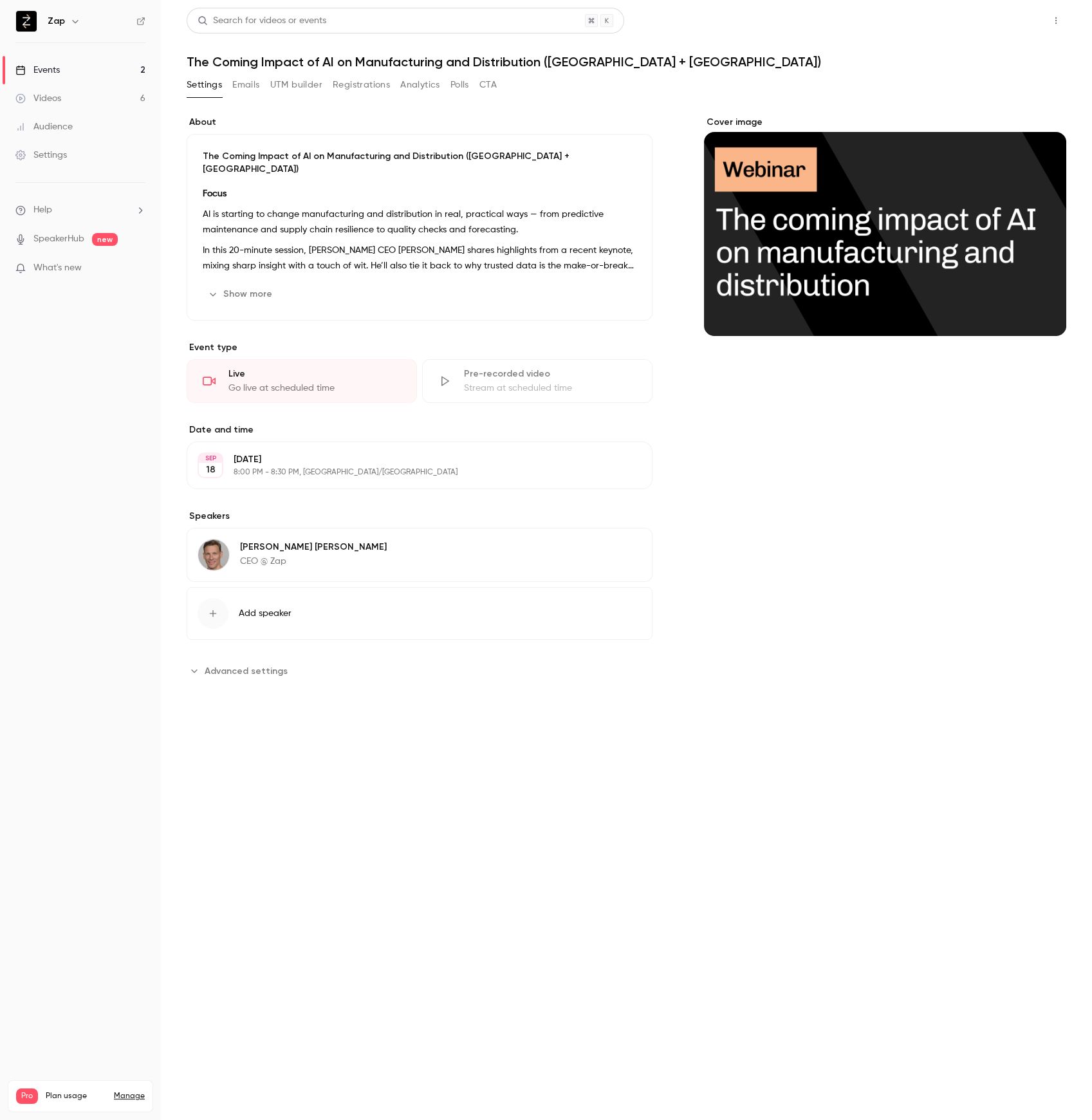
click at [1018, 27] on button "Share" at bounding box center [1009, 21] width 51 height 26
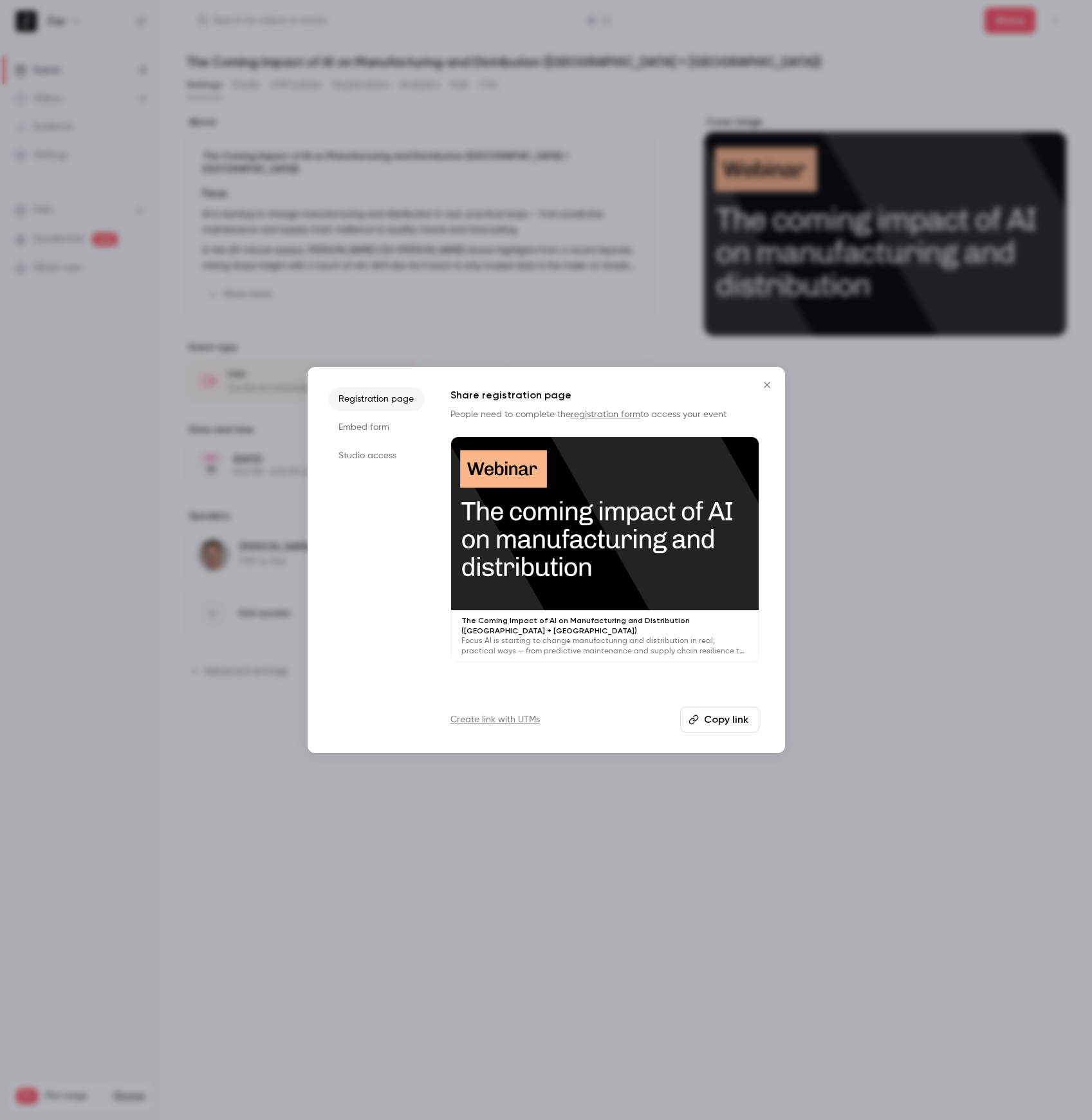
click at [369, 457] on li "Studio access" at bounding box center [376, 455] width 96 height 23
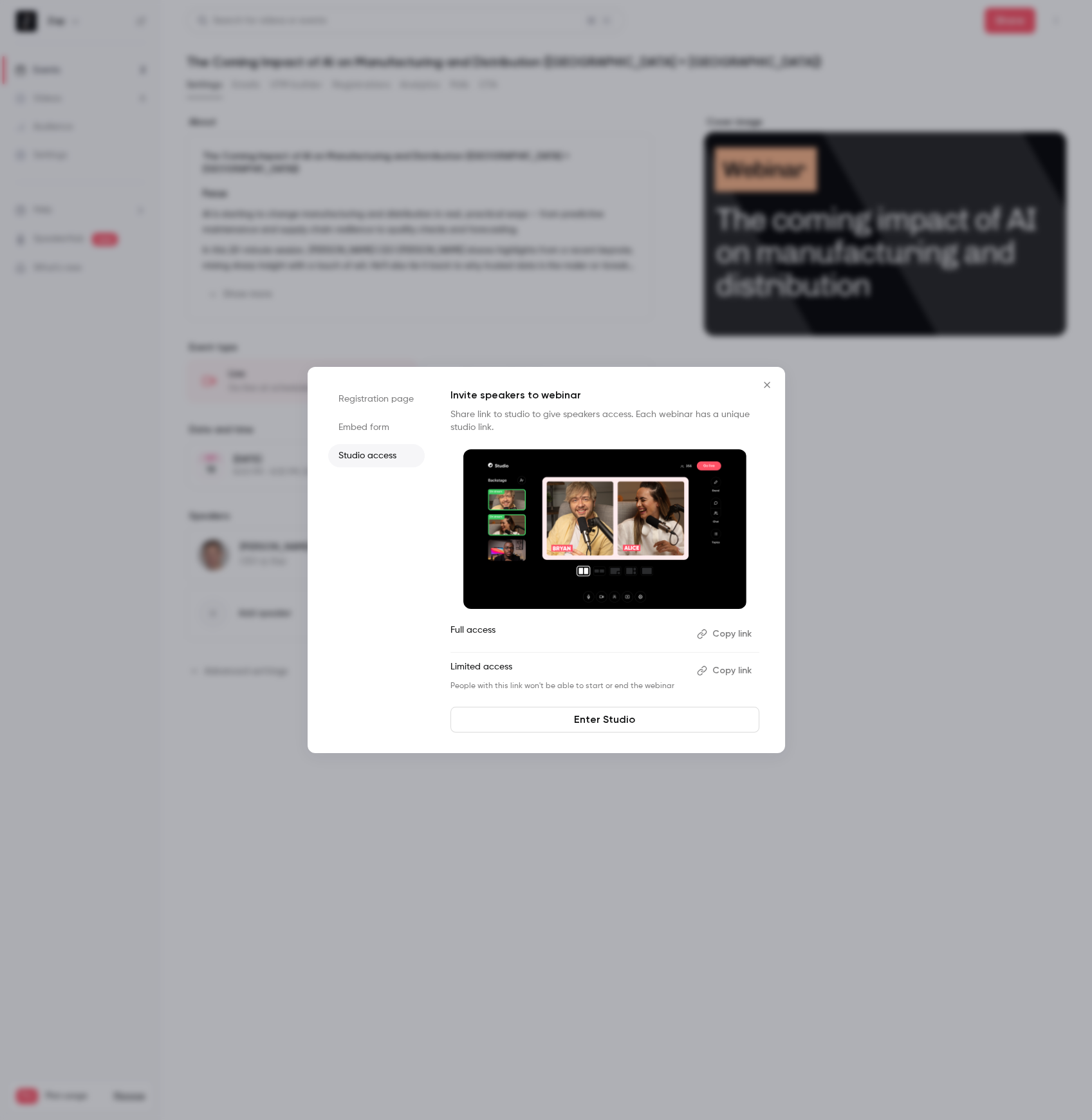
click at [766, 384] on icon "Close" at bounding box center [766, 385] width 5 height 5
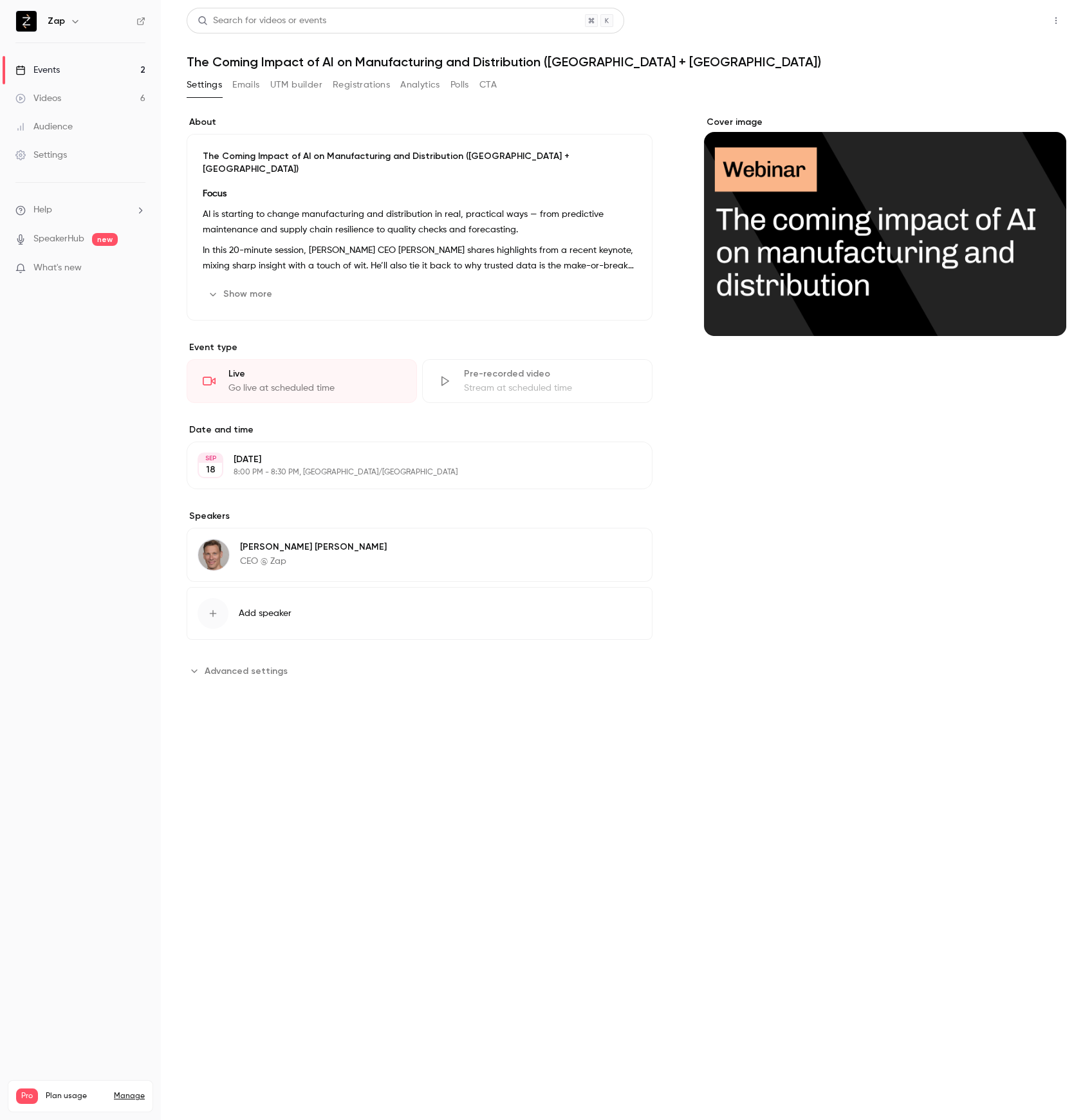
click at [996, 22] on button "Share" at bounding box center [1009, 21] width 51 height 26
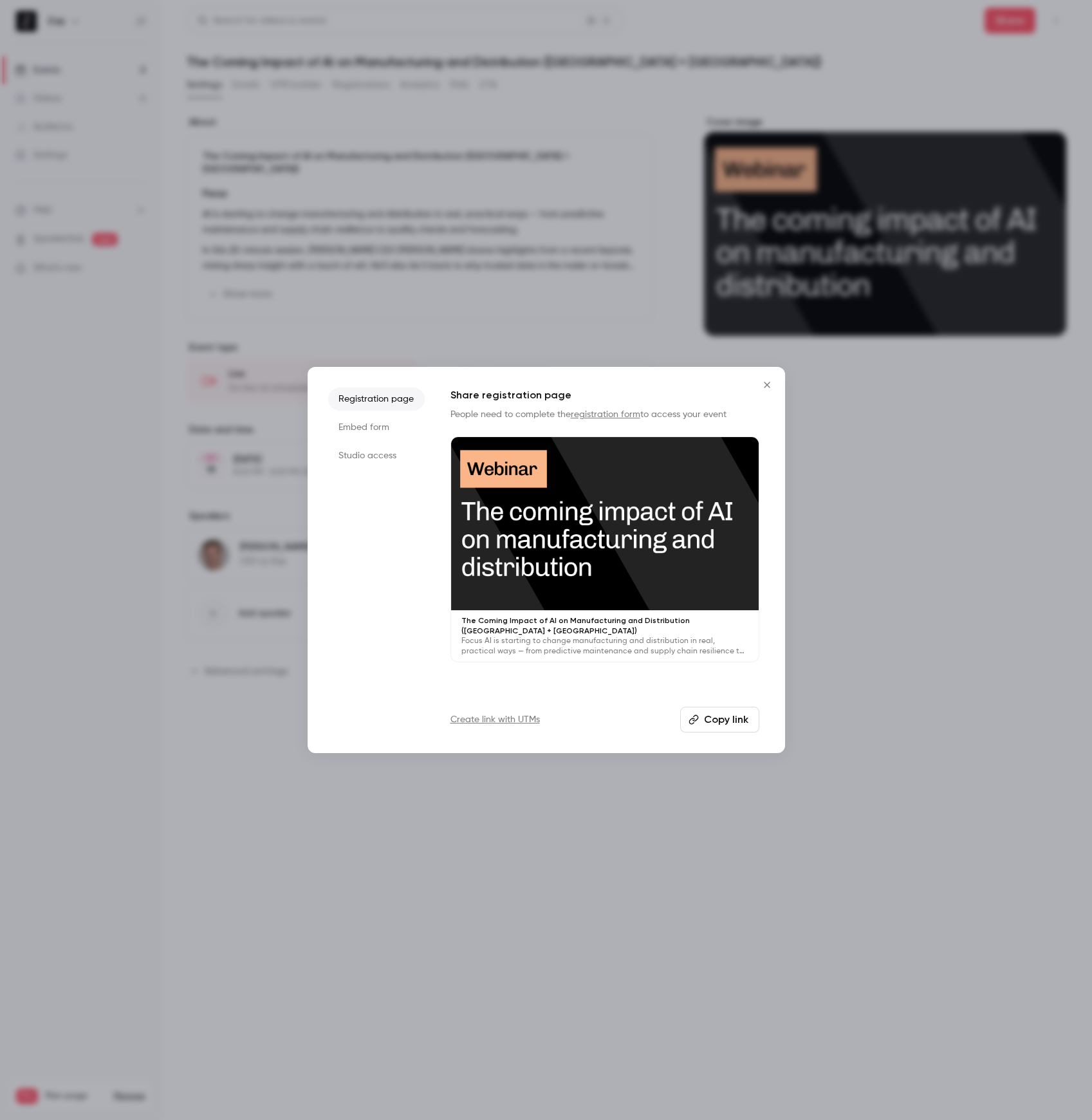
click at [363, 455] on li "Studio access" at bounding box center [376, 455] width 96 height 23
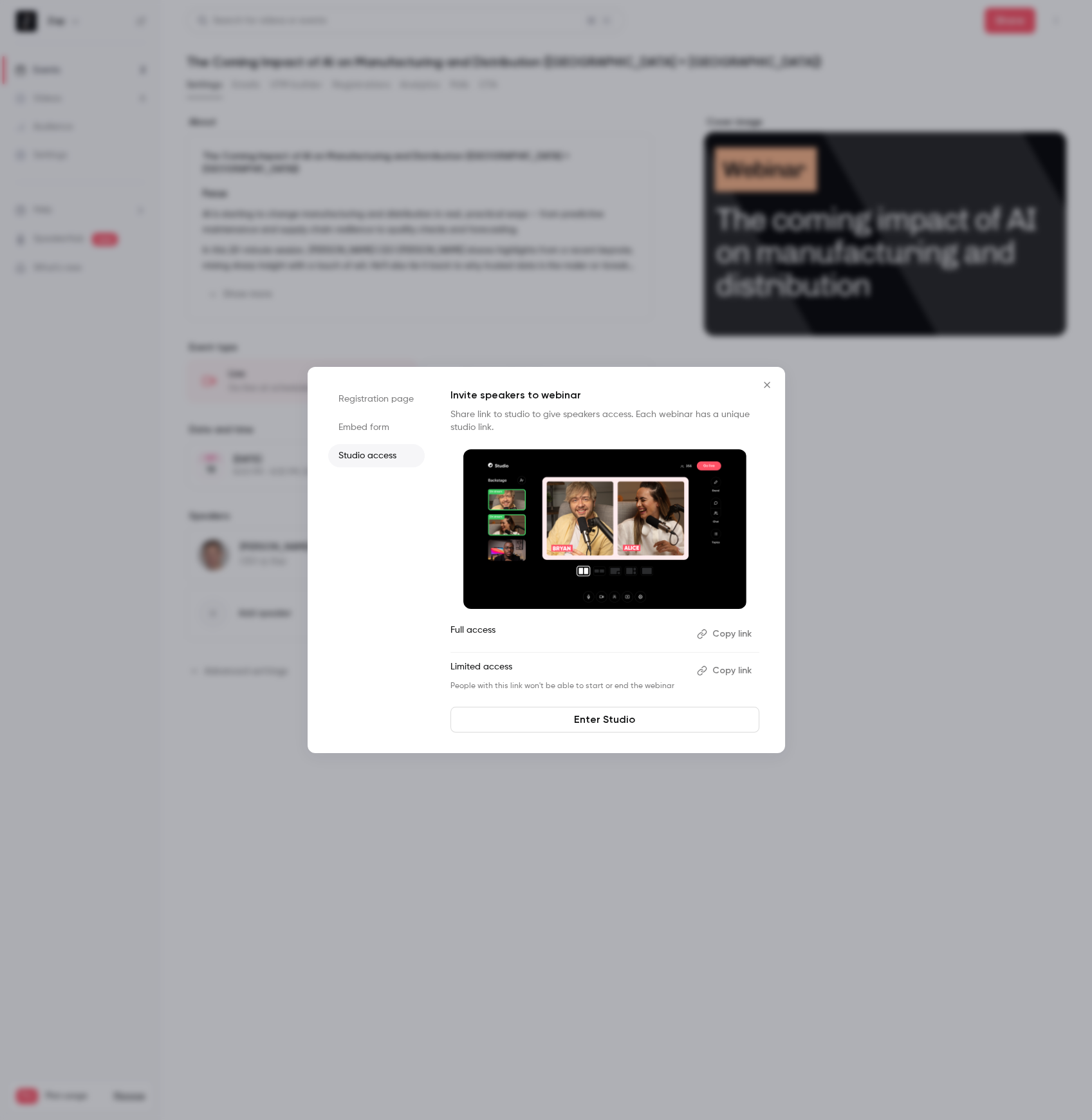
click at [725, 631] on button "Copy link" at bounding box center [725, 634] width 68 height 21
click at [762, 380] on icon "Close" at bounding box center [766, 385] width 15 height 11
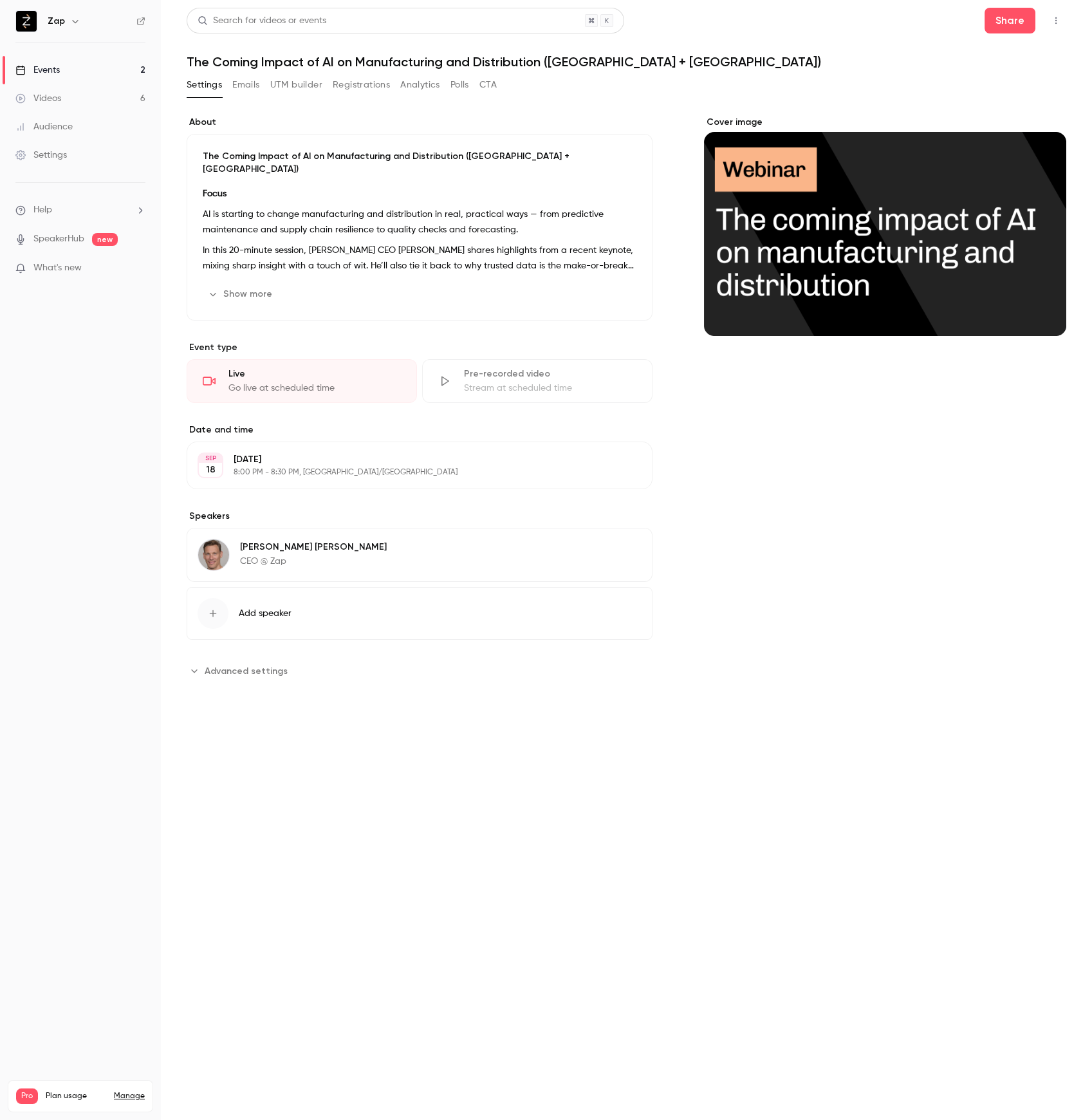
click at [1055, 22] on icon "button" at bounding box center [1055, 21] width 11 height 9
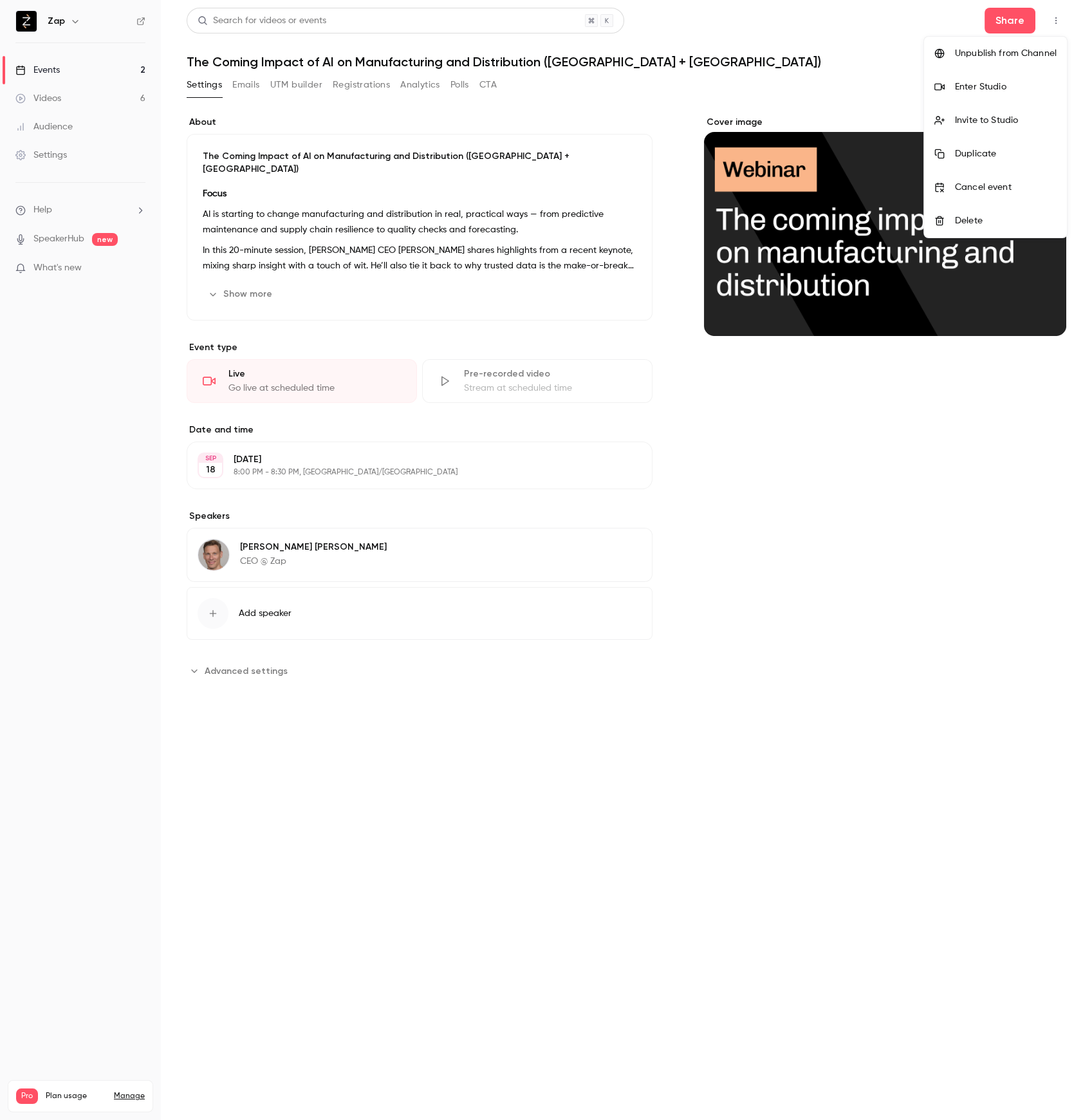
click at [977, 120] on div "Invite to Studio" at bounding box center [1005, 120] width 102 height 12
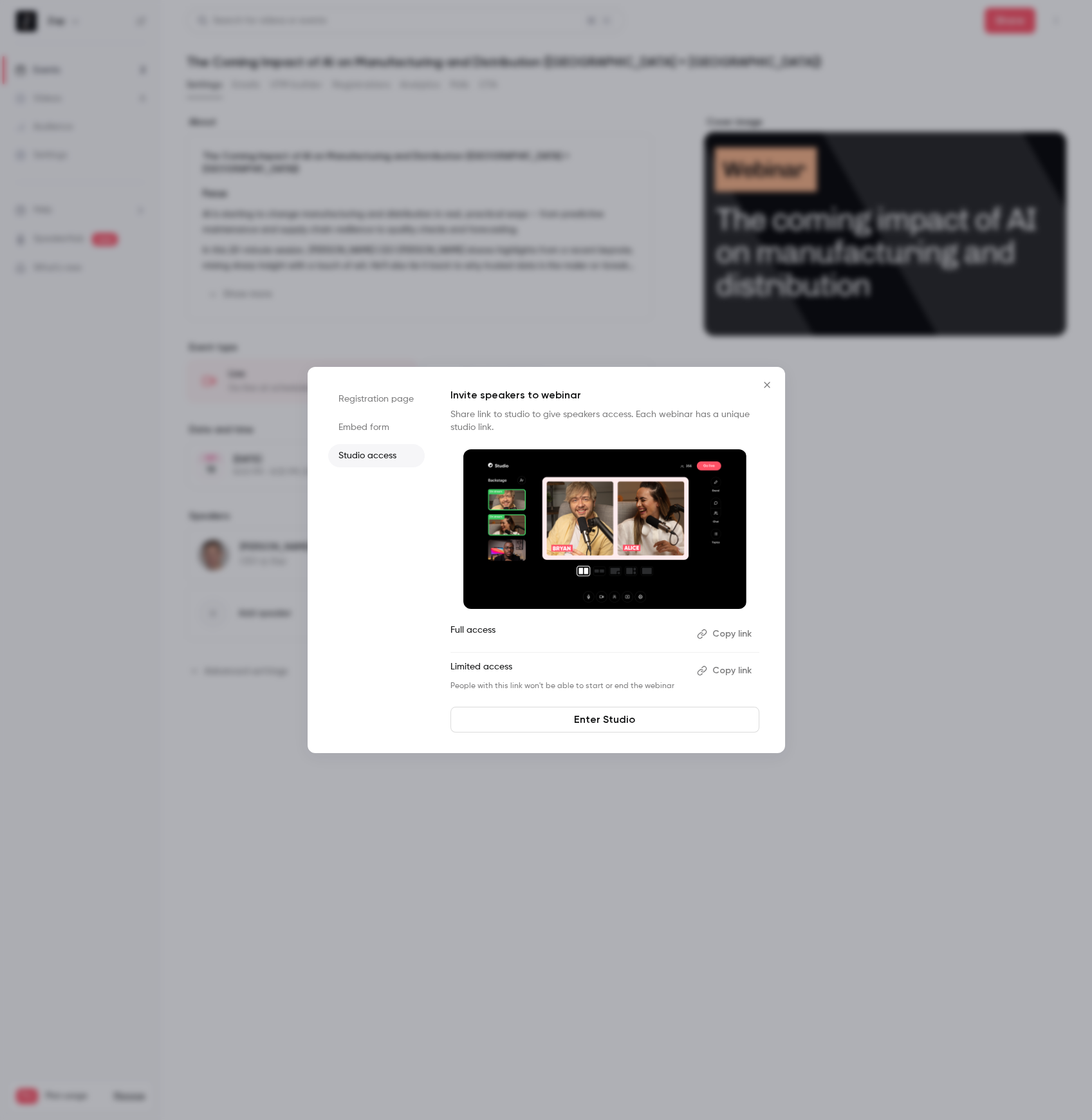
click at [765, 382] on icon "Close" at bounding box center [766, 385] width 5 height 5
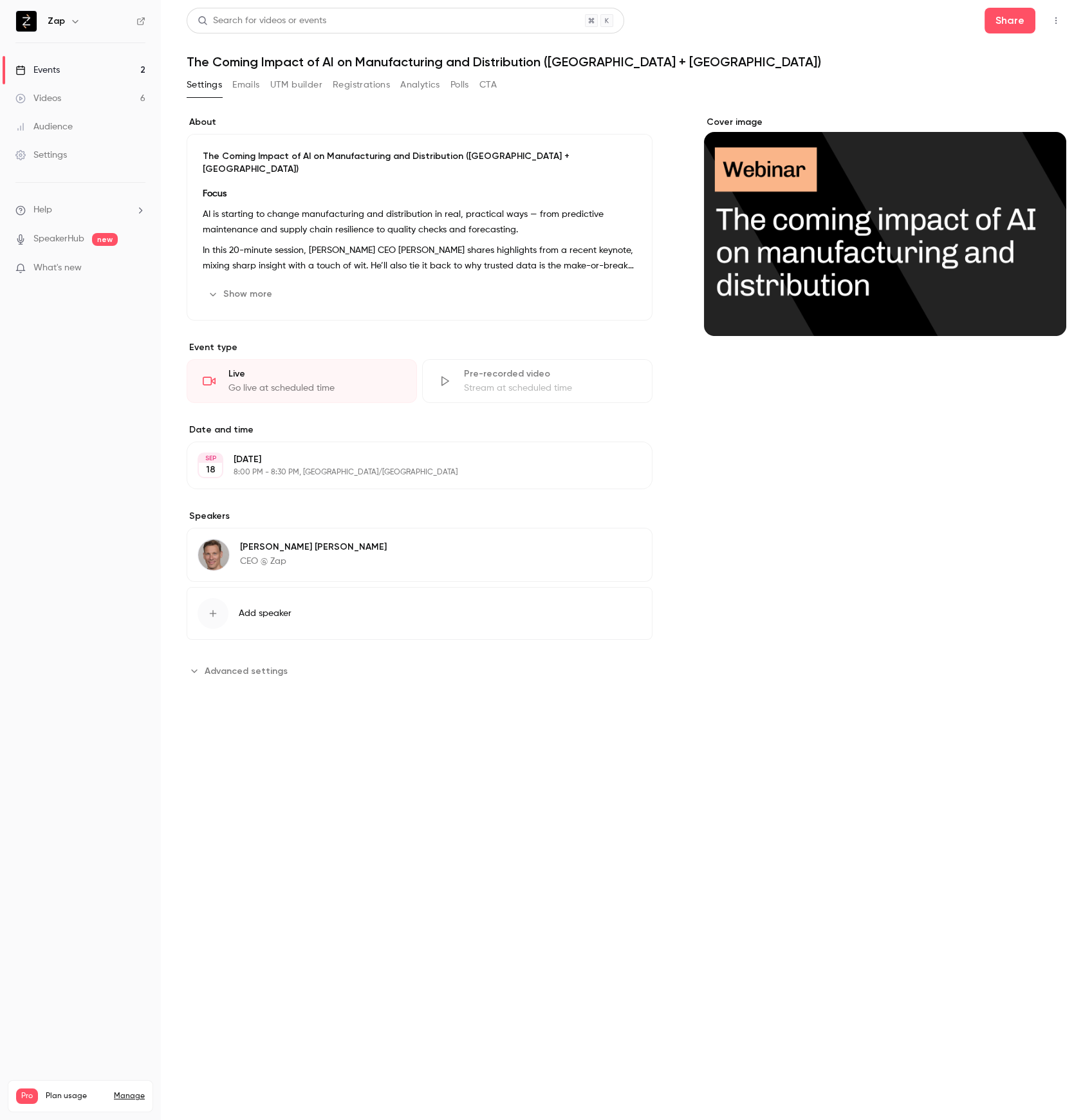
click at [1056, 24] on icon "button" at bounding box center [1055, 21] width 11 height 9
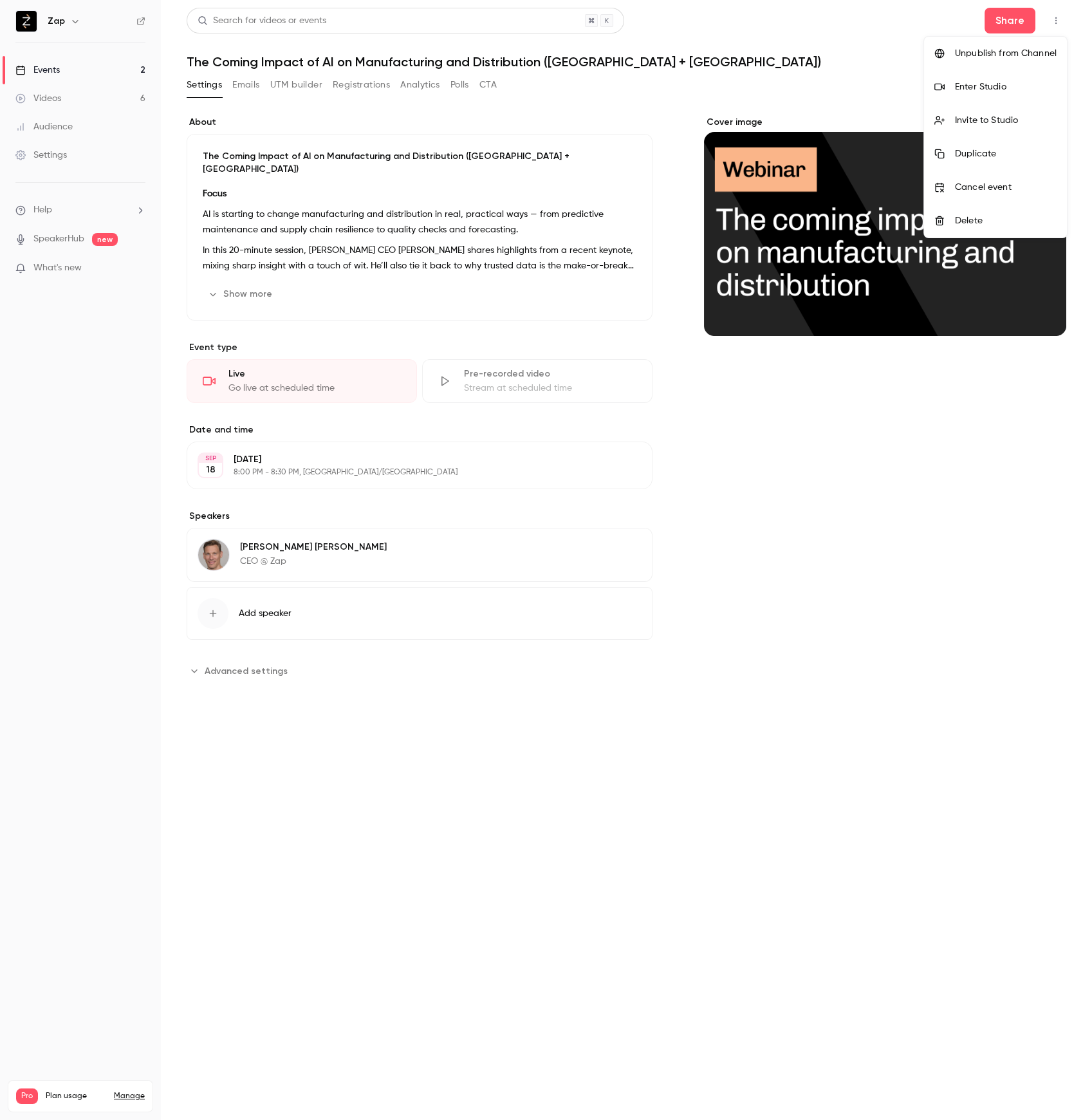
click at [981, 86] on div "Enter Studio" at bounding box center [1005, 87] width 102 height 12
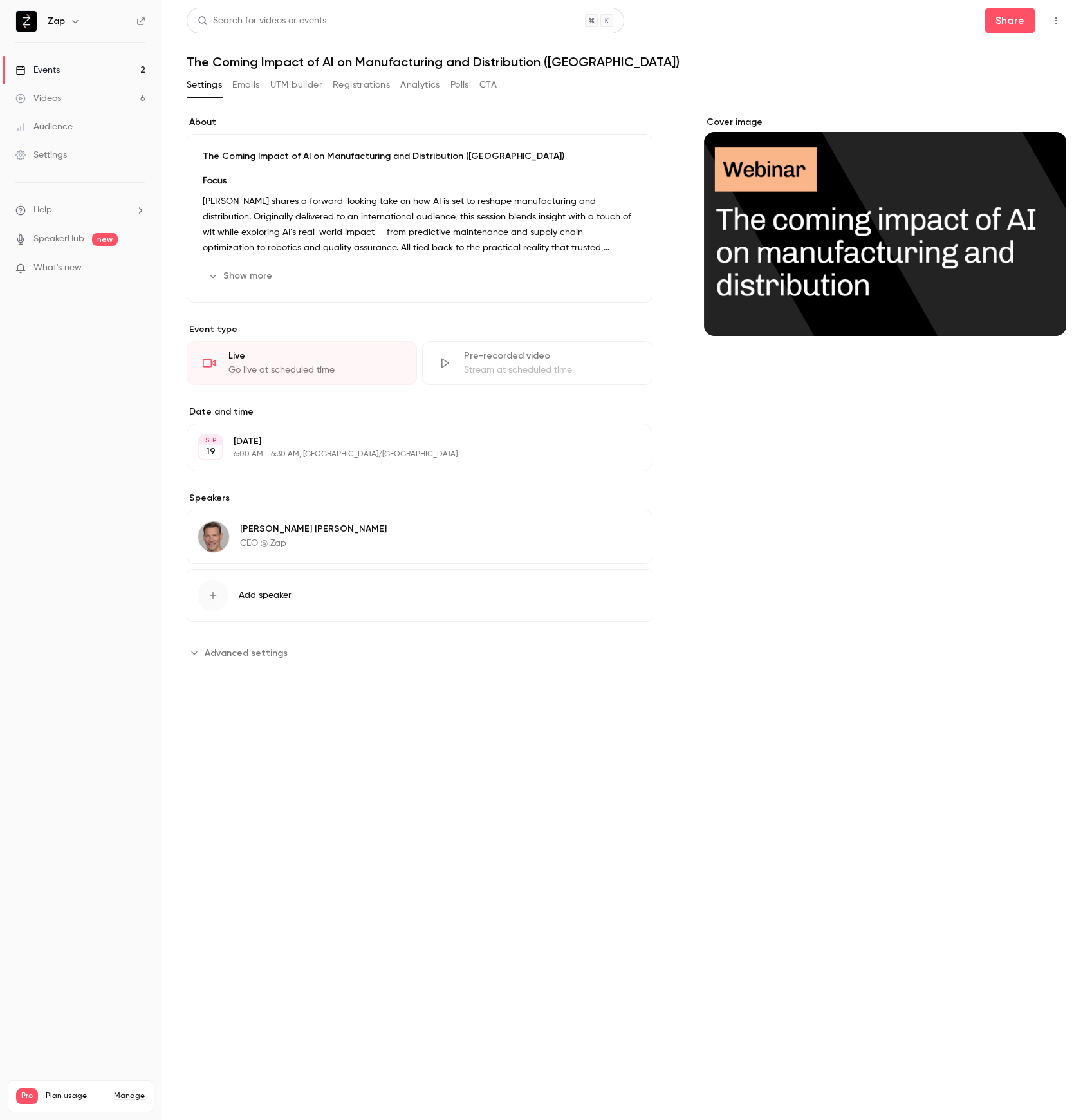
click at [343, 233] on p "[PERSON_NAME] shares a forward-looking take on how AI is set to reshape manufac…" at bounding box center [419, 224] width 434 height 62
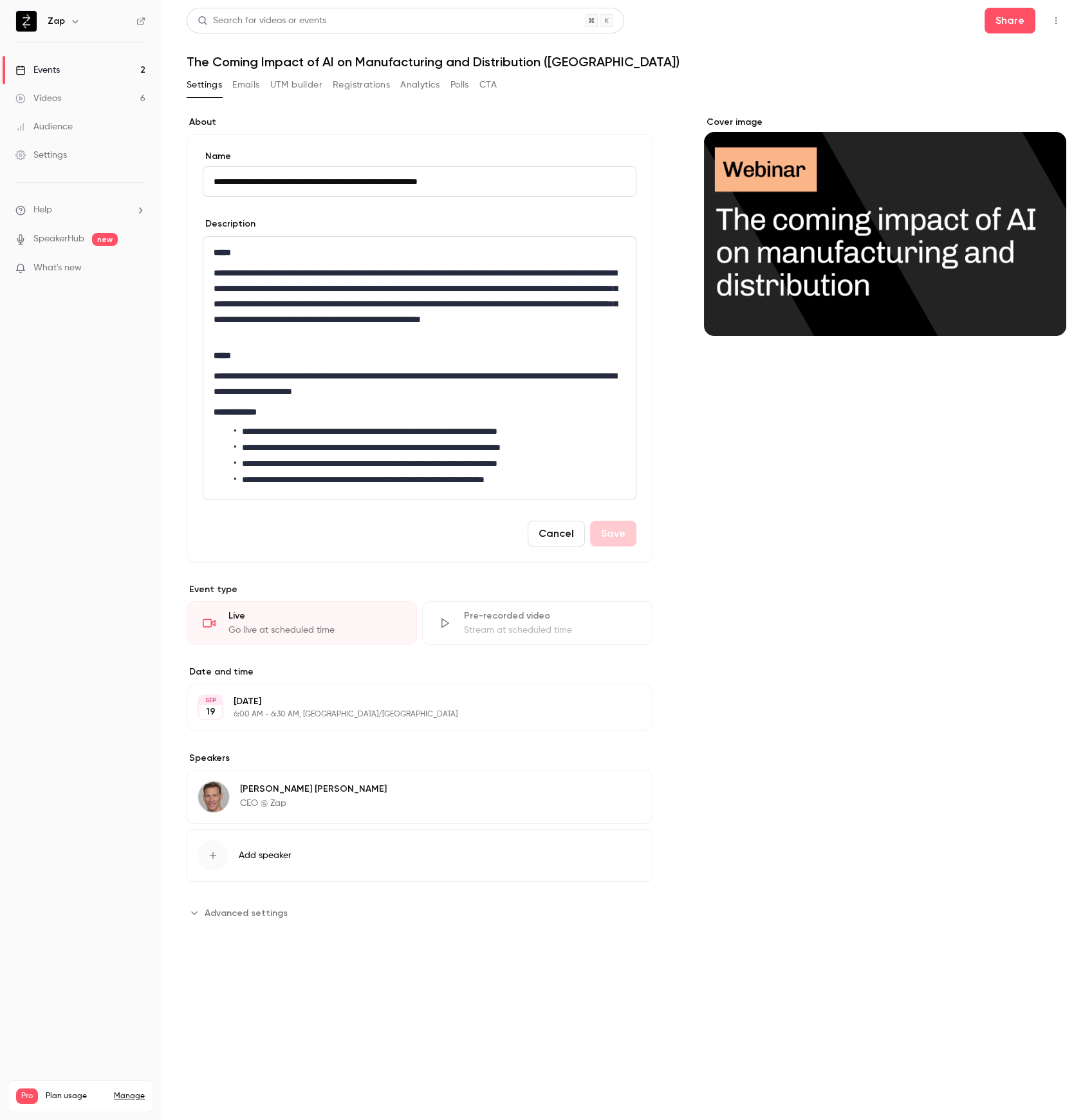
click at [319, 317] on p "**********" at bounding box center [418, 303] width 411 height 78
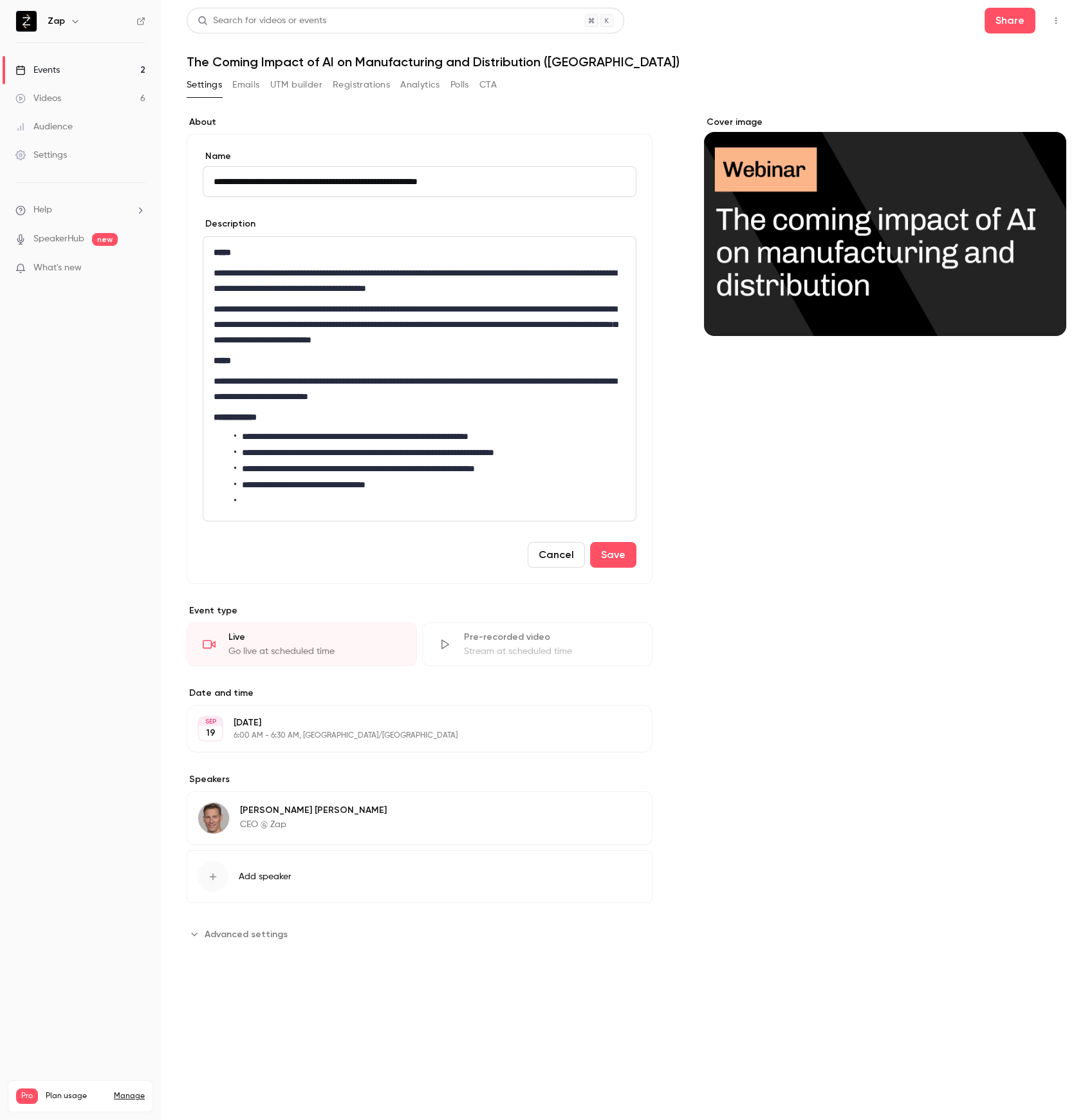
click at [268, 501] on li "editor" at bounding box center [429, 501] width 391 height 13
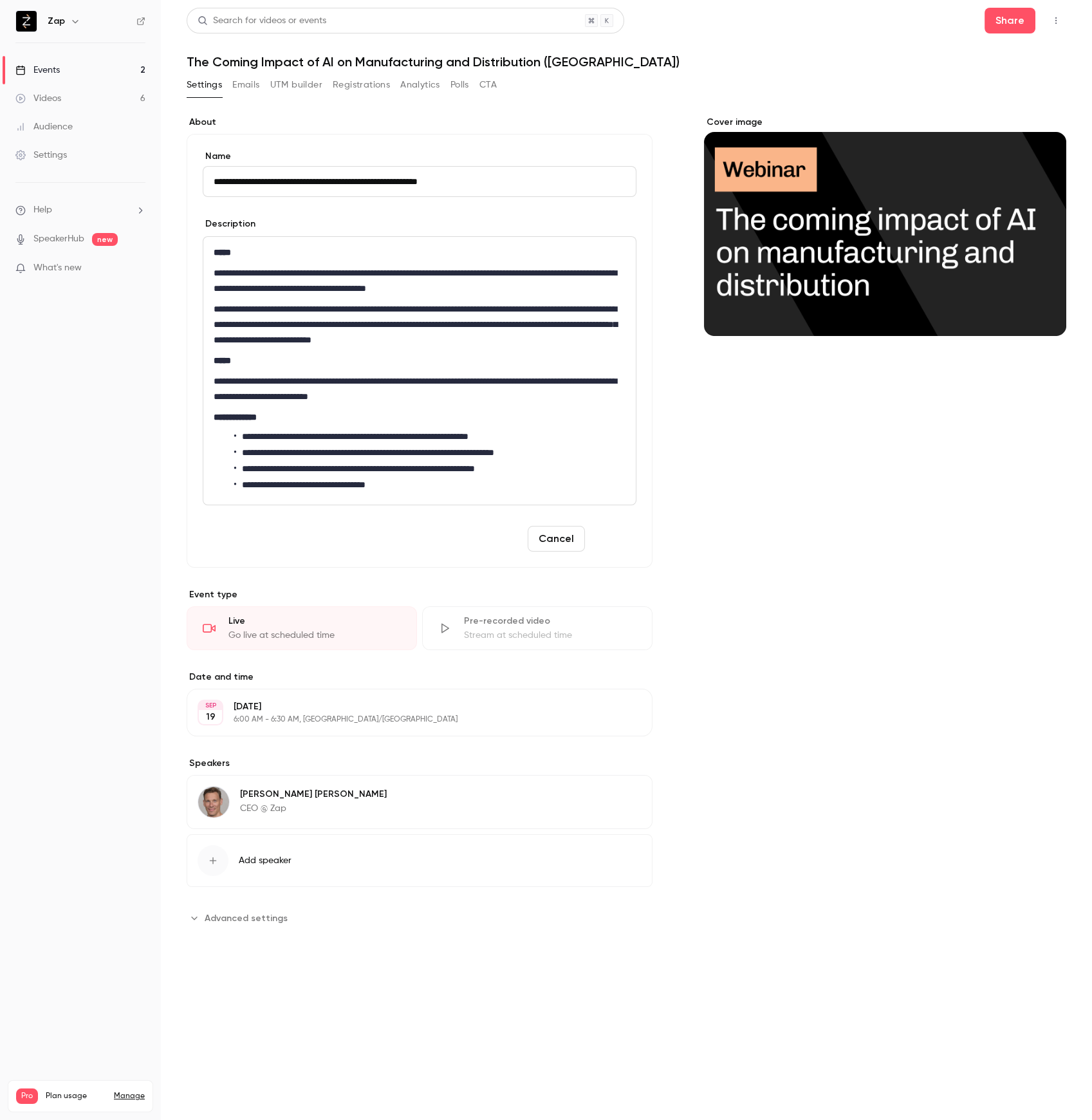
click at [610, 531] on button "Save" at bounding box center [613, 538] width 46 height 26
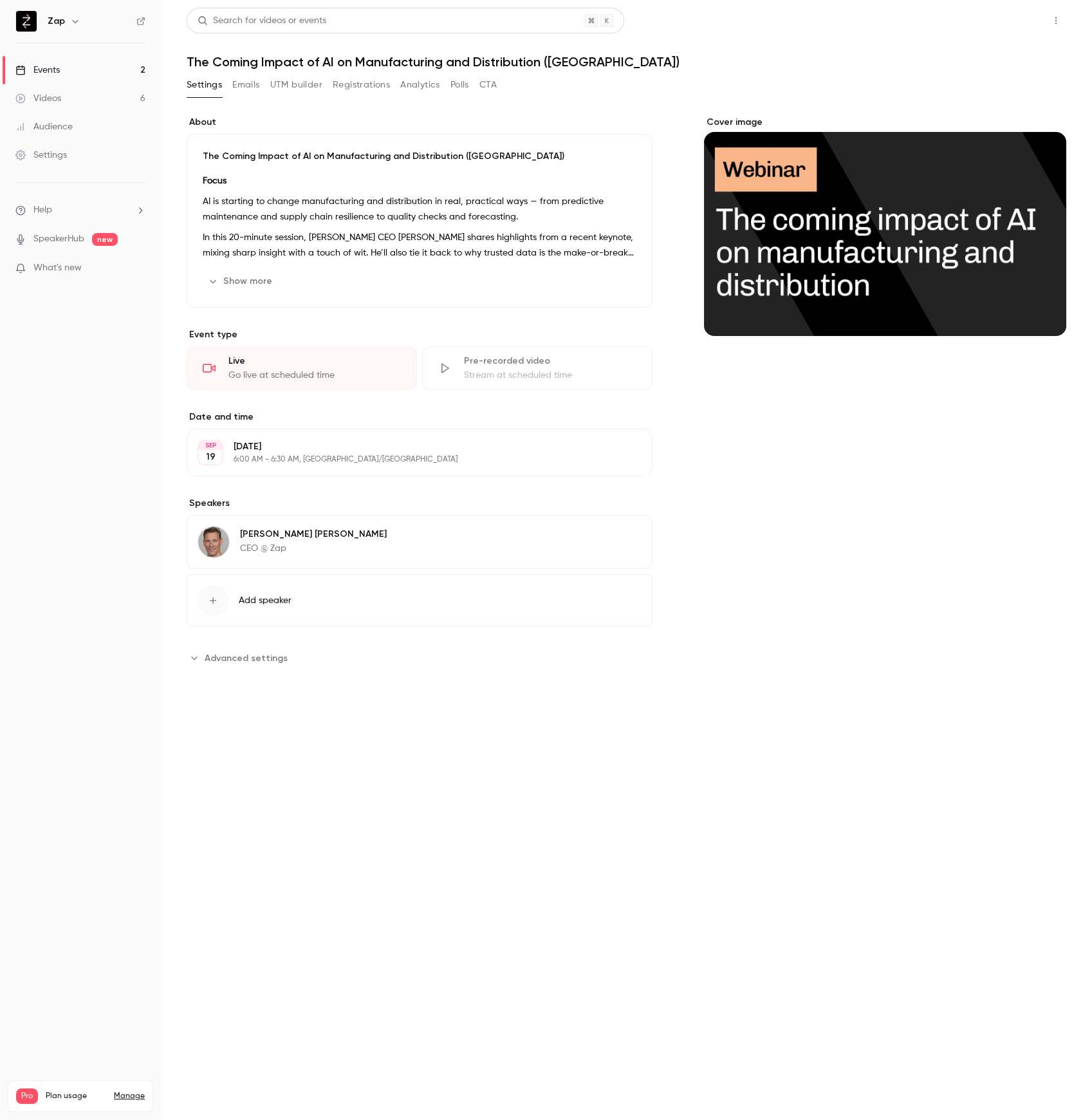
click at [1018, 28] on button "Share" at bounding box center [1009, 21] width 51 height 26
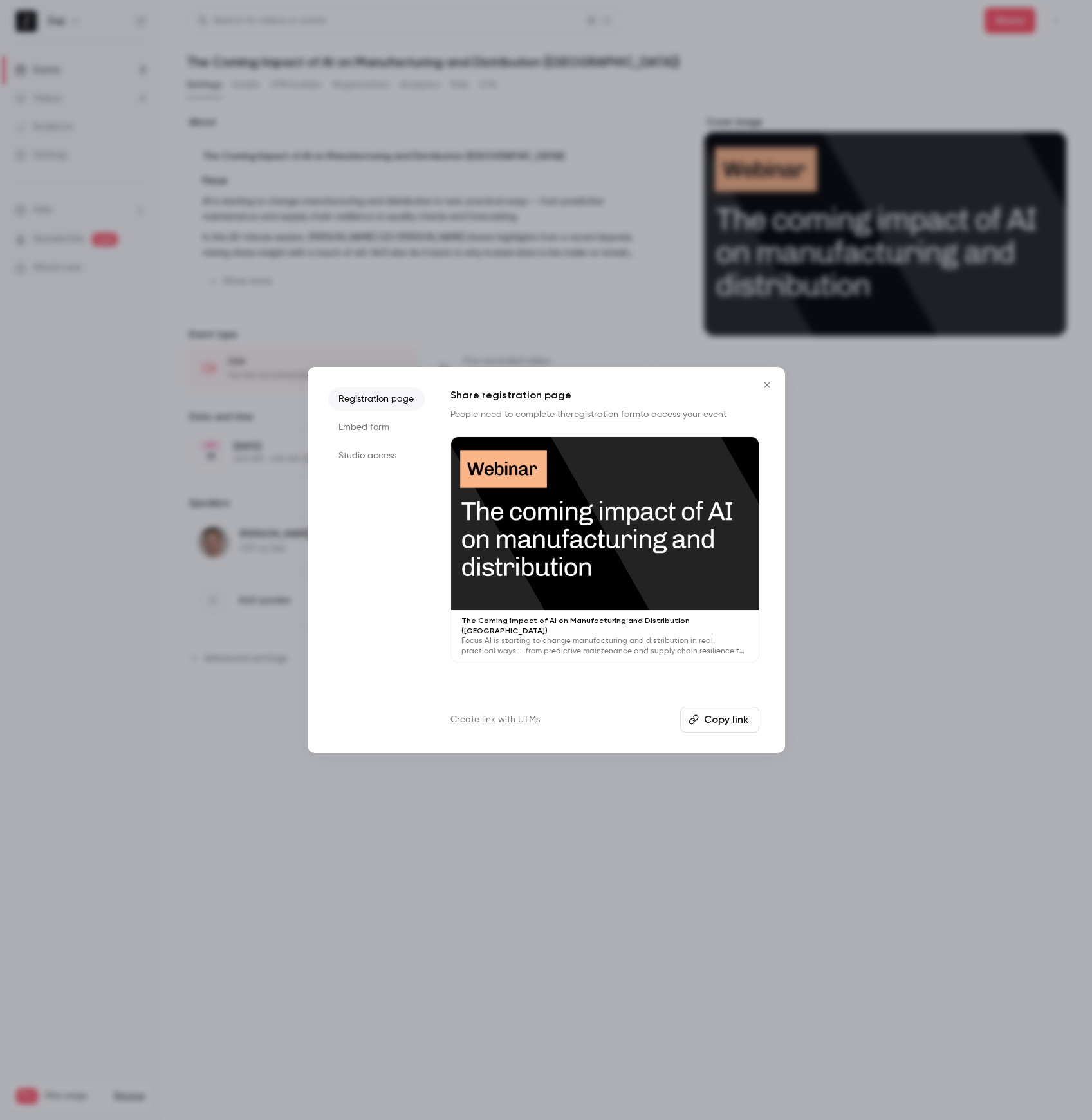
click at [383, 455] on li "Studio access" at bounding box center [376, 455] width 96 height 23
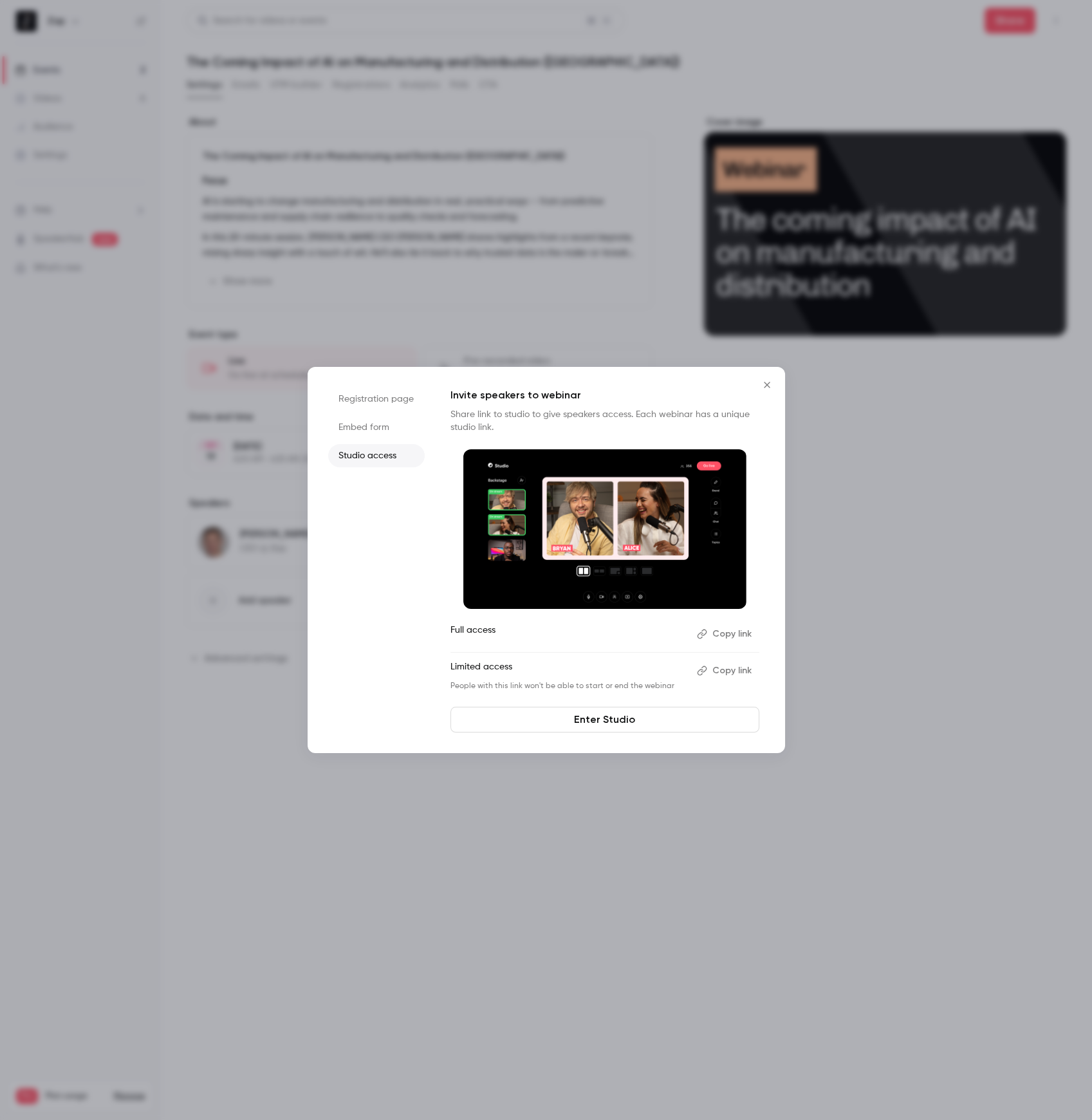
click at [727, 636] on button "Copy link" at bounding box center [725, 634] width 68 height 21
click at [765, 387] on icon "Close" at bounding box center [766, 385] width 15 height 11
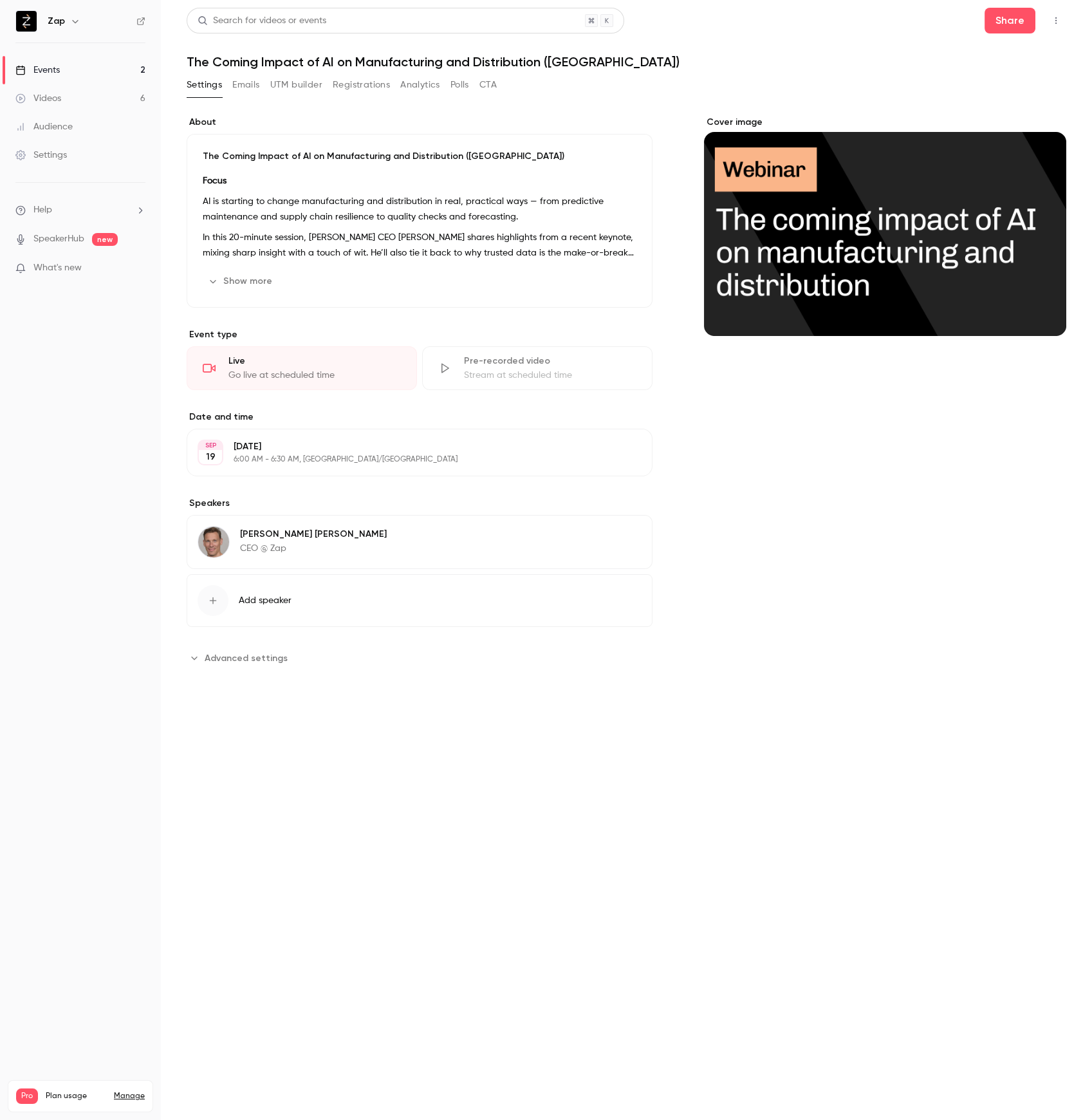
click at [50, 66] on div "Events" at bounding box center [37, 70] width 45 height 12
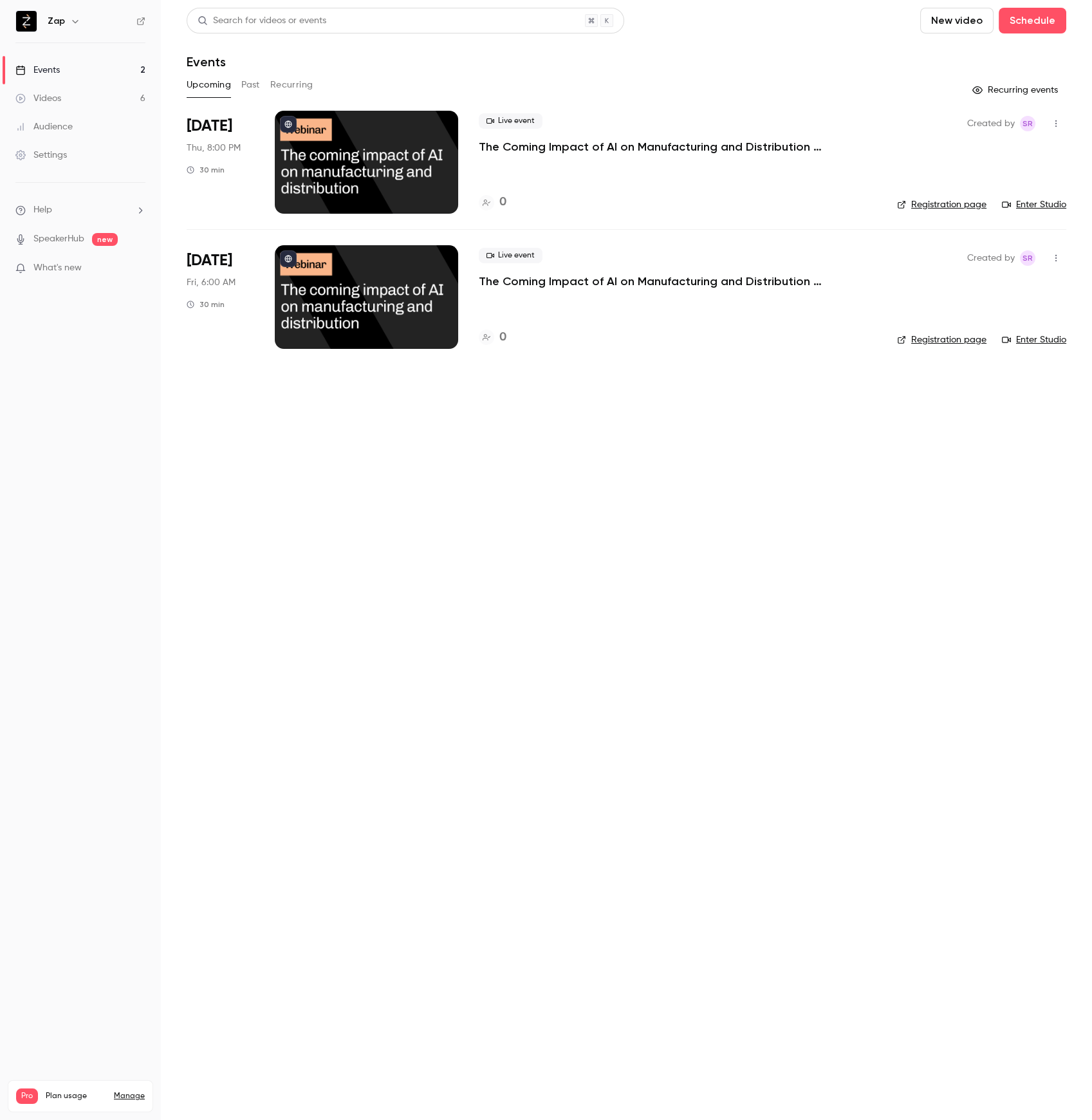
click at [605, 146] on p "The Coming Impact of AI on Manufacturing and Distribution (South Africa + Europ…" at bounding box center [671, 146] width 386 height 15
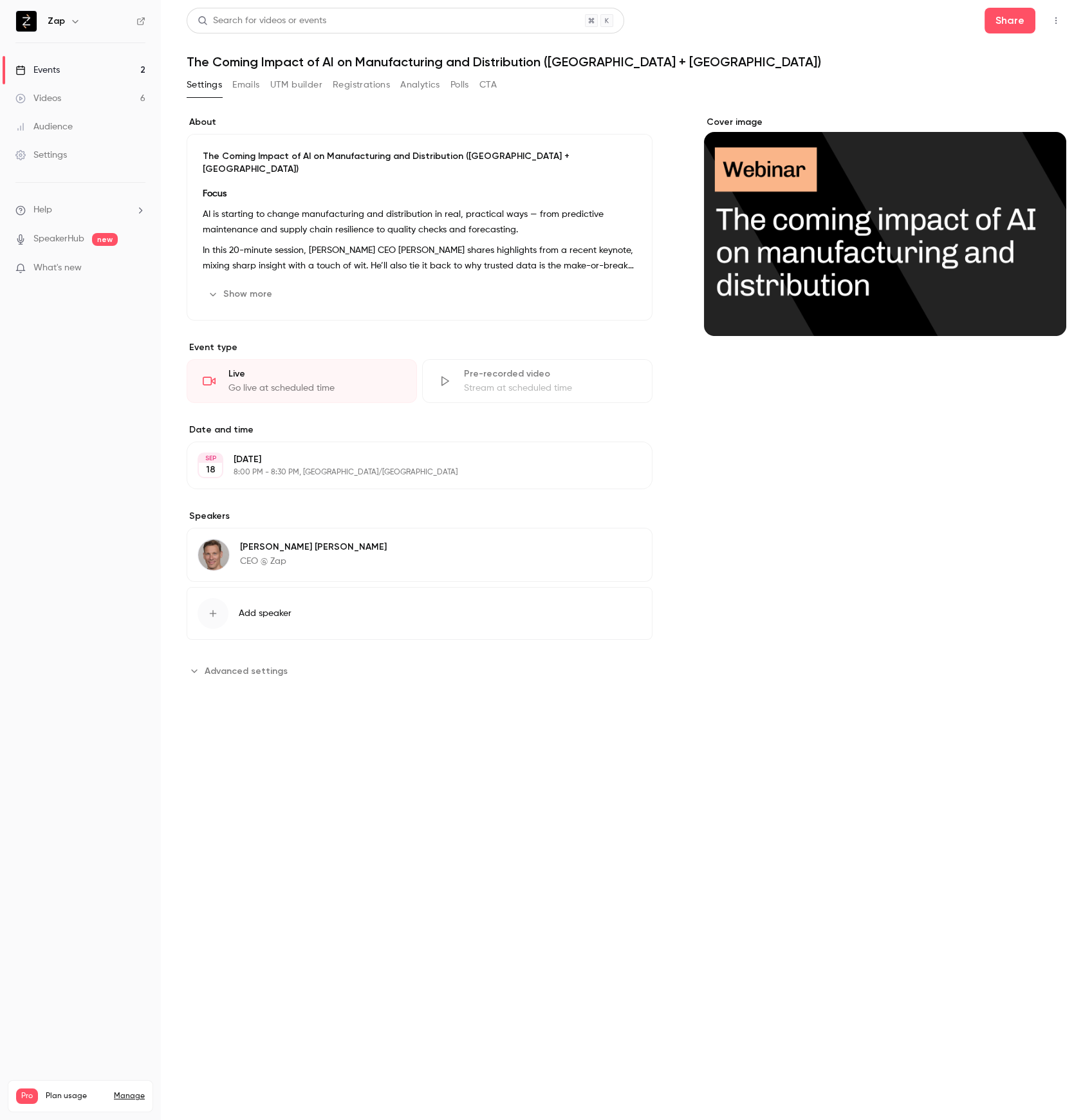
click at [379, 84] on button "Registrations" at bounding box center [361, 85] width 57 height 21
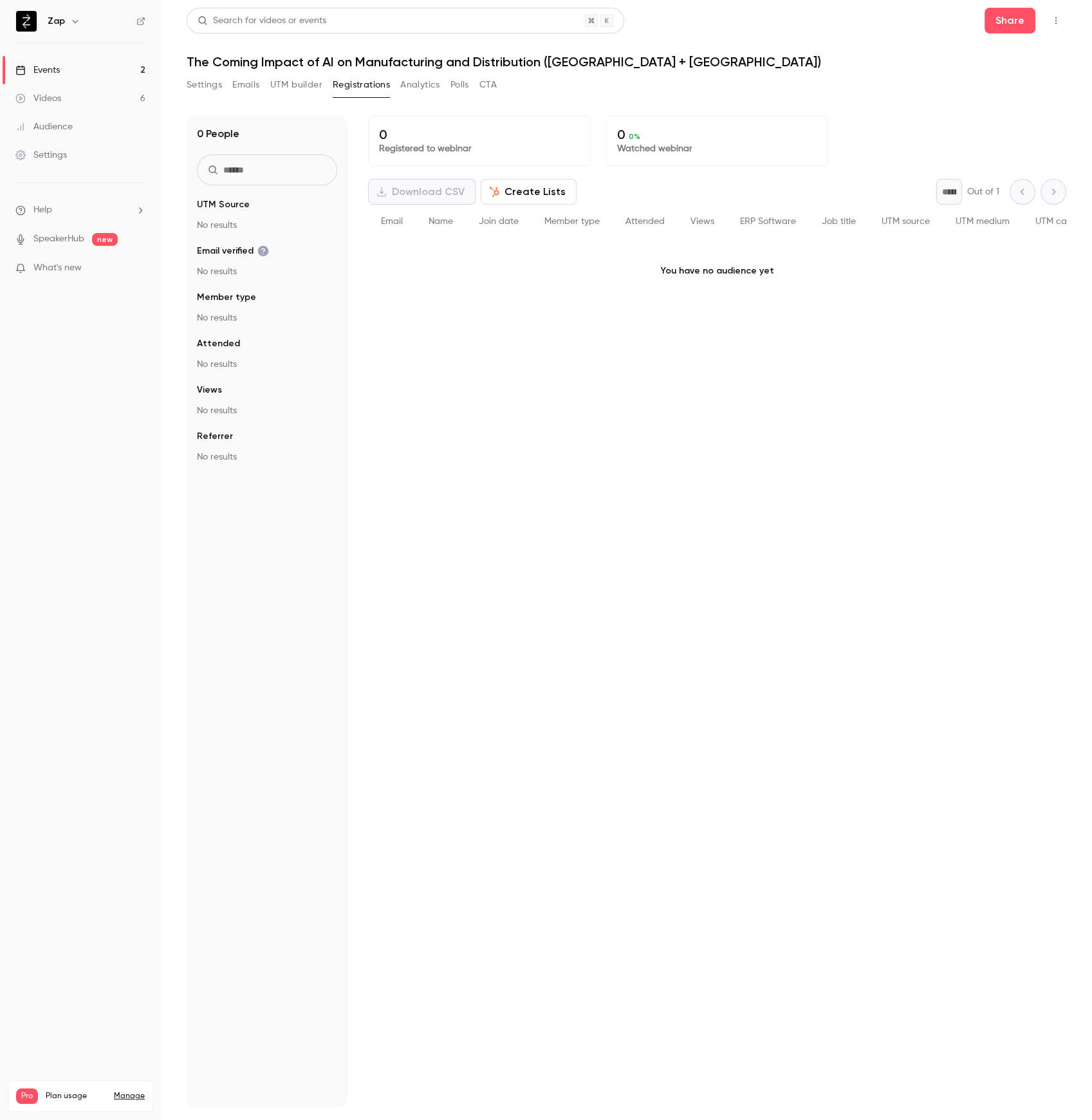
click at [534, 189] on button "Create Lists" at bounding box center [528, 191] width 95 height 26
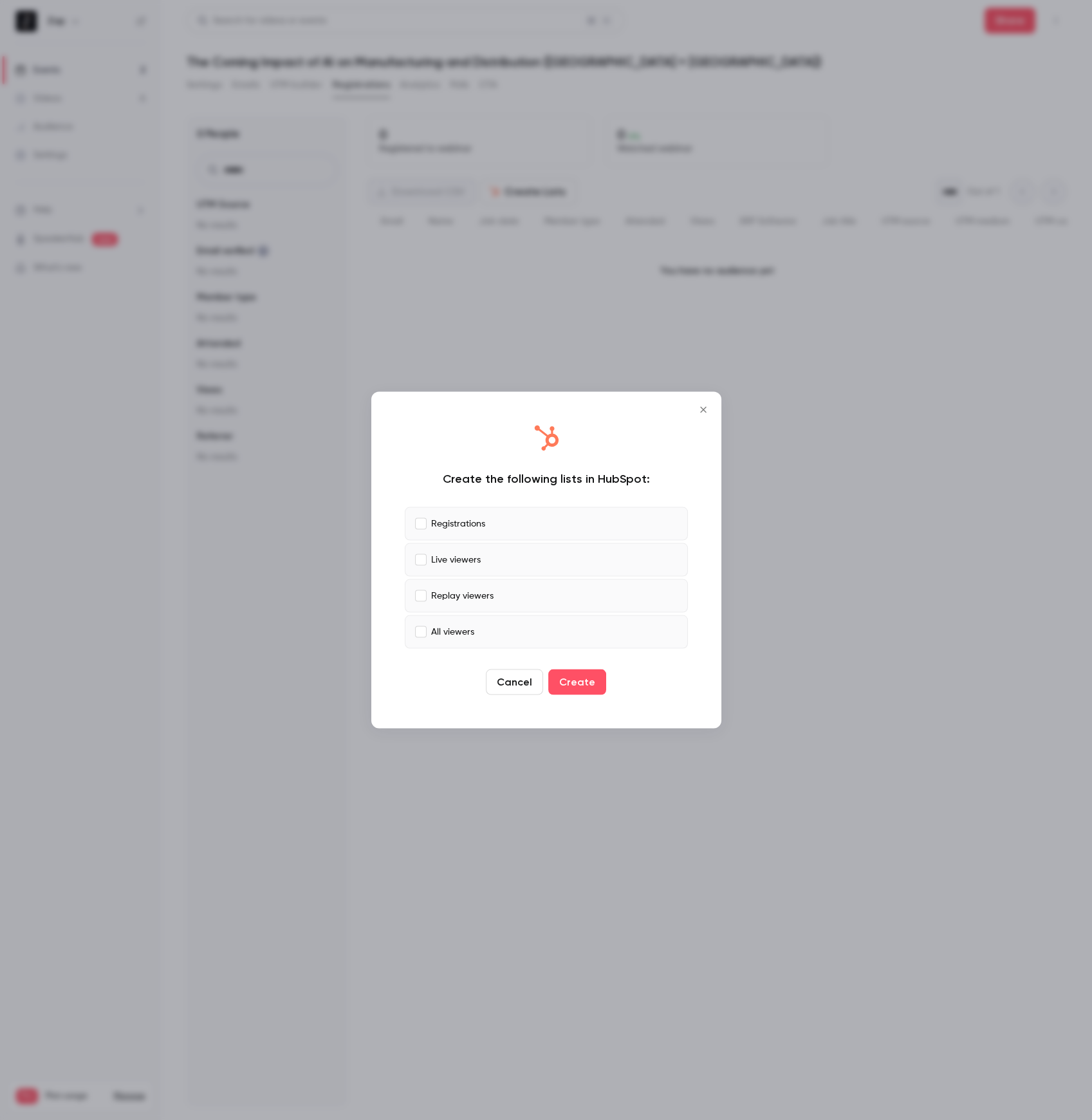
click at [452, 557] on p "Live viewers" at bounding box center [456, 559] width 50 height 13
click at [451, 589] on p "Replay viewers" at bounding box center [462, 595] width 62 height 13
click at [444, 634] on p "All viewers" at bounding box center [452, 631] width 43 height 13
click at [583, 679] on button "Create" at bounding box center [576, 682] width 58 height 26
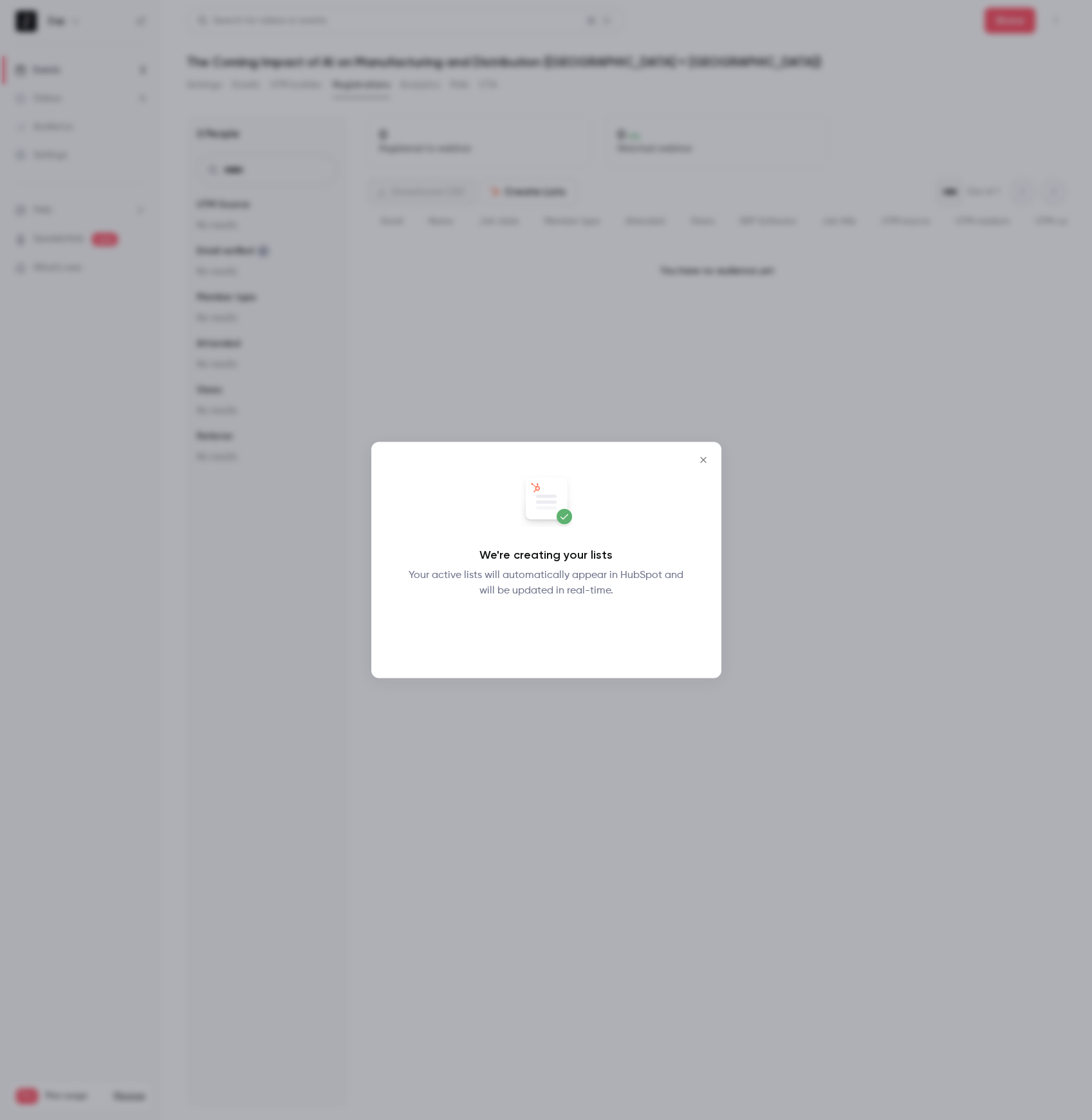
click at [548, 635] on button "Okay" at bounding box center [545, 632] width 47 height 26
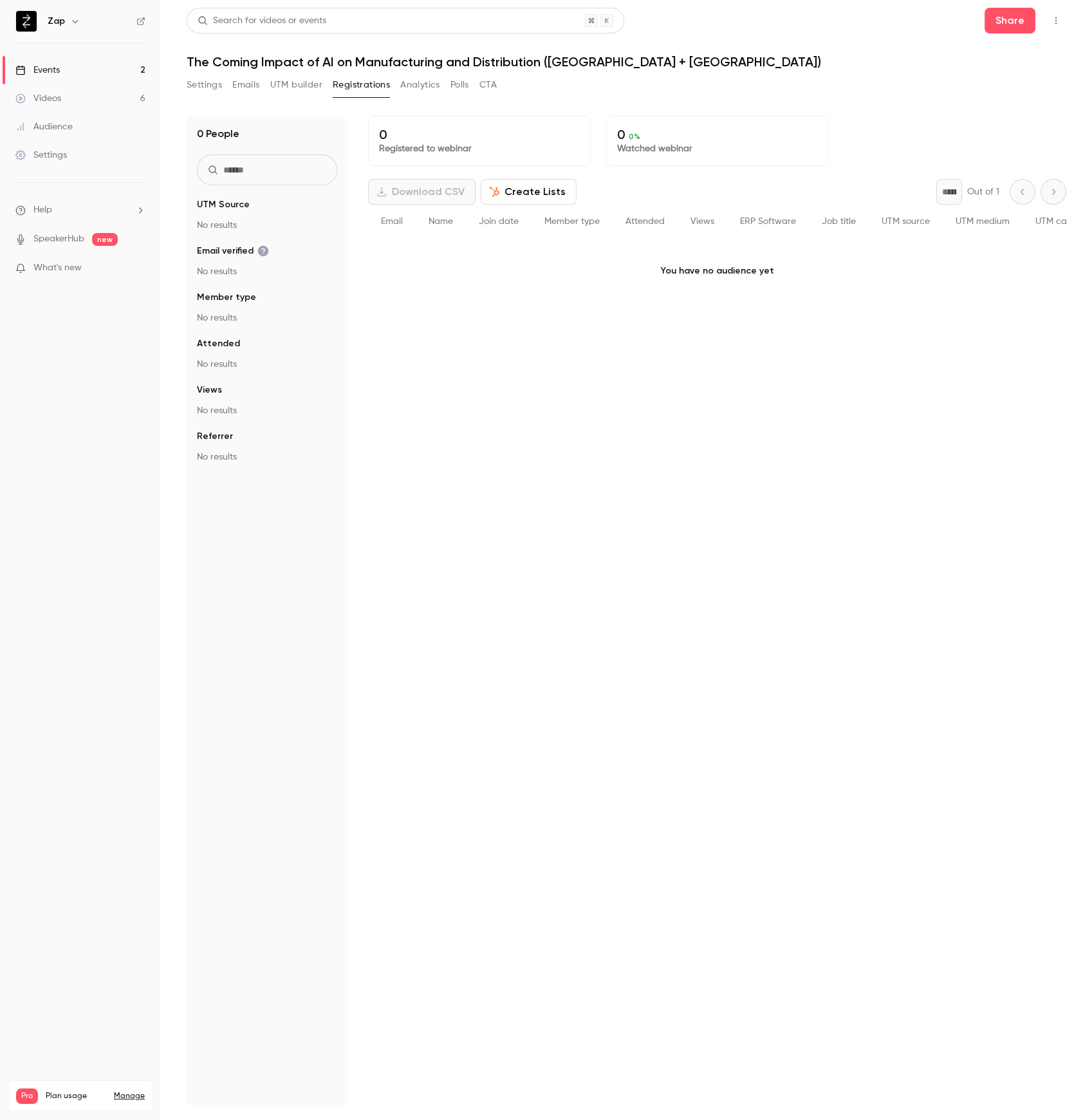
click at [67, 71] on link "Events 2" at bounding box center [80, 71] width 161 height 29
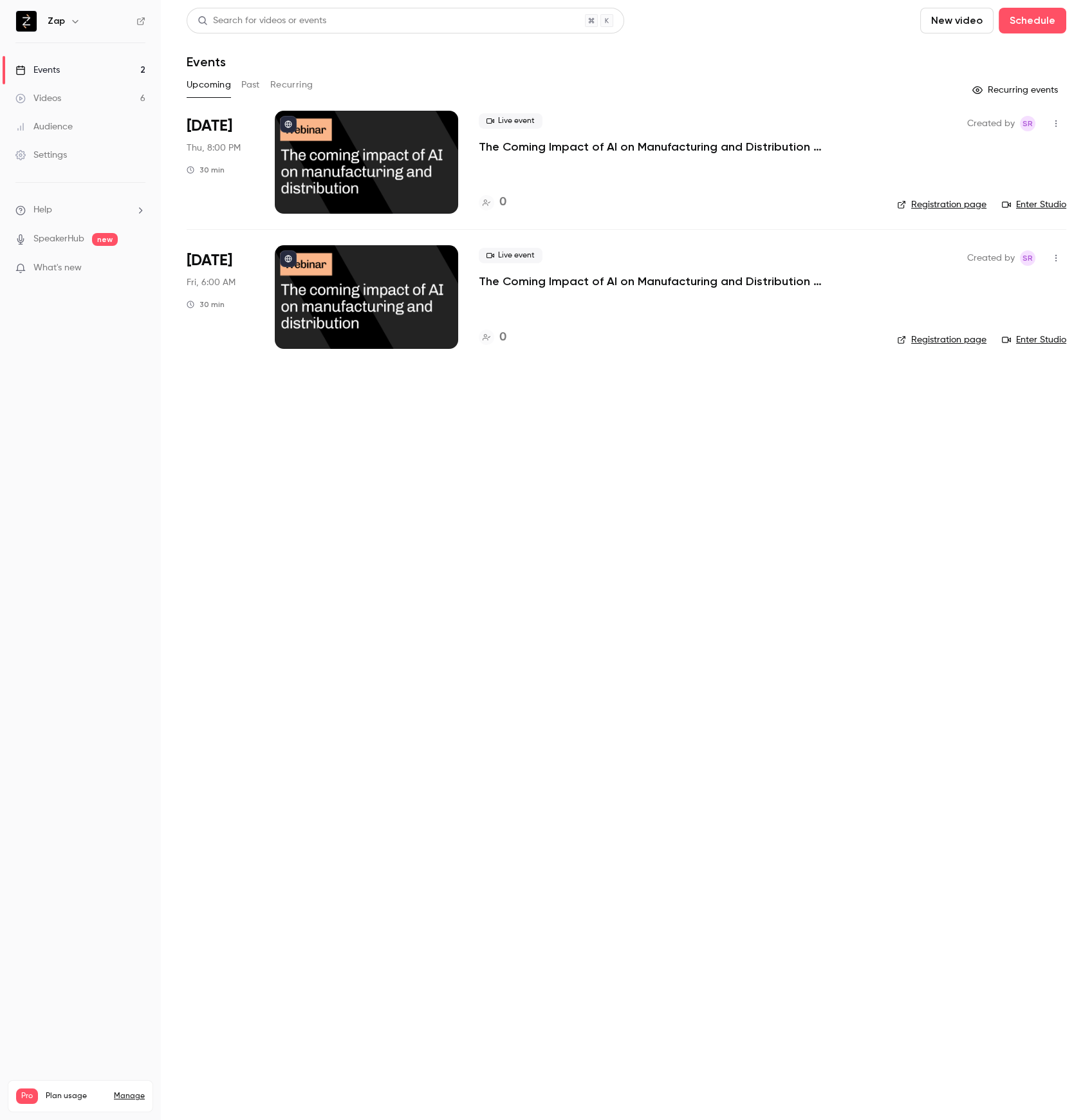
click at [595, 283] on p "The Coming Impact of AI on Manufacturing and Distribution (USA)" at bounding box center [671, 280] width 386 height 15
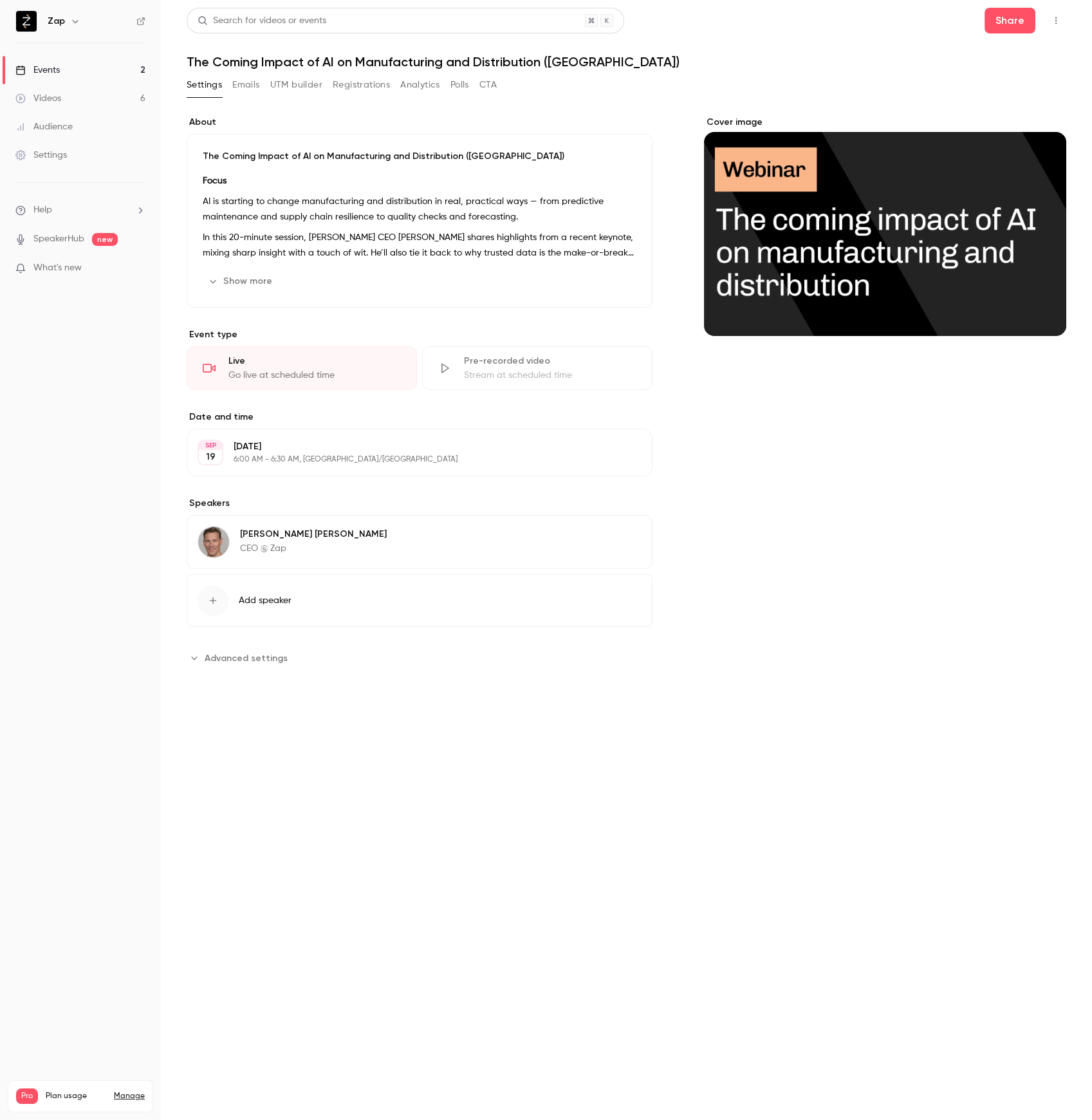
click at [343, 83] on button "Registrations" at bounding box center [361, 85] width 57 height 21
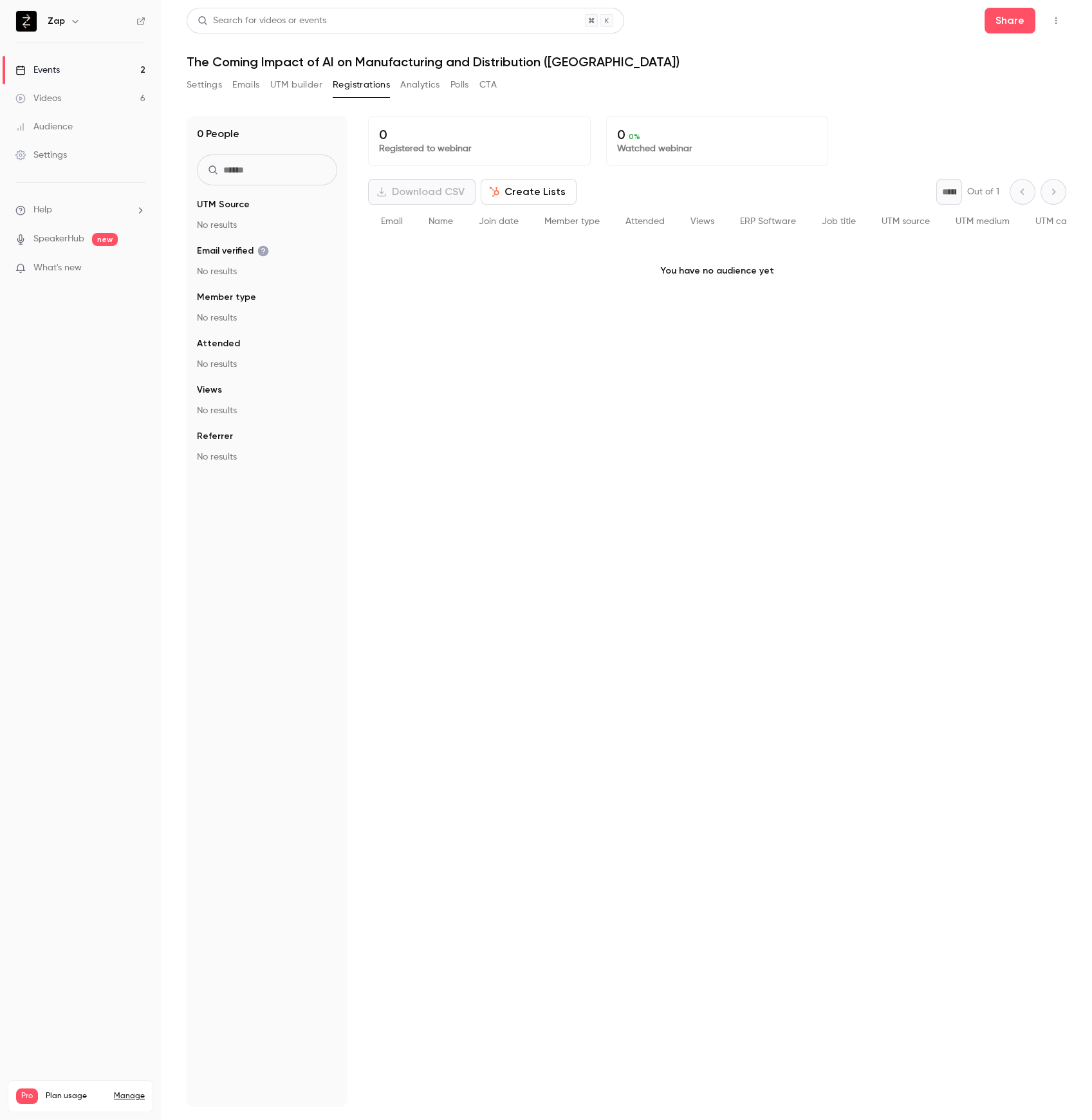
click at [527, 194] on button "Create Lists" at bounding box center [528, 191] width 95 height 26
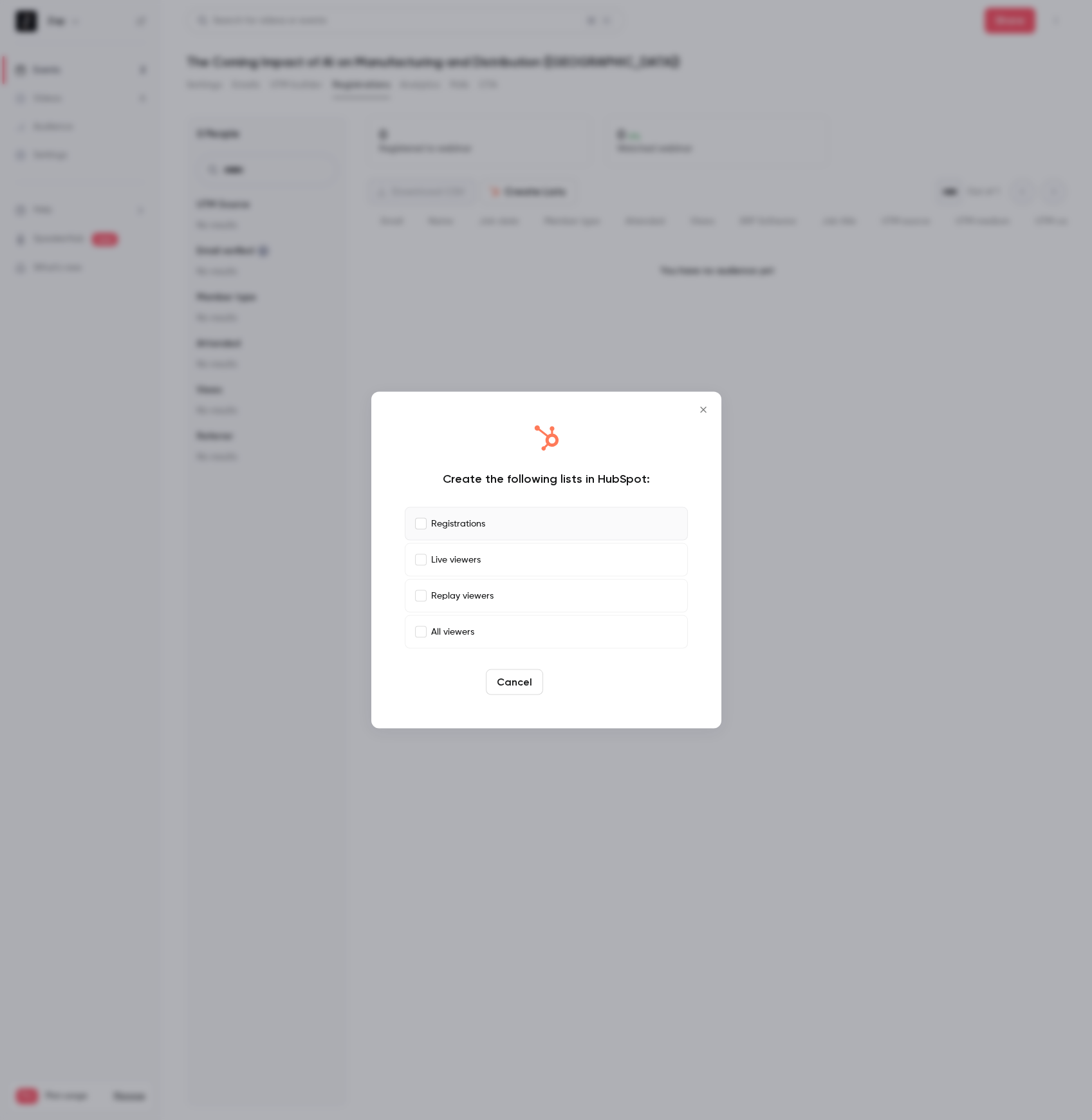
click at [570, 684] on button "Create" at bounding box center [576, 682] width 58 height 26
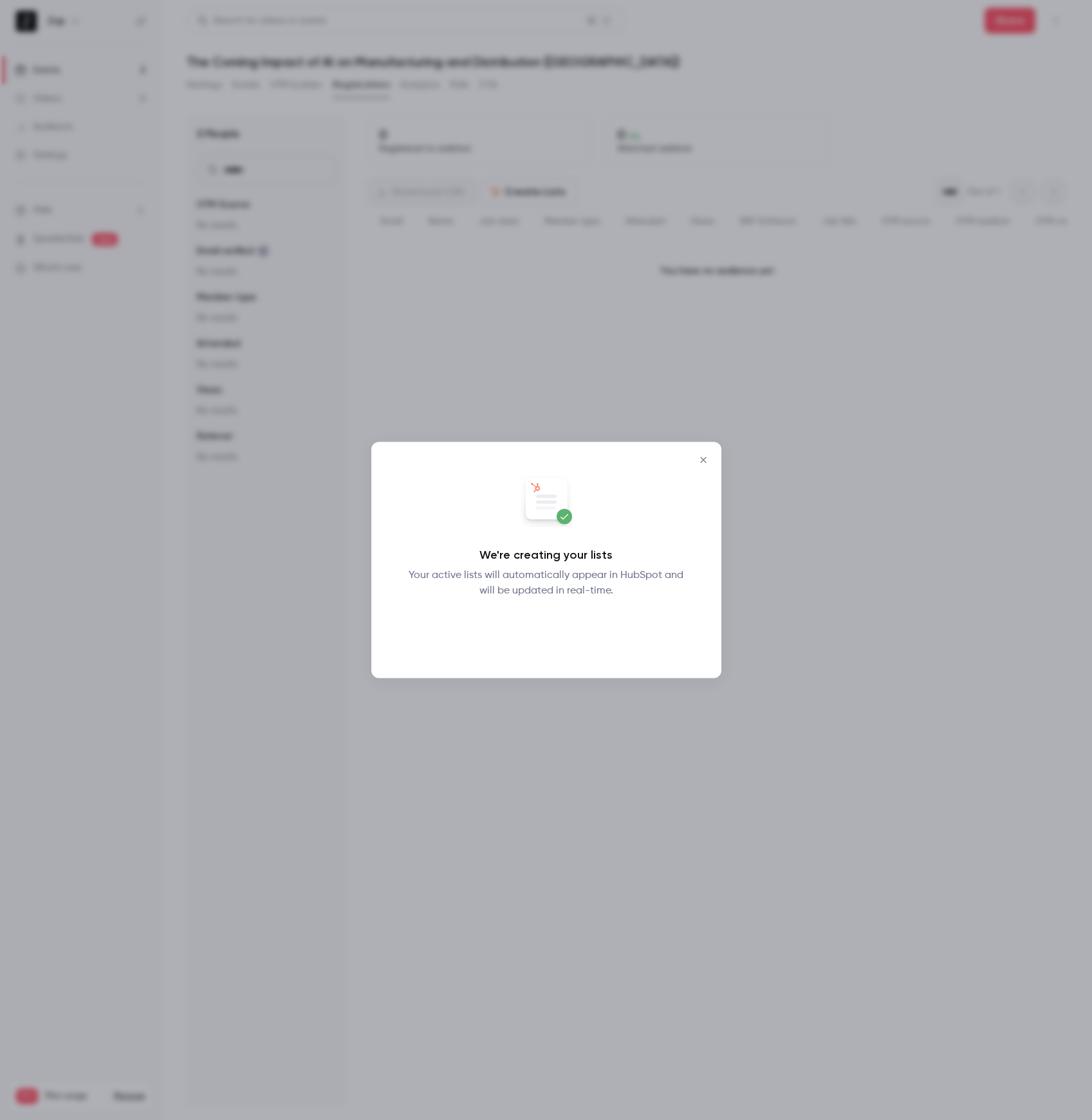
click at [555, 632] on button "Okay" at bounding box center [545, 632] width 47 height 26
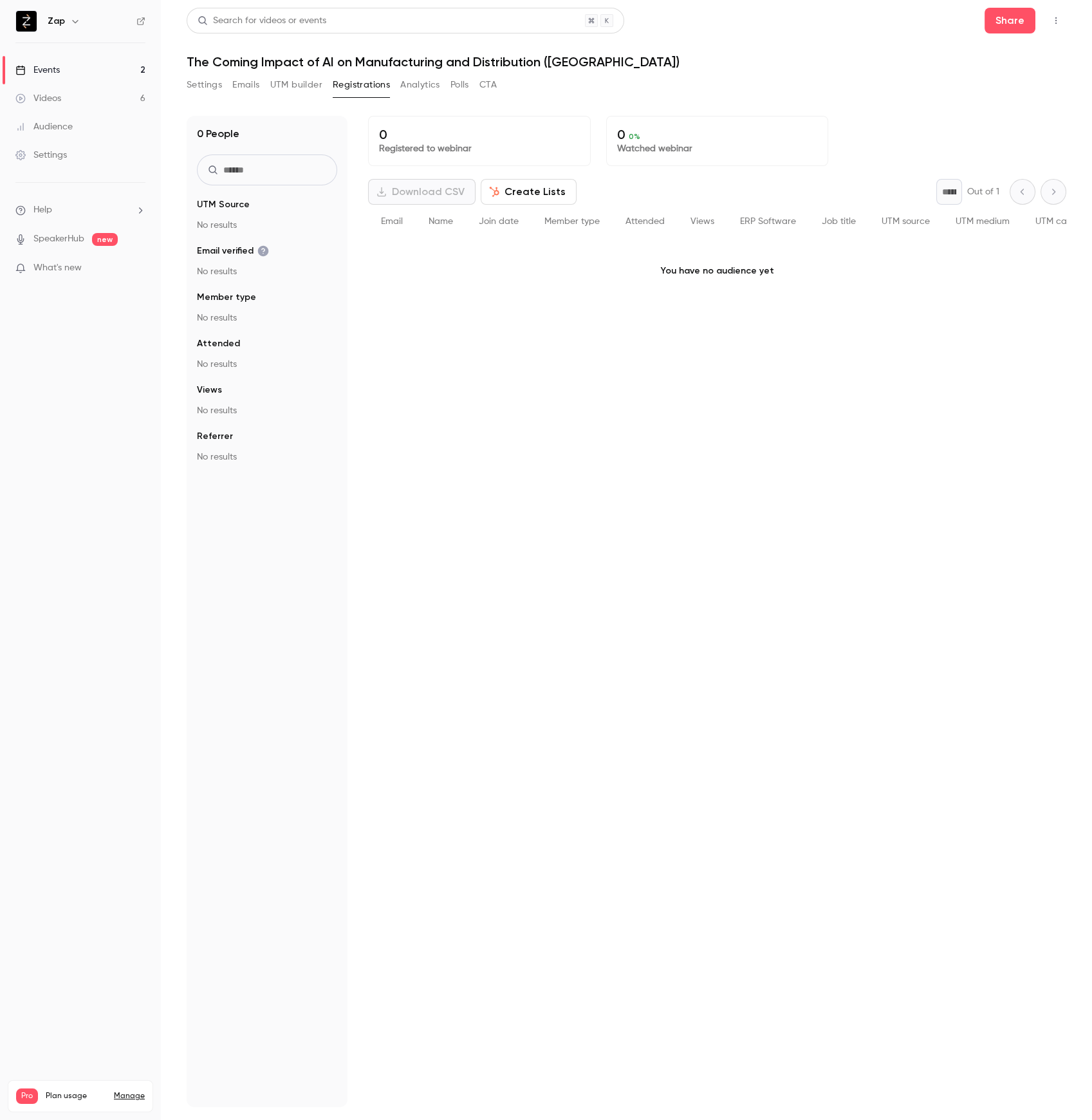
click at [54, 72] on div "Events" at bounding box center [37, 70] width 45 height 12
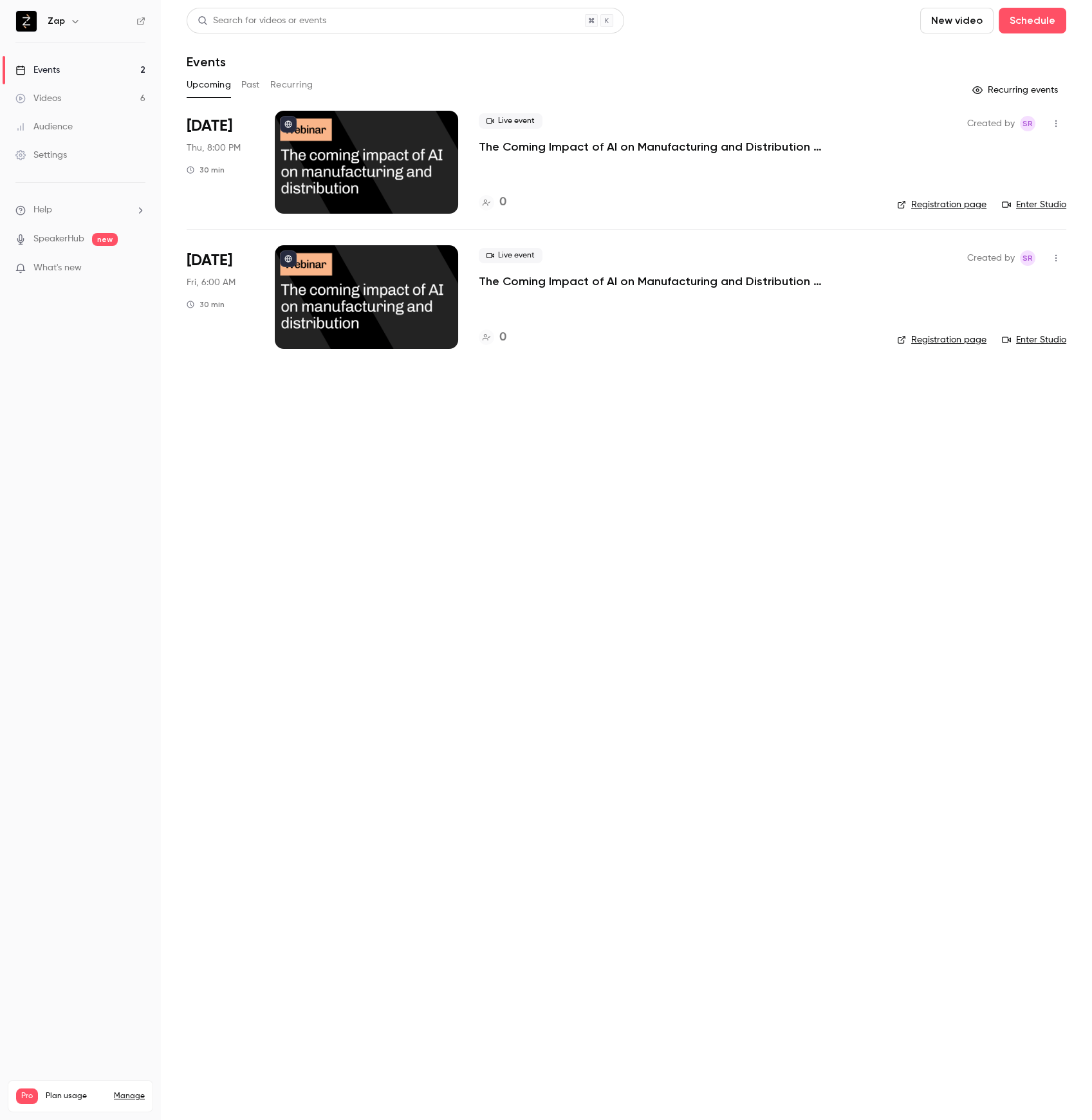
click at [618, 145] on p "The Coming Impact of AI on Manufacturing and Distribution (South Africa + Europ…" at bounding box center [671, 146] width 386 height 15
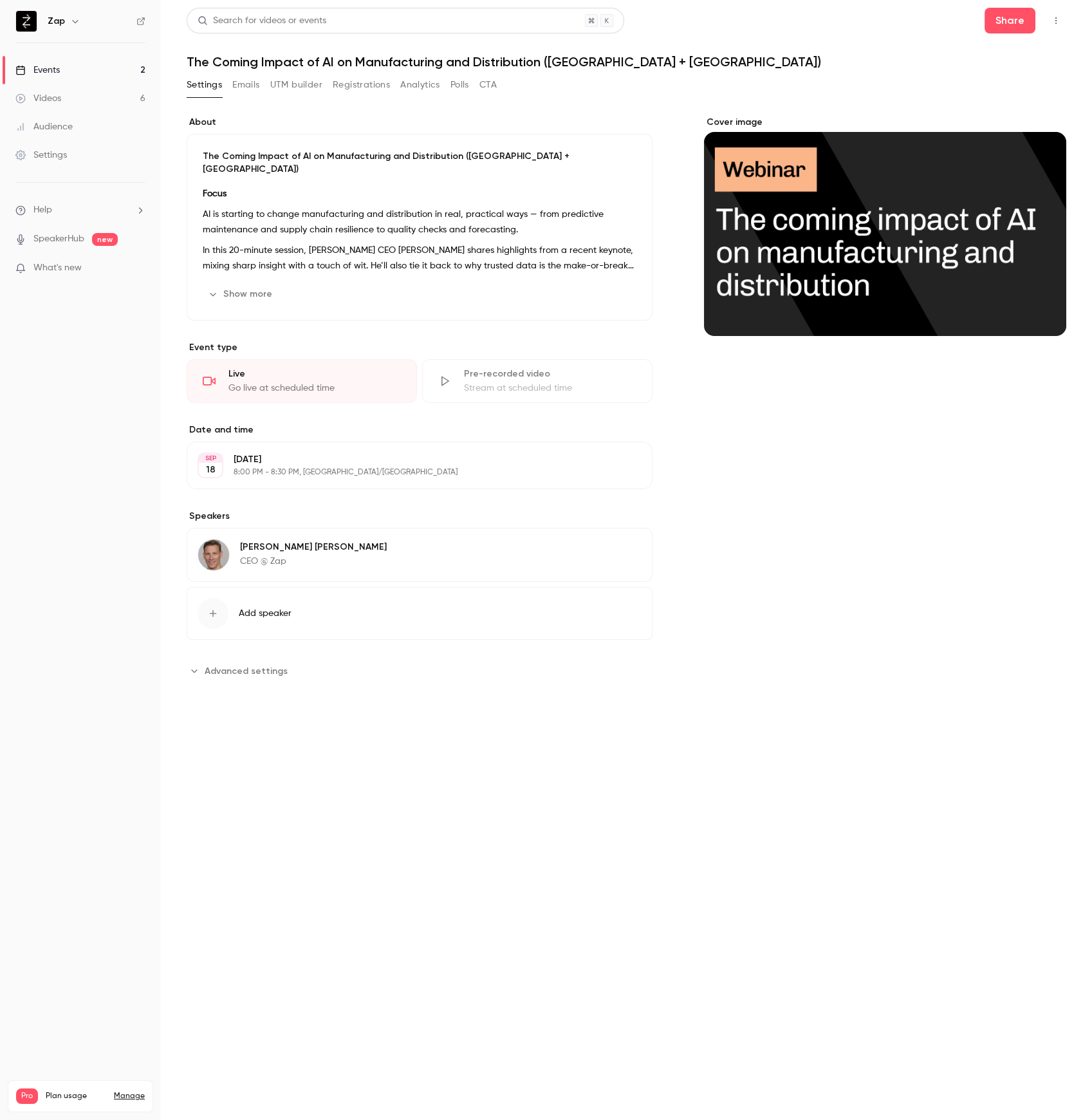
click at [458, 59] on h1 "The Coming Impact of AI on Manufacturing and Distribution (South Africa + Europ…" at bounding box center [626, 62] width 880 height 15
click at [424, 247] on p "In this 20-minute session, Zap CEO Christopher Reeves shares highlights from a …" at bounding box center [419, 258] width 434 height 31
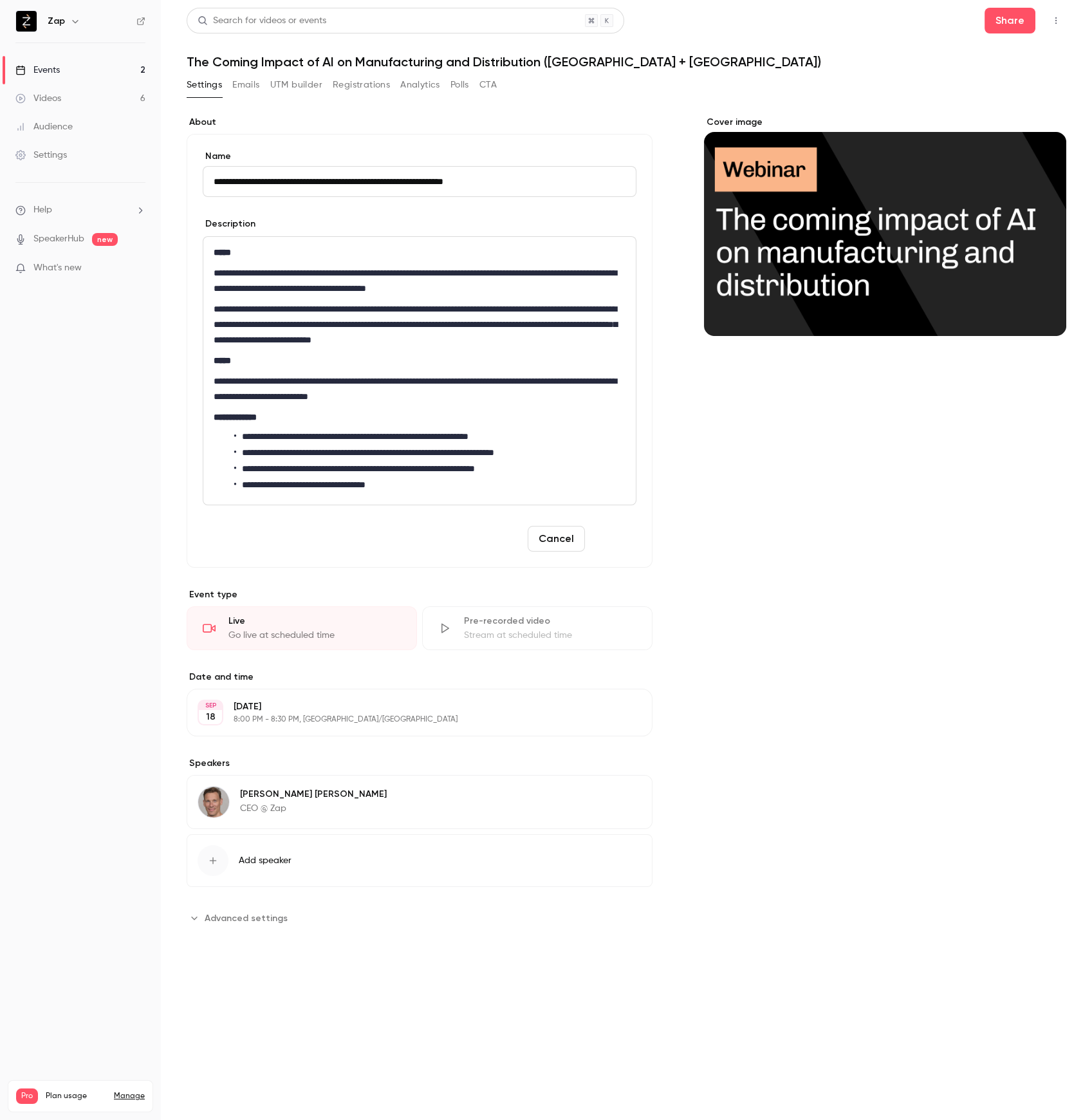
type input "**********"
click at [617, 542] on button "Save" at bounding box center [613, 538] width 46 height 26
